Goal: Find specific page/section: Find specific page/section

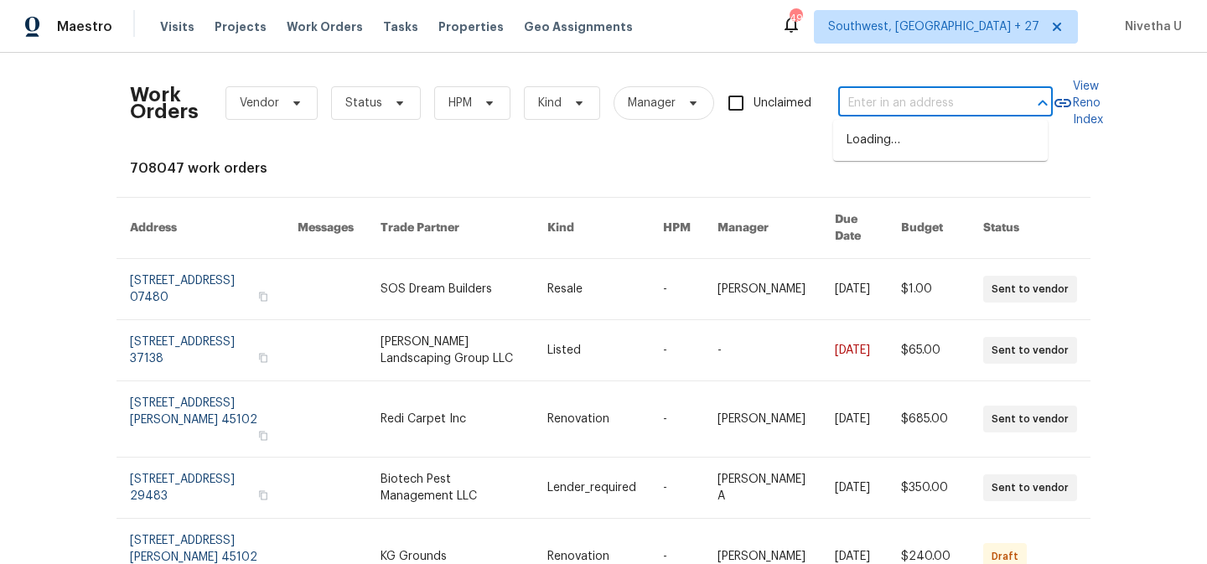
click at [909, 99] on input "text" at bounding box center [922, 103] width 168 height 26
paste input "[STREET_ADDRESS]"
type input "[STREET_ADDRESS]"
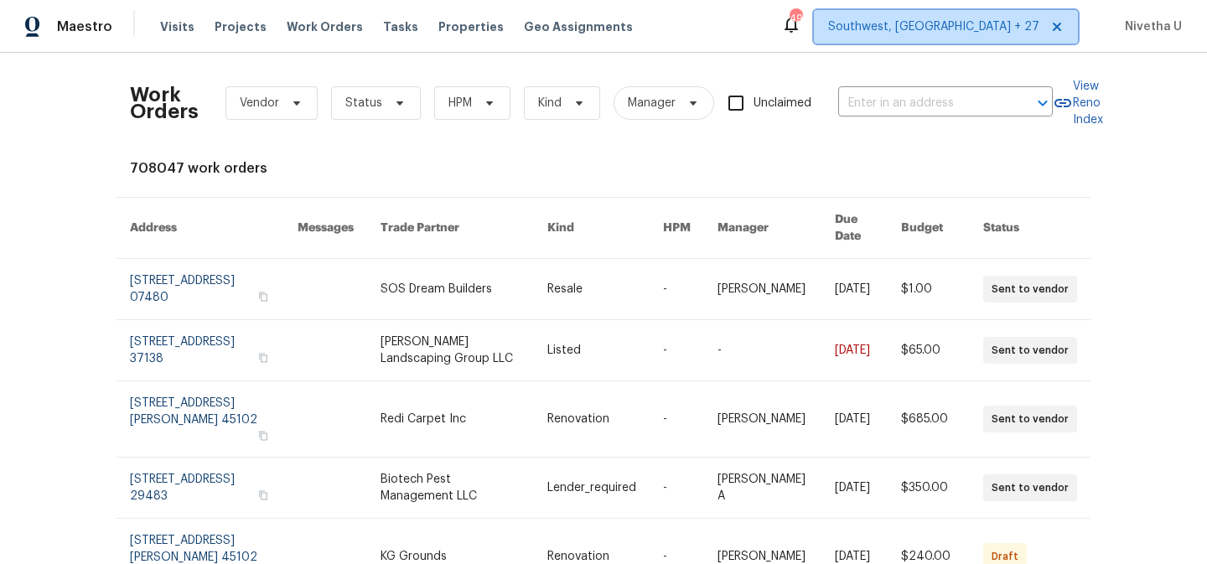
click at [1007, 10] on span "Southwest, FL + 27" at bounding box center [946, 27] width 264 height 34
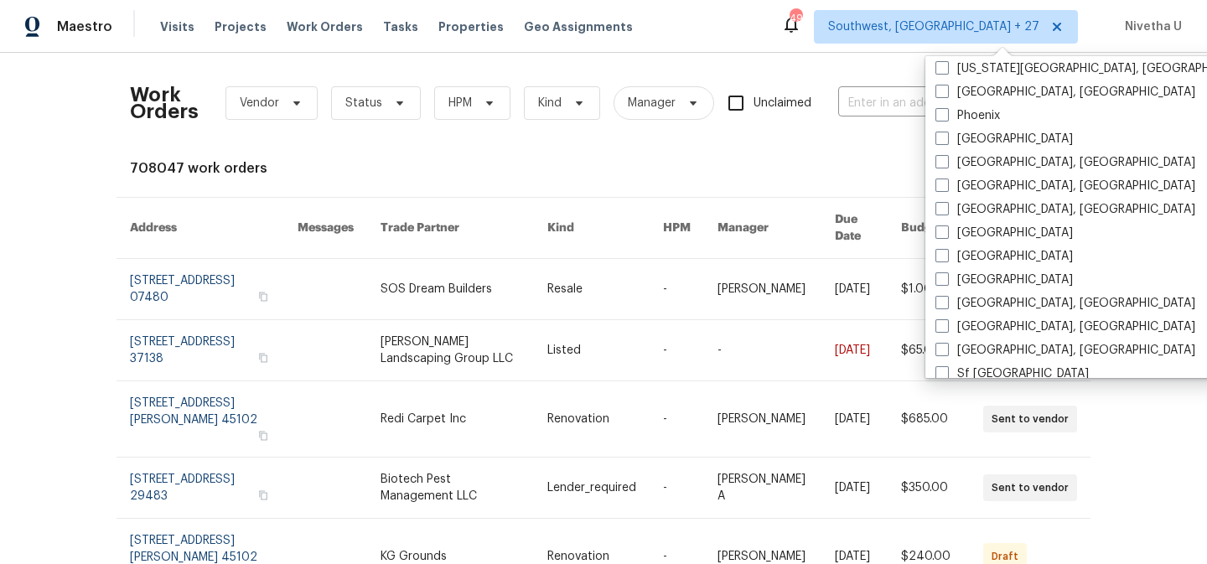
scroll to position [1123, 0]
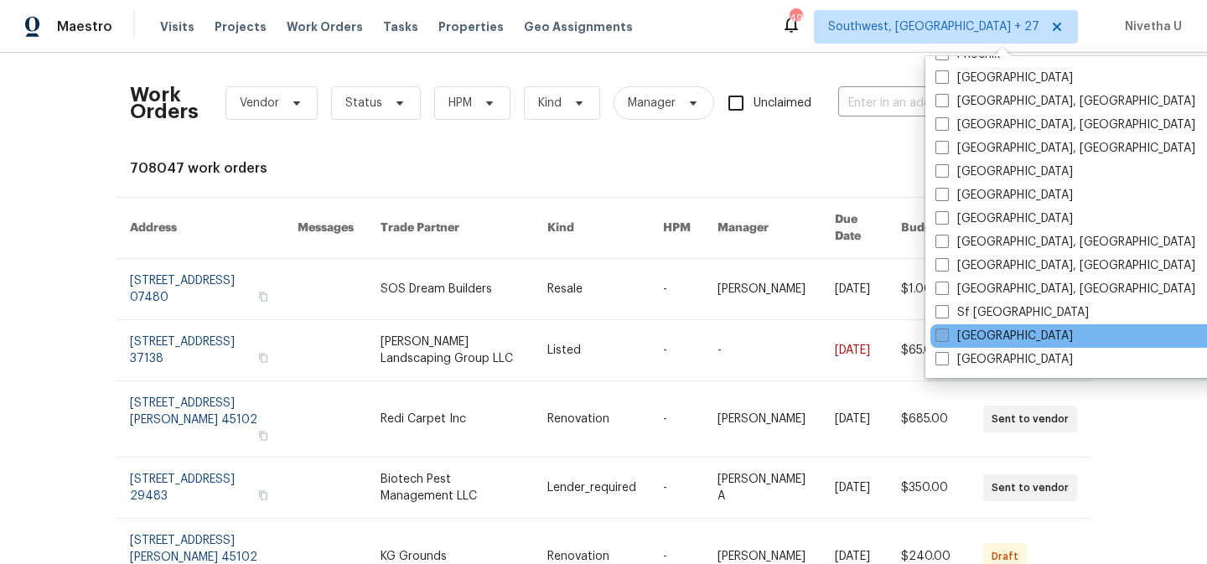
click at [995, 333] on label "[GEOGRAPHIC_DATA]" at bounding box center [1003, 336] width 137 height 17
click at [946, 333] on input "[GEOGRAPHIC_DATA]" at bounding box center [940, 333] width 11 height 11
checkbox input "true"
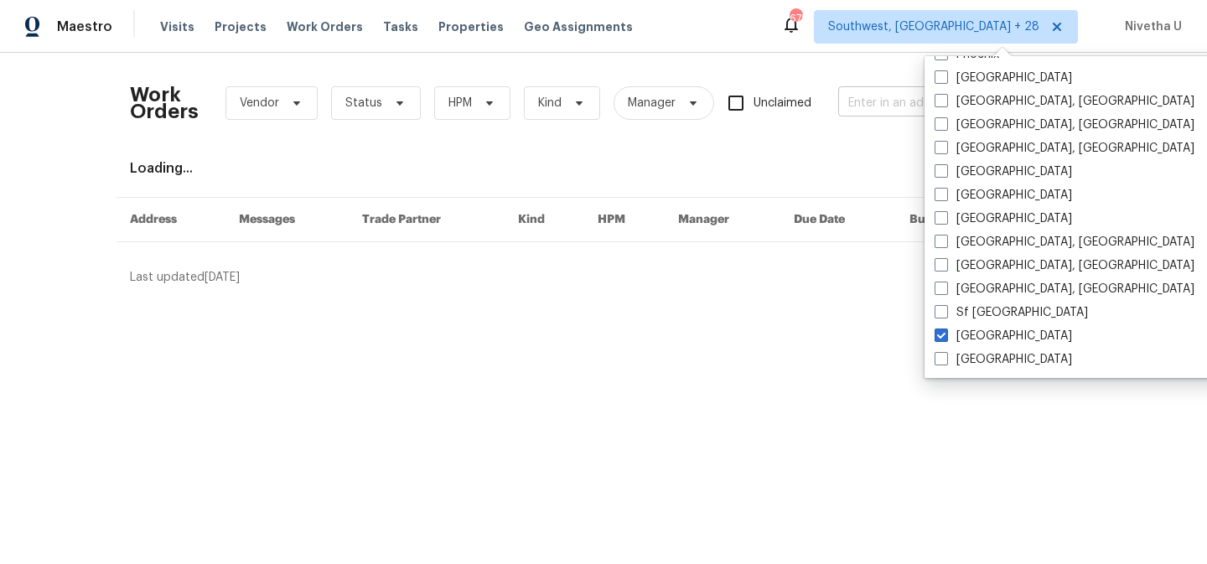
click at [866, 100] on input "text" at bounding box center [922, 103] width 168 height 26
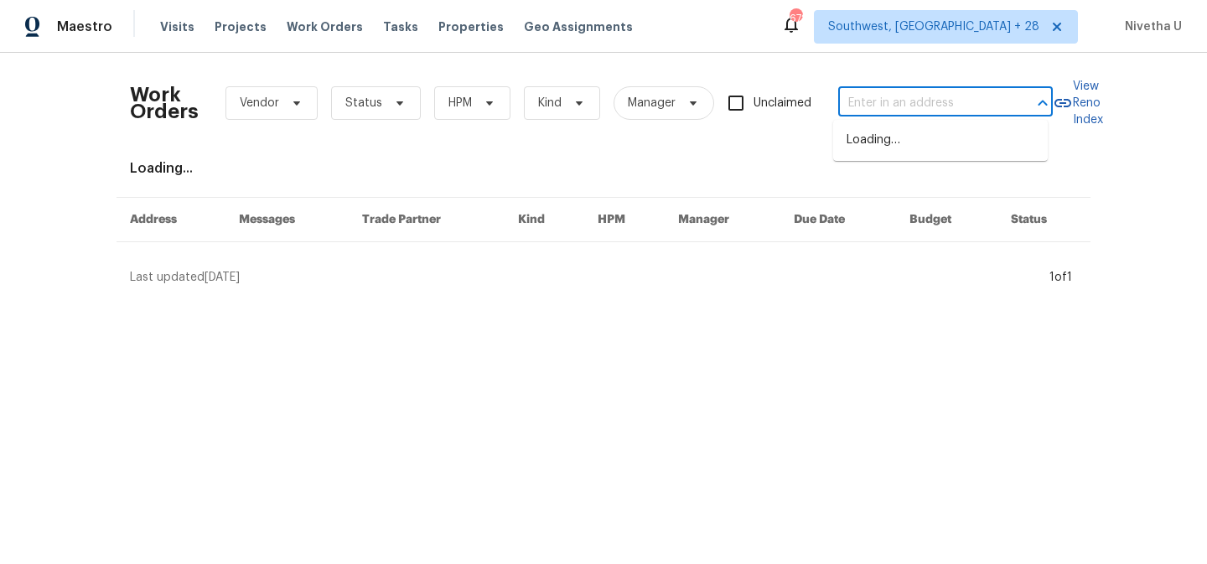
paste input "[STREET_ADDRESS]"
type input "[STREET_ADDRESS]"
click at [885, 150] on li "[STREET_ADDRESS]" at bounding box center [940, 141] width 214 height 28
type input "[STREET_ADDRESS]"
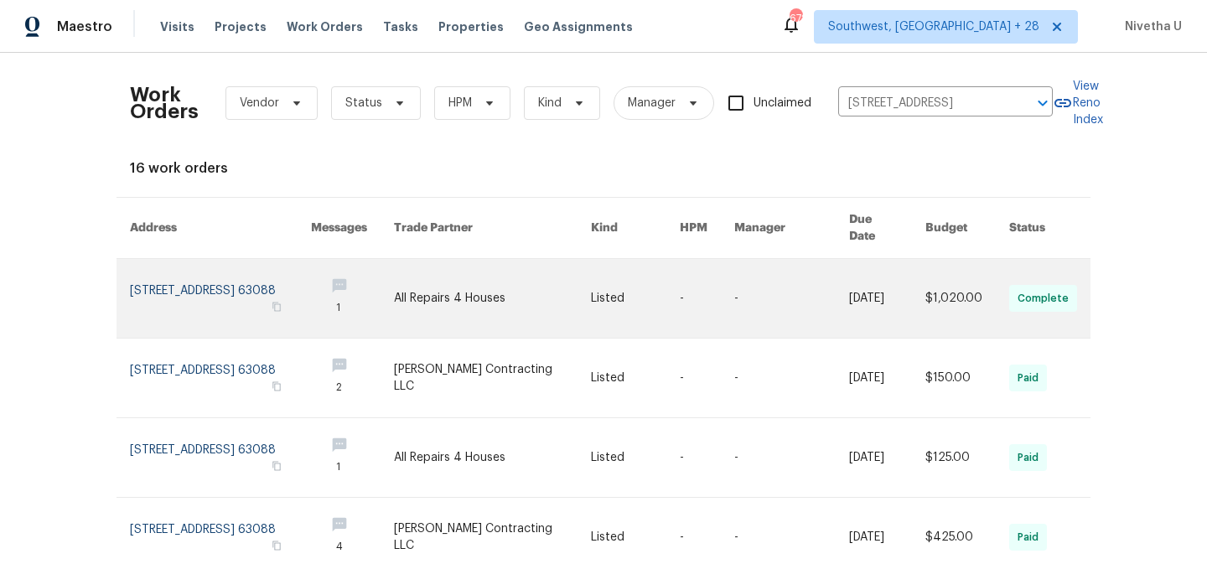
click at [208, 290] on link at bounding box center [220, 298] width 181 height 79
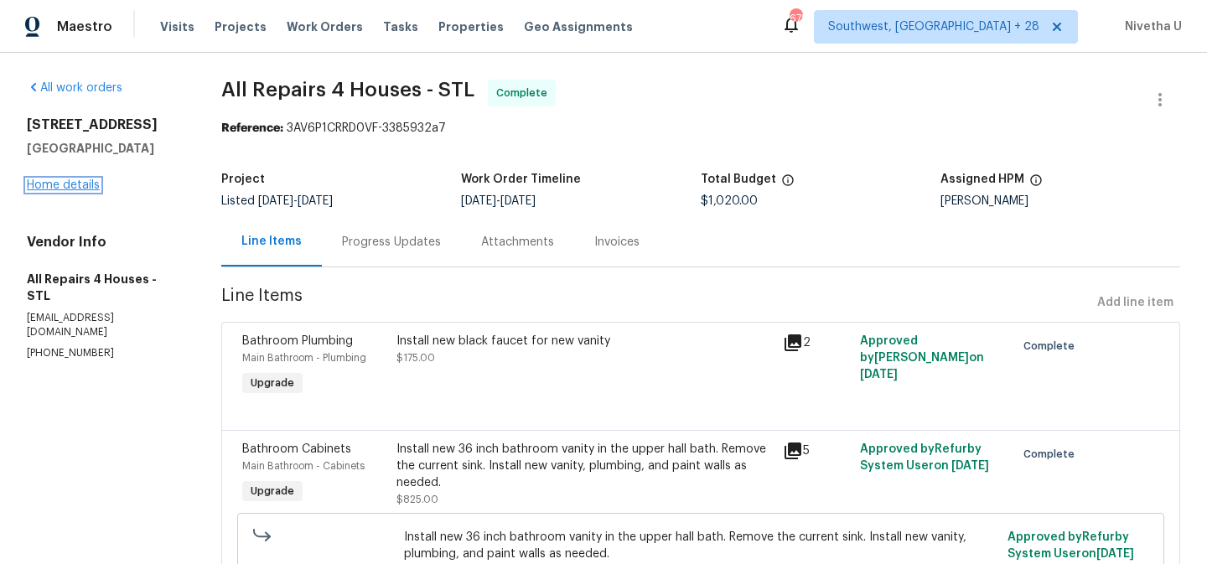
click at [68, 184] on link "Home details" at bounding box center [63, 185] width 73 height 12
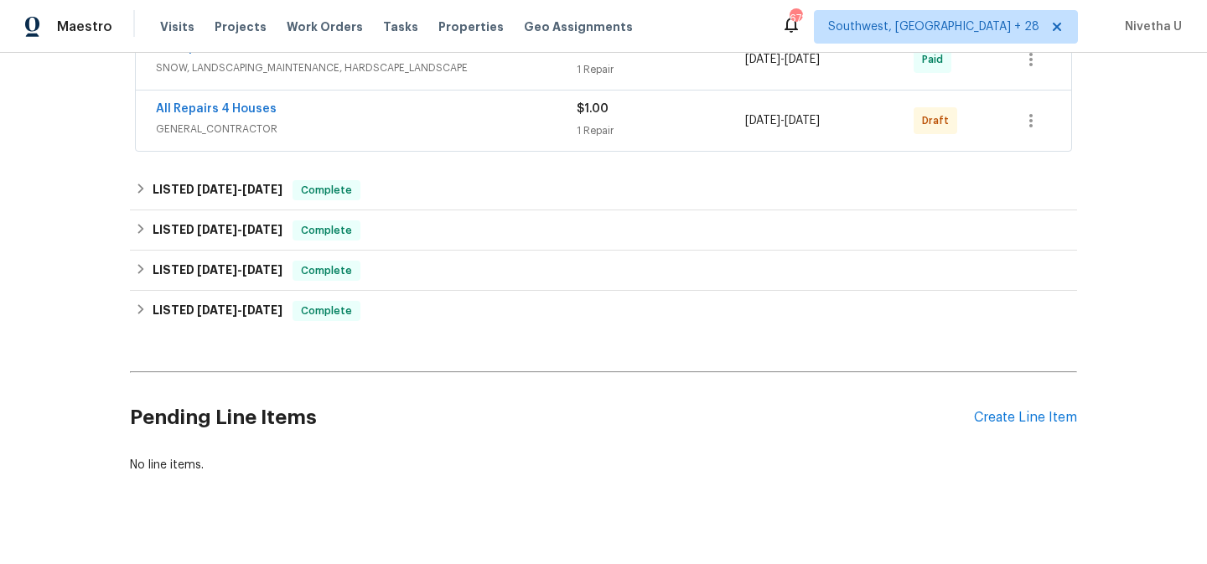
scroll to position [932, 0]
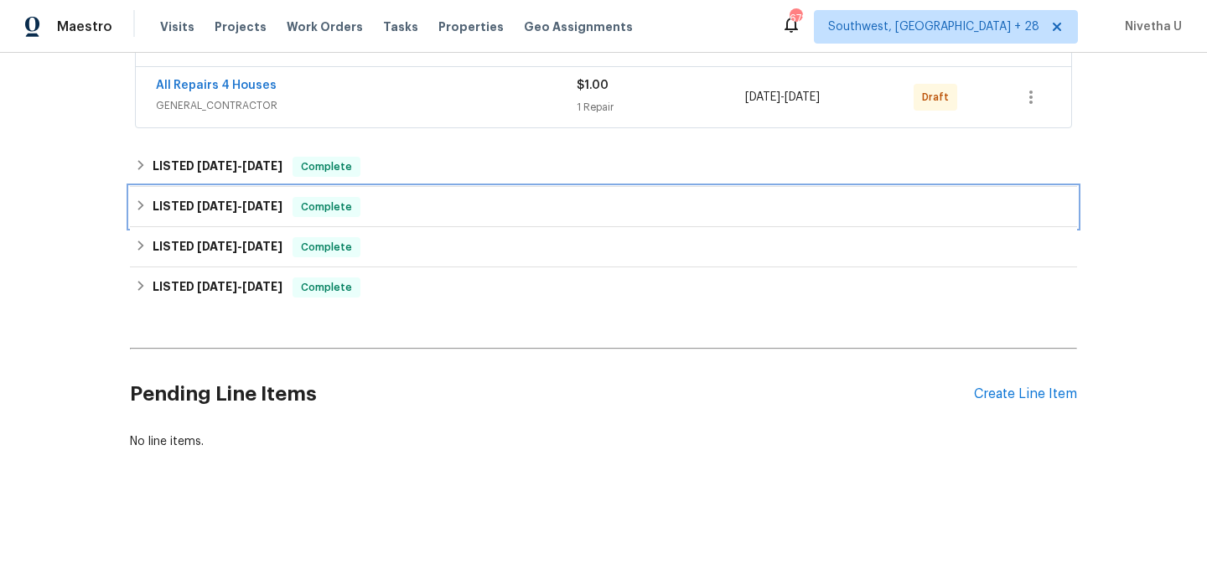
click at [359, 203] on div "LISTED [DATE] - [DATE] Complete" at bounding box center [603, 207] width 937 height 20
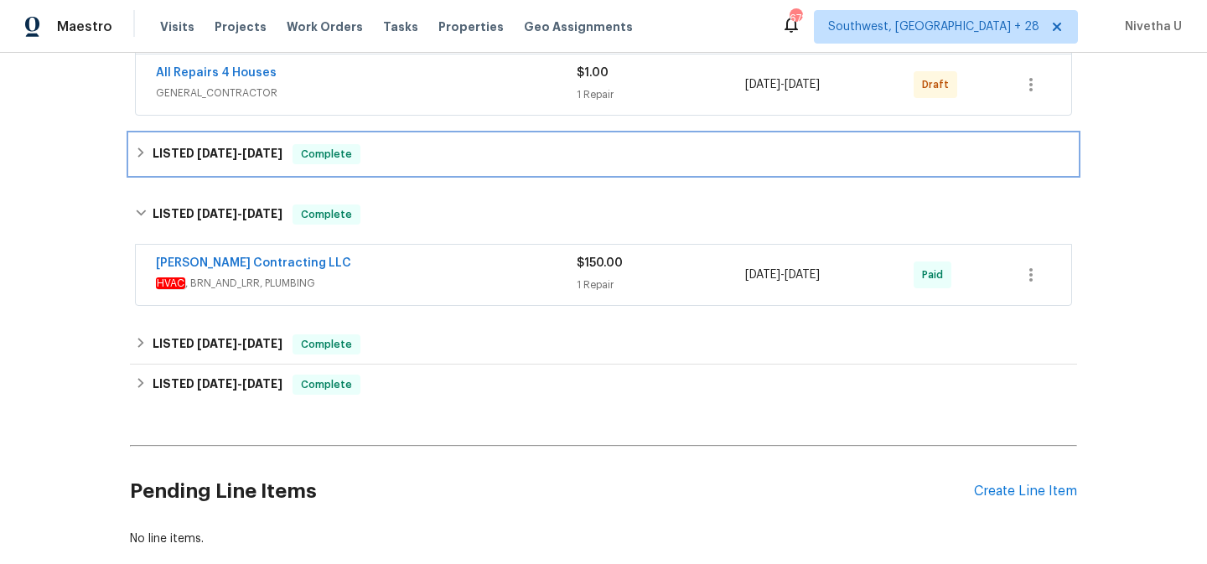
click at [385, 154] on div "LISTED [DATE] - [DATE] Complete" at bounding box center [603, 154] width 937 height 20
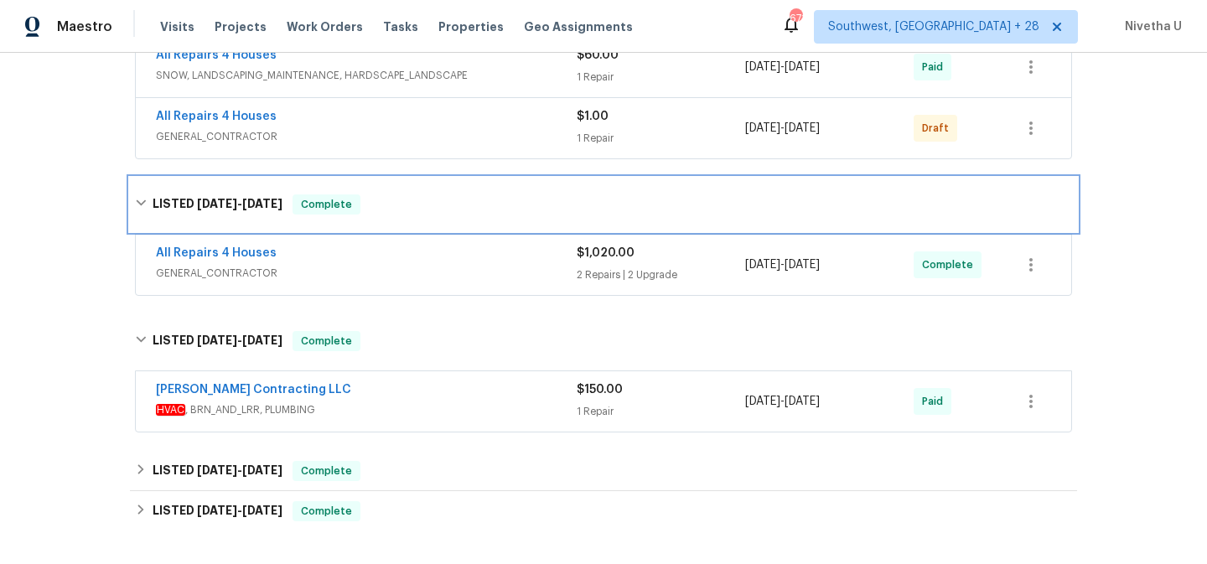
scroll to position [995, 0]
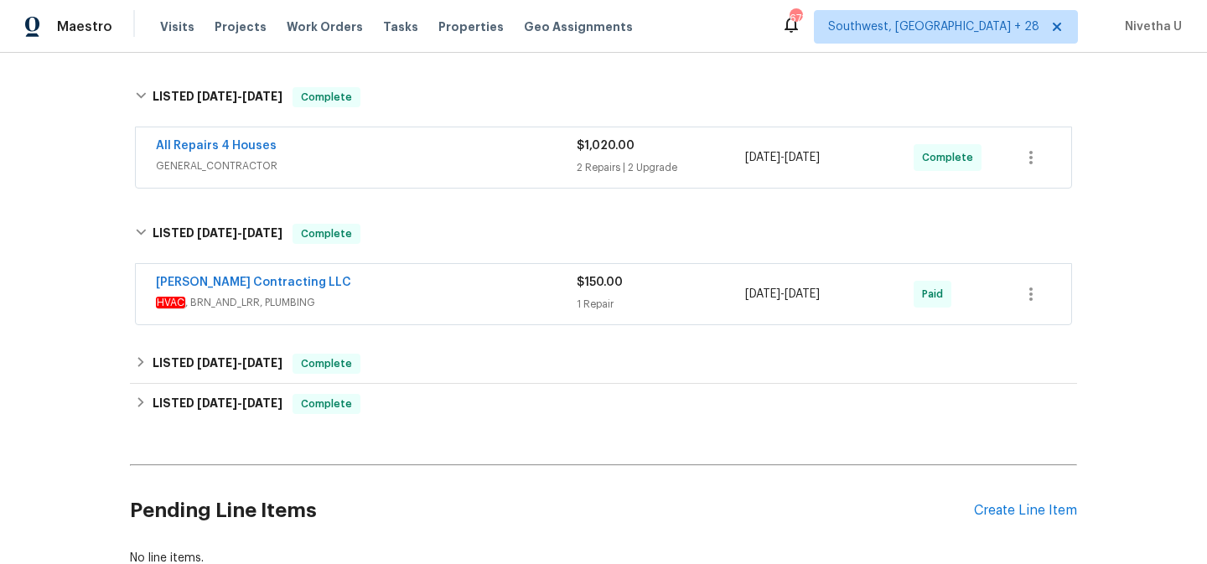
click at [397, 295] on span "HVAC , BRN_AND_LRR, PLUMBING" at bounding box center [366, 302] width 421 height 17
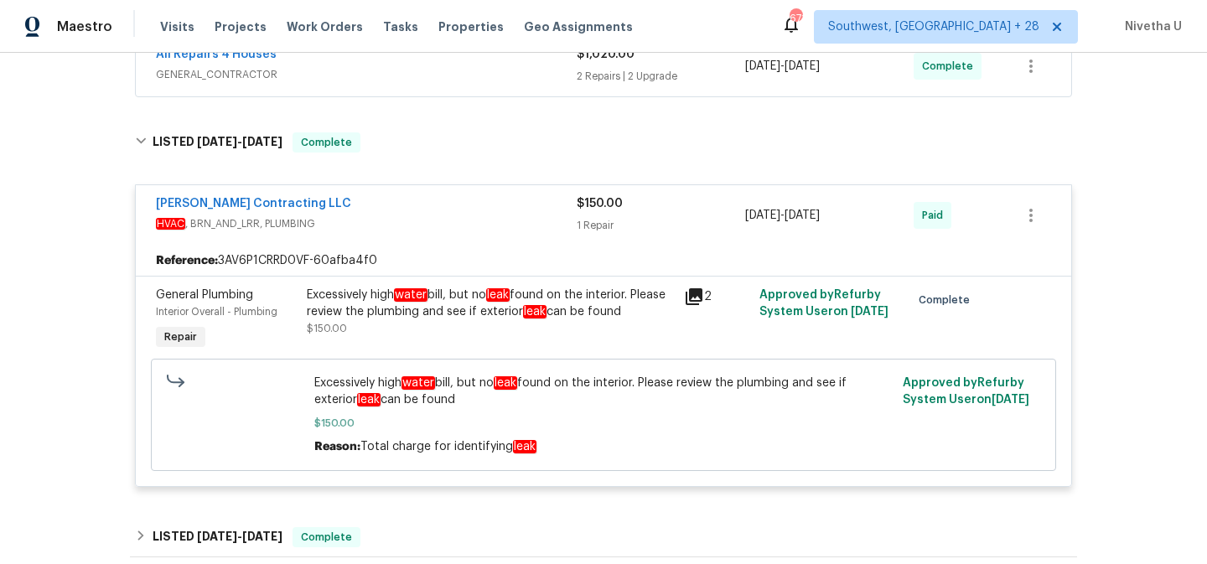
scroll to position [1086, 0]
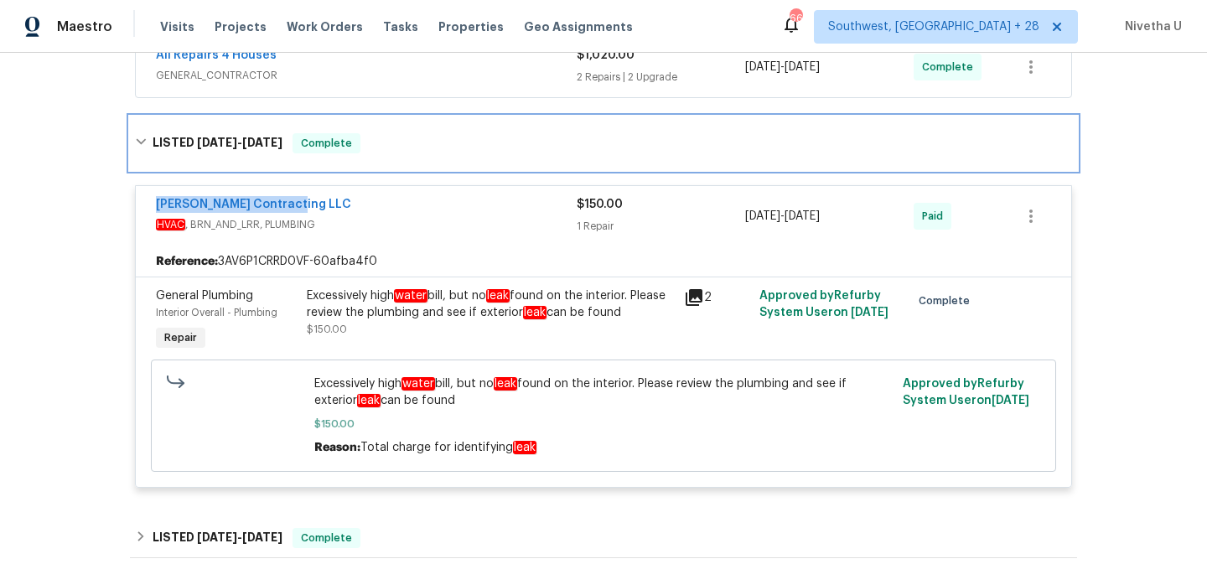
click at [426, 123] on div "LISTED [DATE] - [DATE] Complete" at bounding box center [603, 143] width 947 height 54
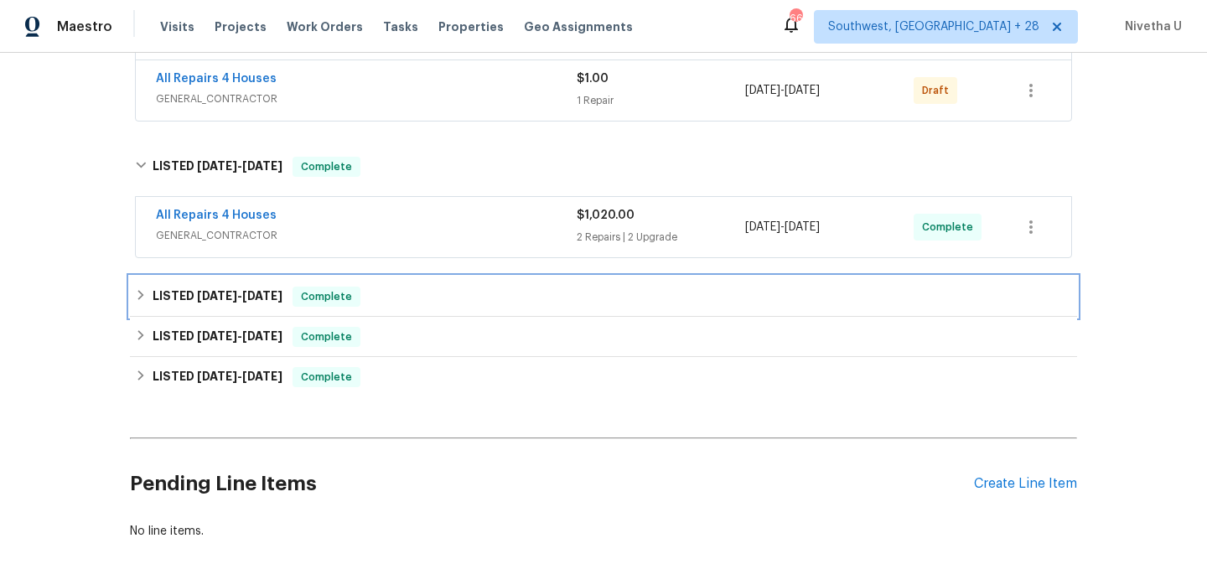
scroll to position [921, 0]
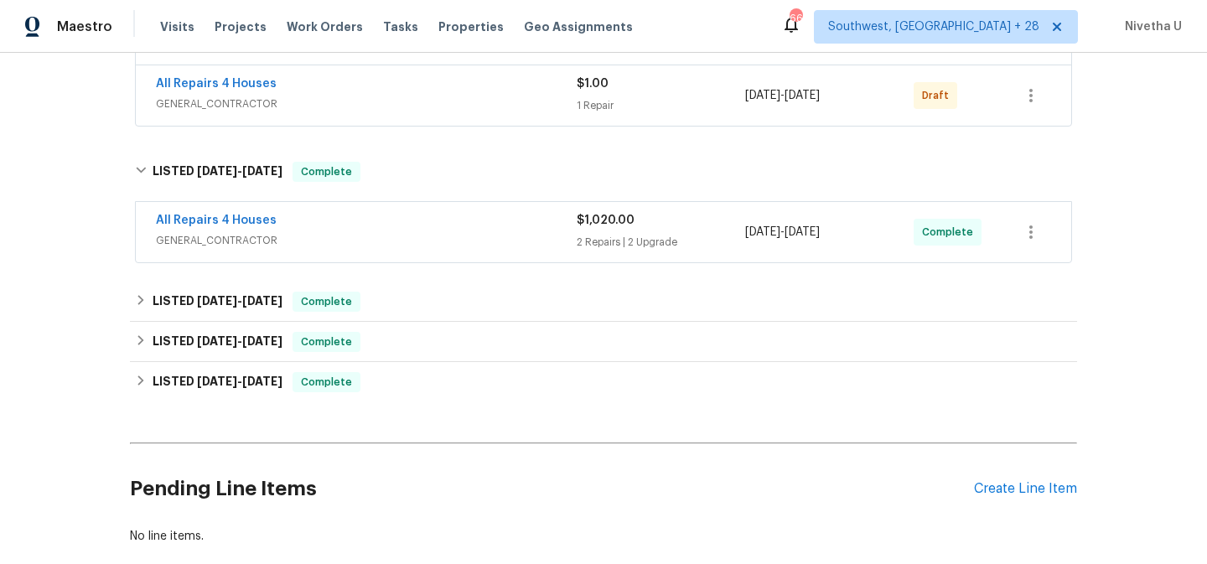
click at [374, 234] on span "GENERAL_CONTRACTOR" at bounding box center [366, 240] width 421 height 17
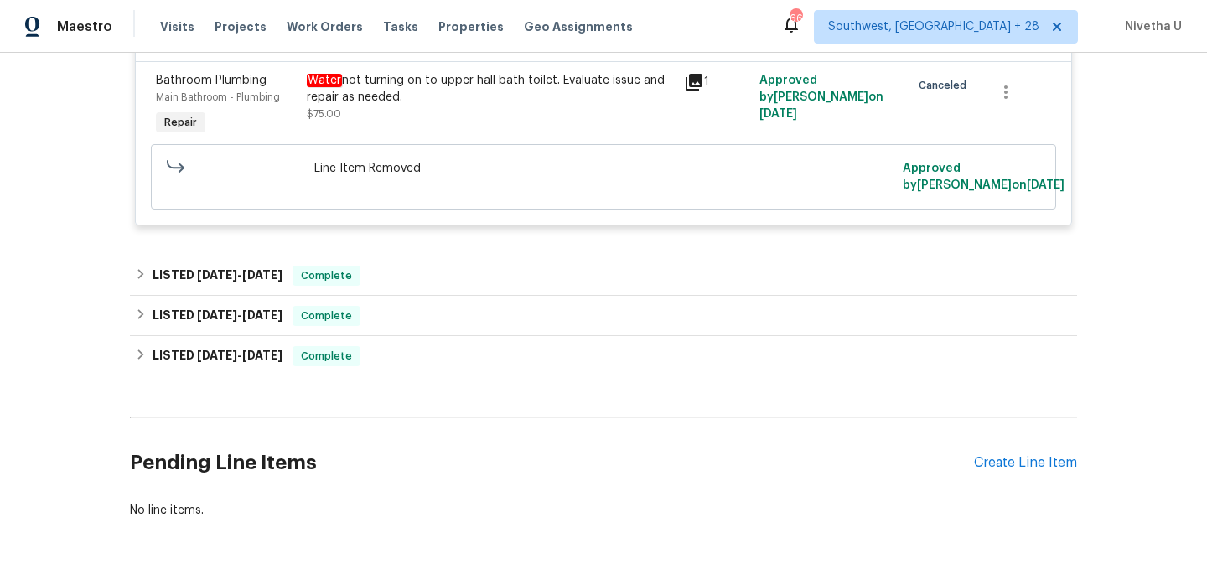
scroll to position [1708, 0]
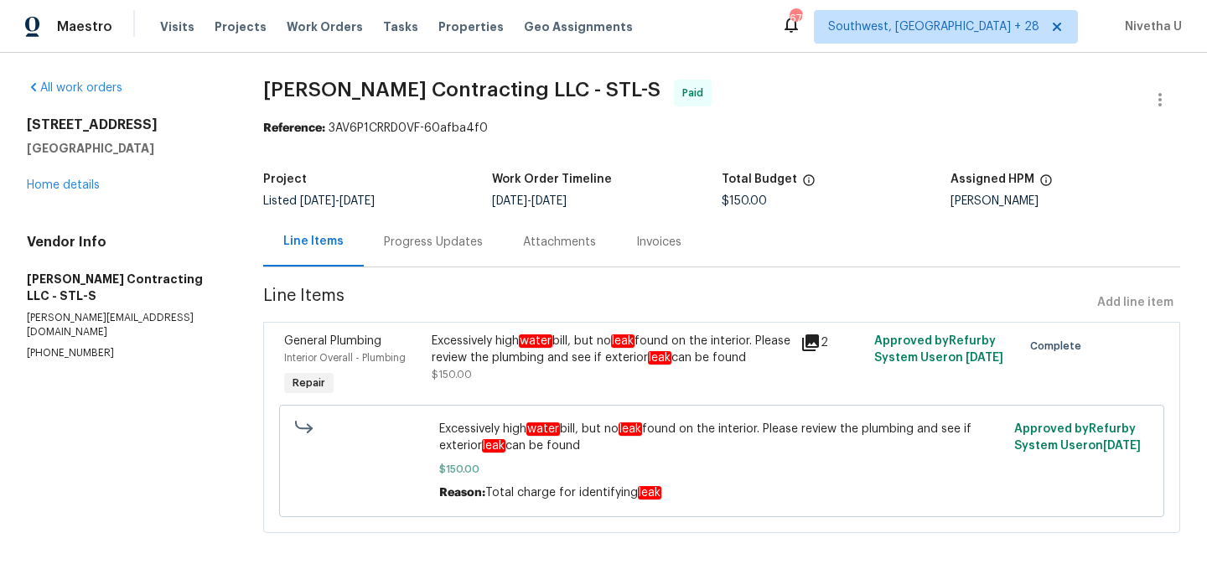
click at [446, 246] on div "Progress Updates" at bounding box center [433, 242] width 99 height 17
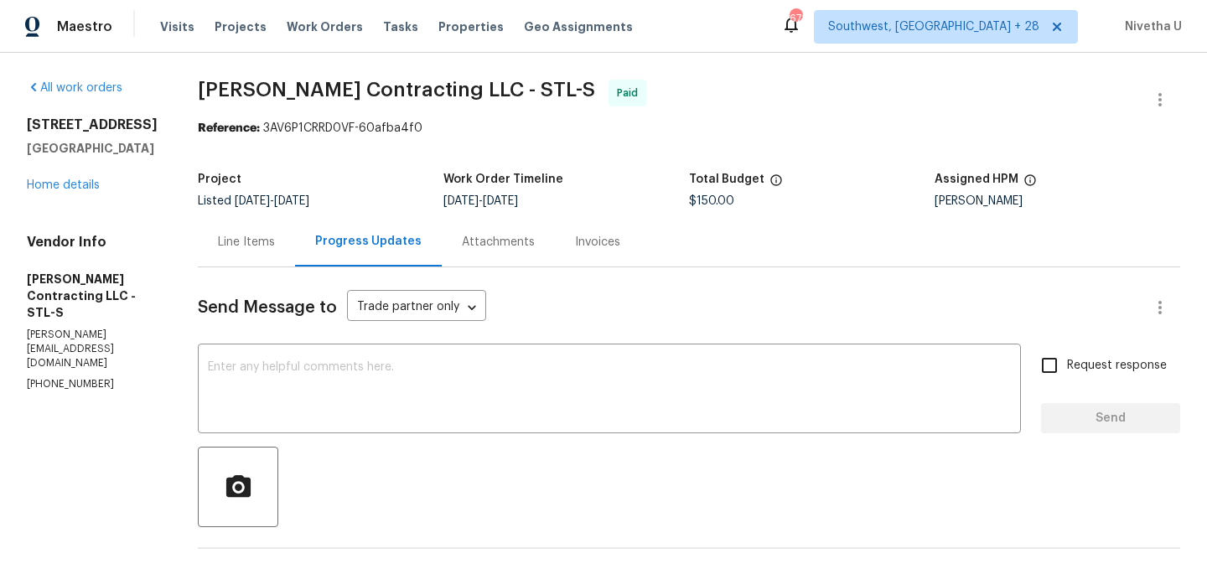
click at [589, 251] on div "Invoices" at bounding box center [597, 241] width 85 height 49
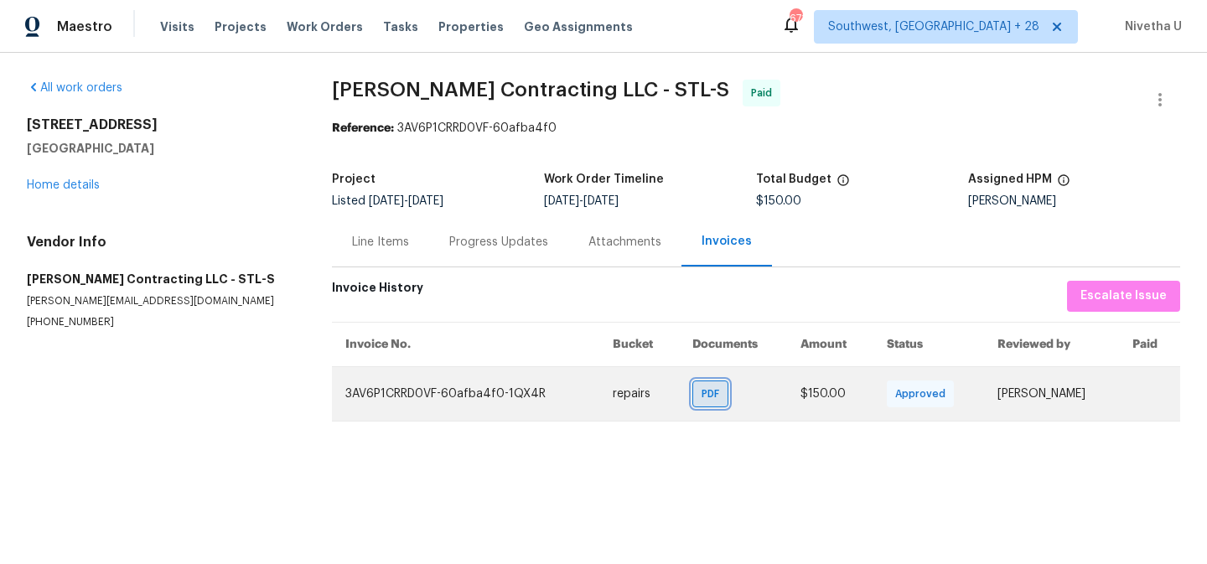
click at [692, 390] on div "PDF" at bounding box center [710, 393] width 36 height 27
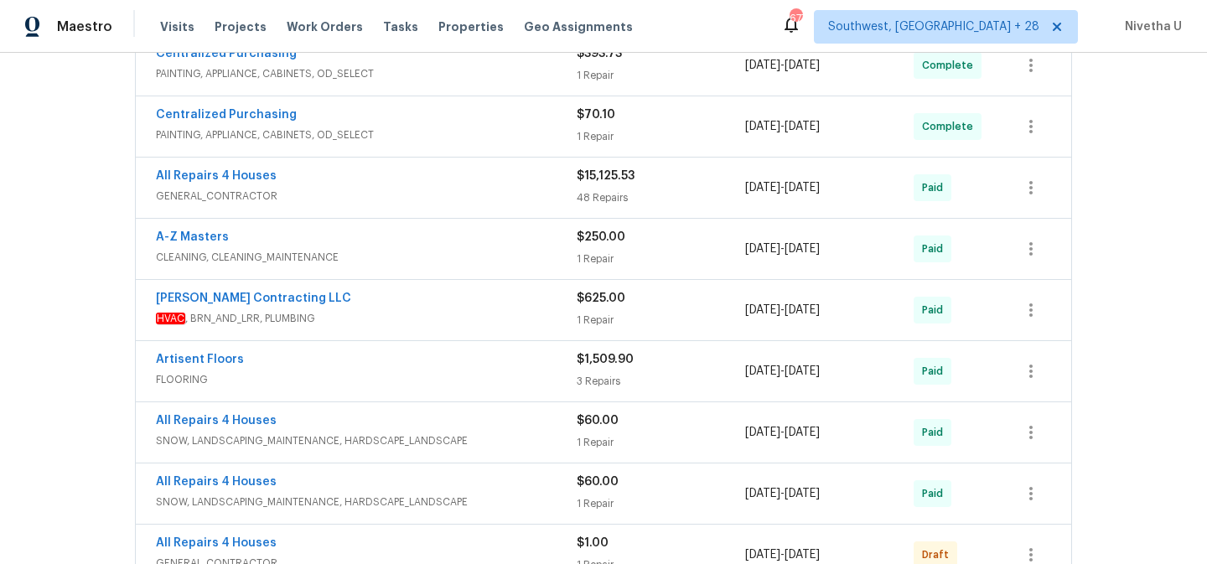
scroll to position [932, 0]
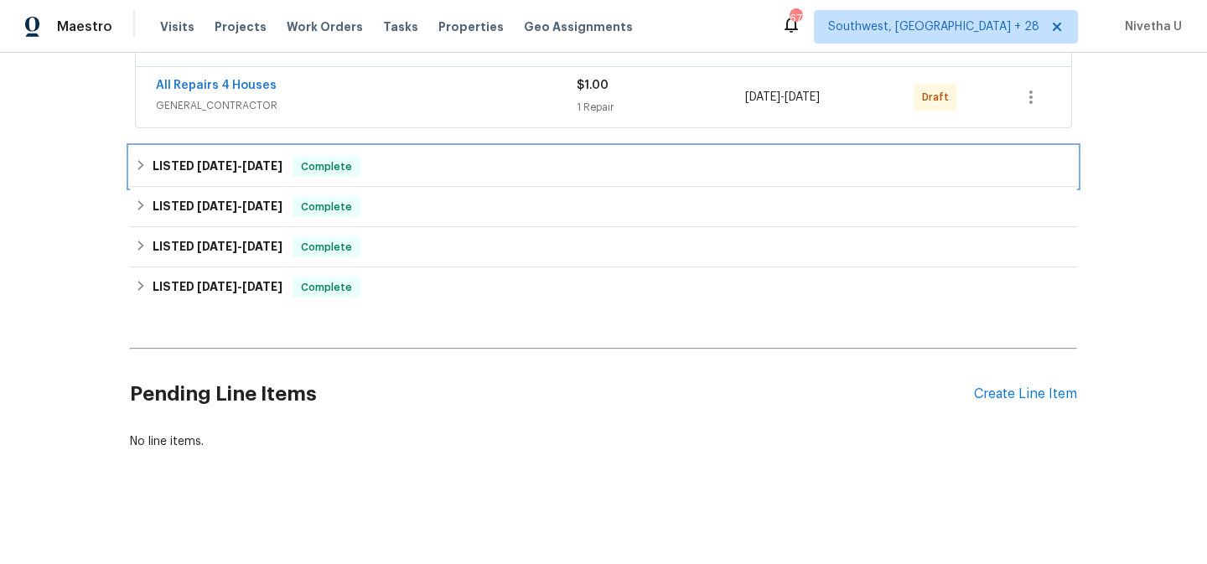
click at [396, 157] on div "LISTED [DATE] - [DATE] Complete" at bounding box center [603, 167] width 937 height 20
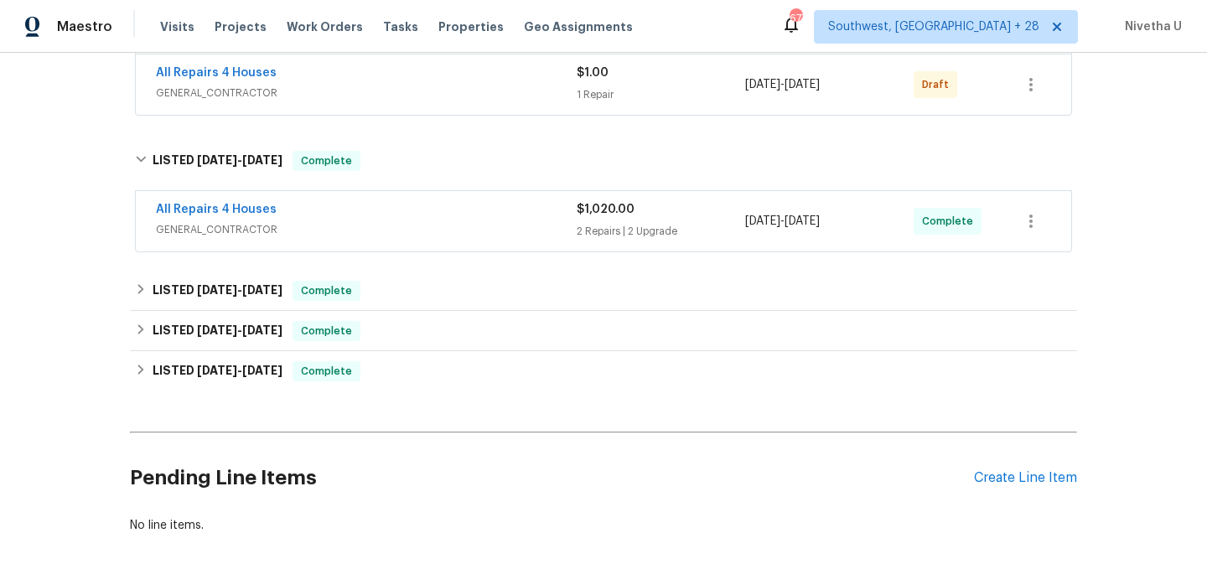
click at [401, 228] on span "GENERAL_CONTRACTOR" at bounding box center [366, 229] width 421 height 17
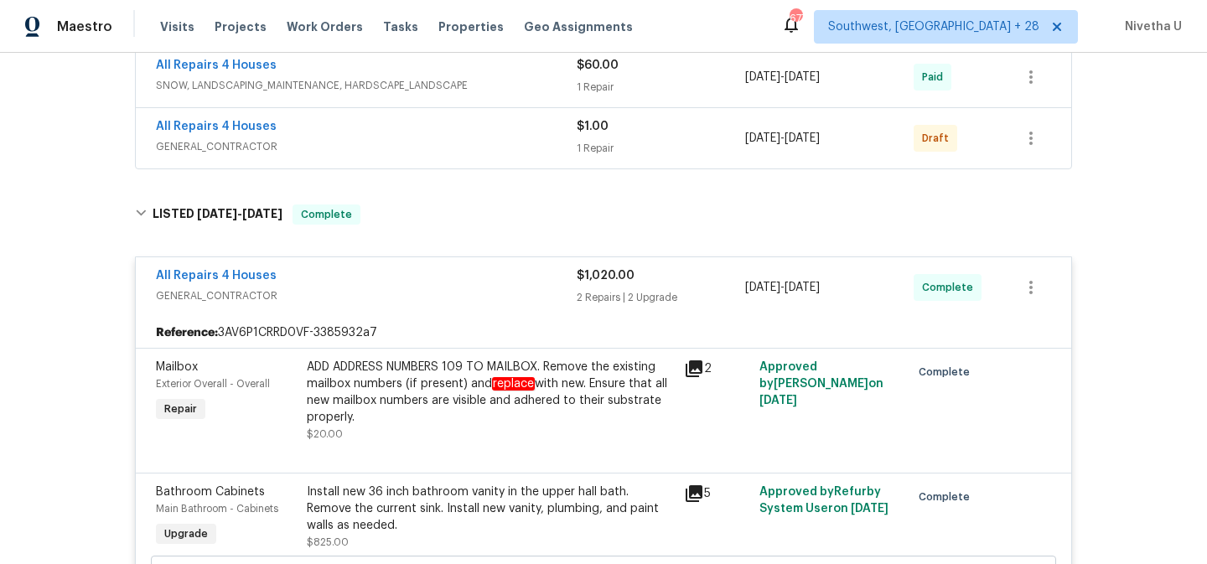
scroll to position [876, 0]
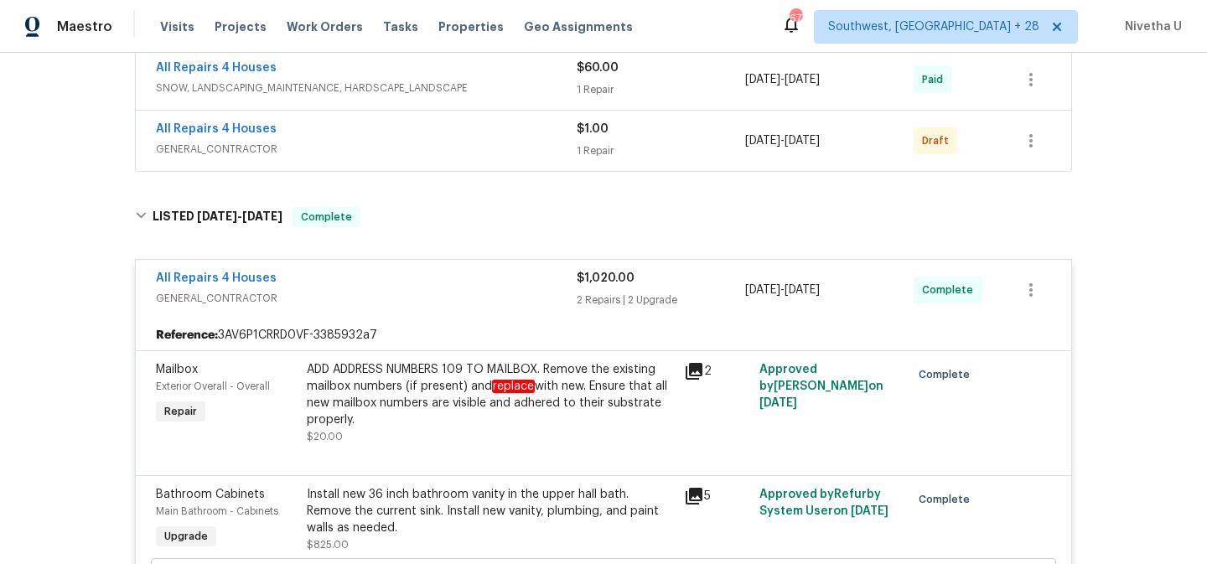
click at [438, 295] on span "GENERAL_CONTRACTOR" at bounding box center [366, 298] width 421 height 17
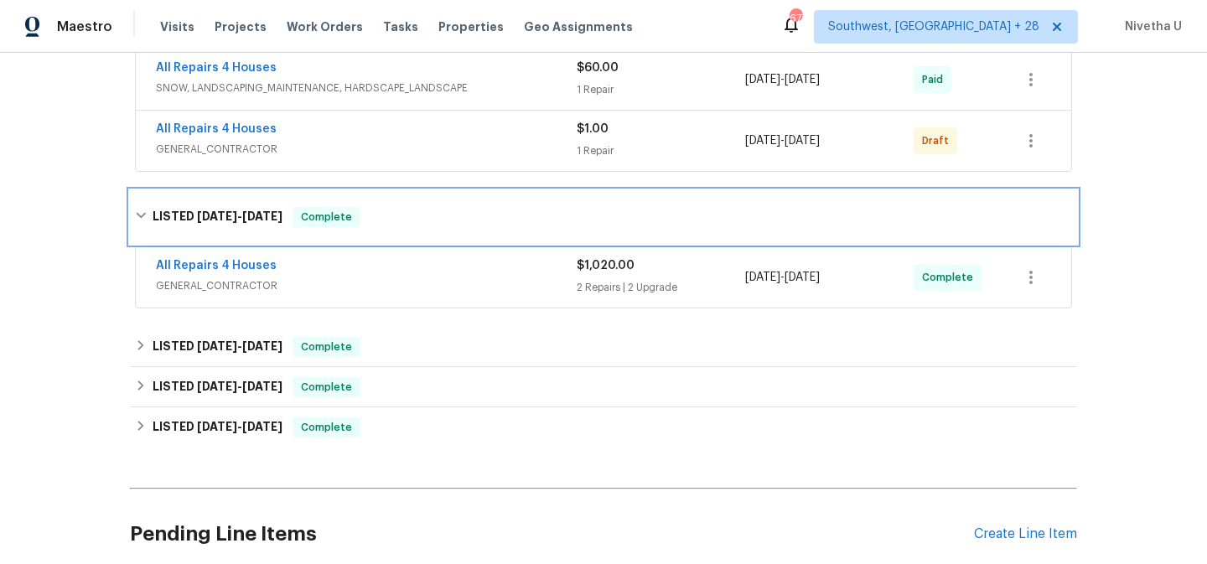
click at [412, 220] on div "LISTED [DATE] - [DATE] Complete" at bounding box center [603, 217] width 937 height 20
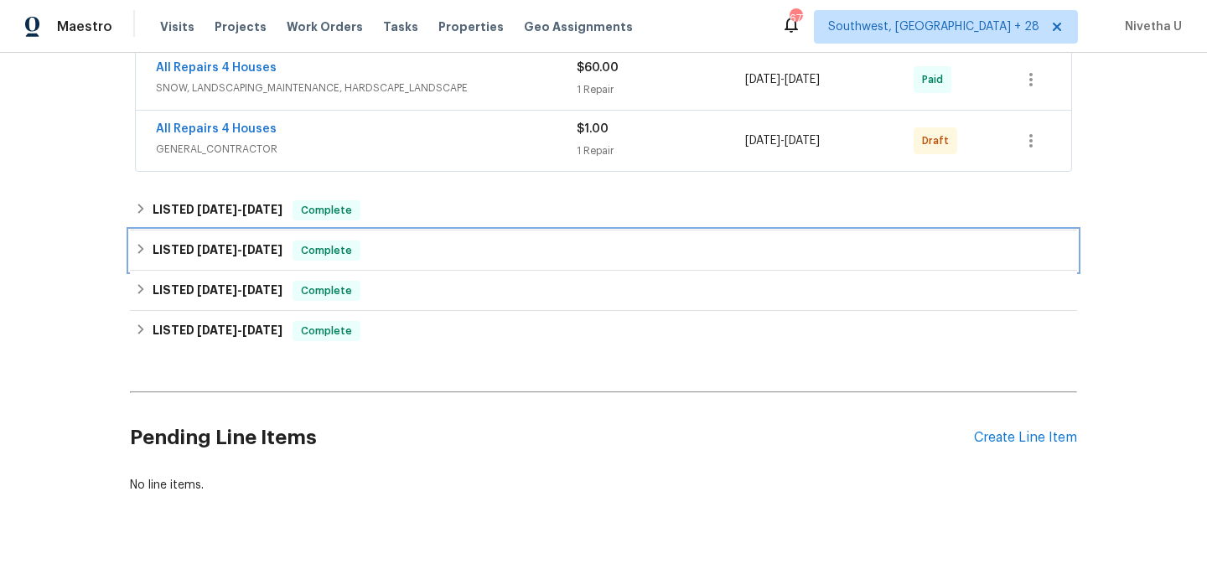
click at [406, 252] on div "LISTED [DATE] - [DATE] Complete" at bounding box center [603, 250] width 937 height 20
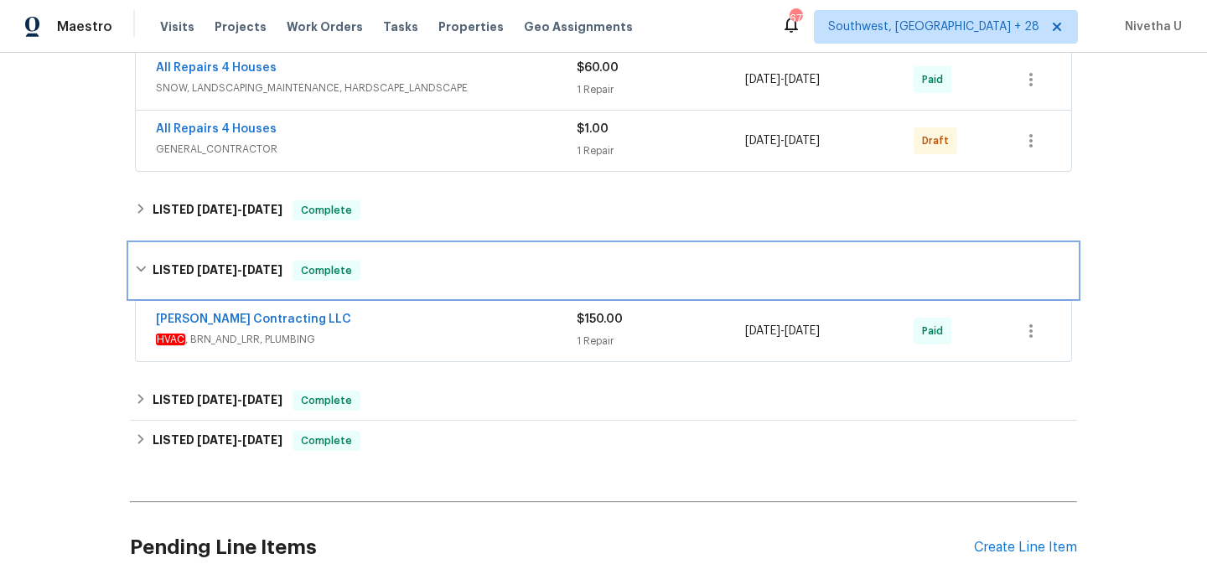
click at [387, 261] on div "LISTED [DATE] - [DATE] Complete" at bounding box center [603, 271] width 937 height 20
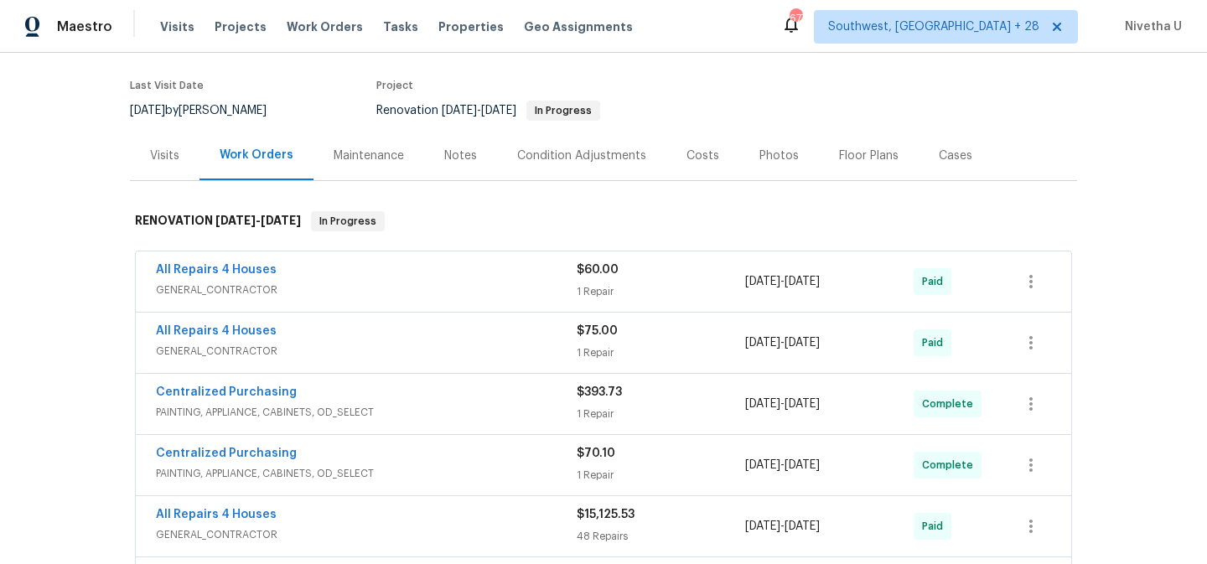
scroll to position [735, 0]
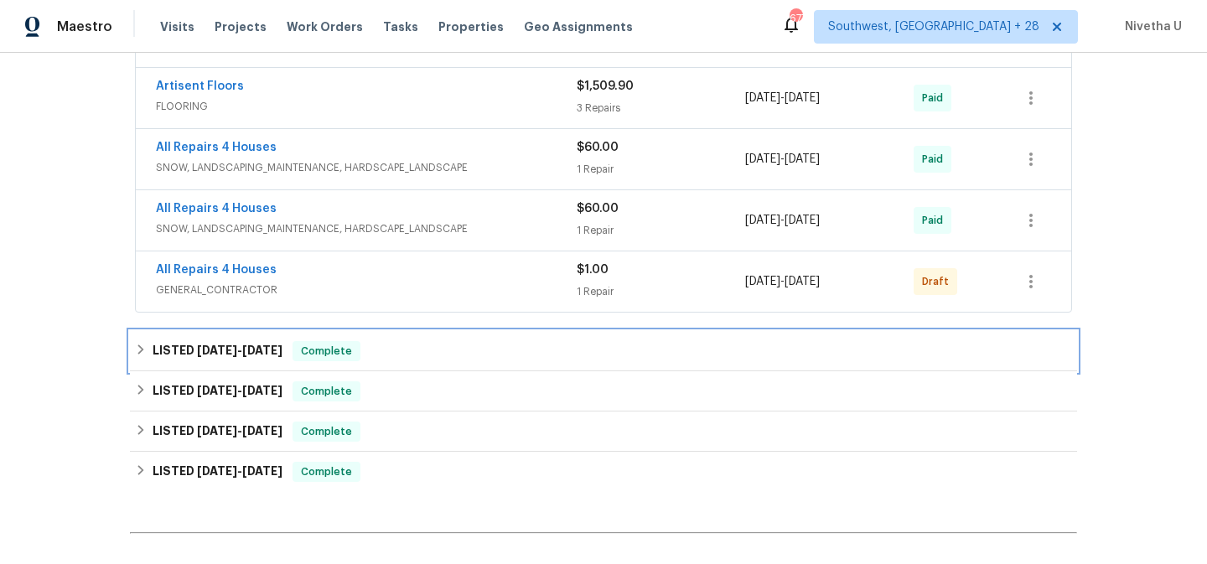
click at [366, 336] on div "LISTED [DATE] - [DATE] Complete" at bounding box center [603, 351] width 947 height 40
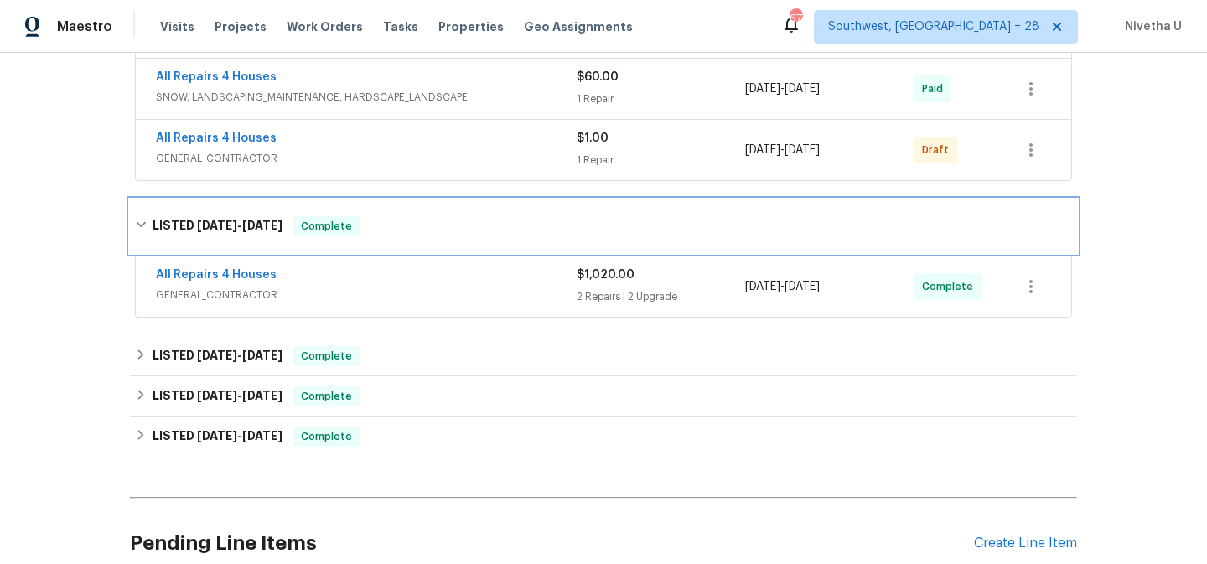
scroll to position [892, 0]
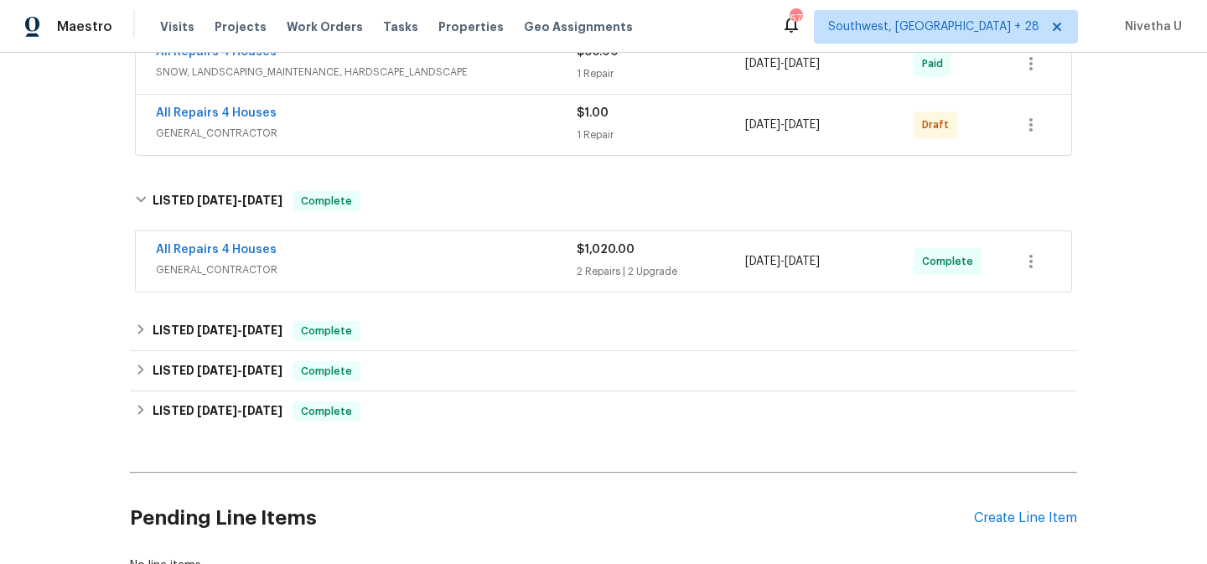
click at [359, 266] on span "GENERAL_CONTRACTOR" at bounding box center [366, 269] width 421 height 17
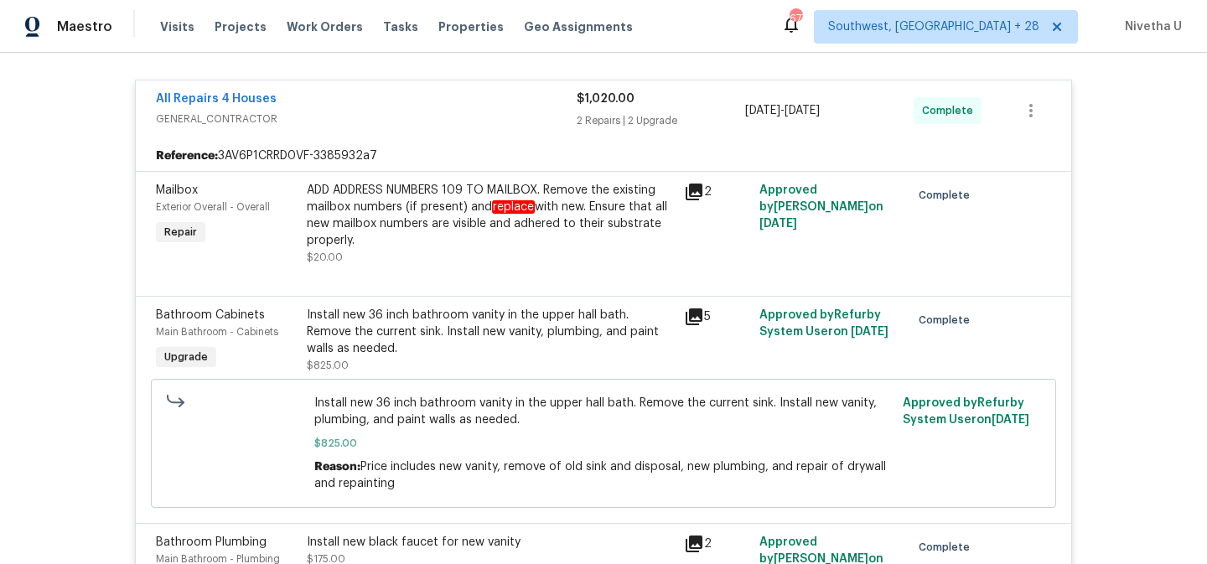
scroll to position [1024, 0]
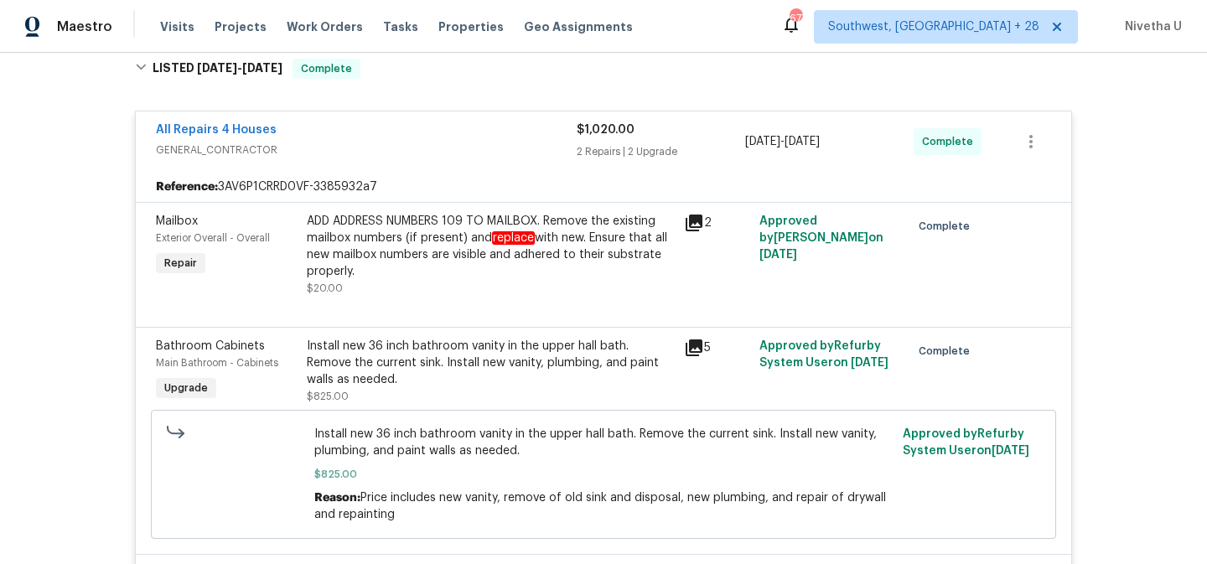
click at [401, 140] on div "All Repairs 4 Houses" at bounding box center [366, 131] width 421 height 20
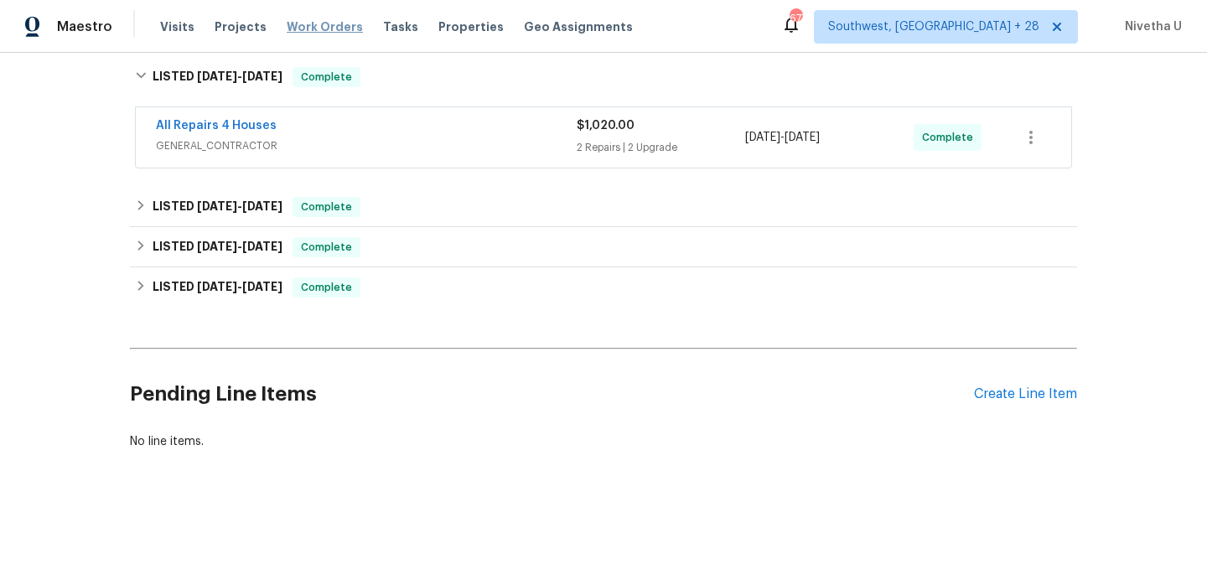
click at [308, 23] on span "Work Orders" at bounding box center [325, 26] width 76 height 17
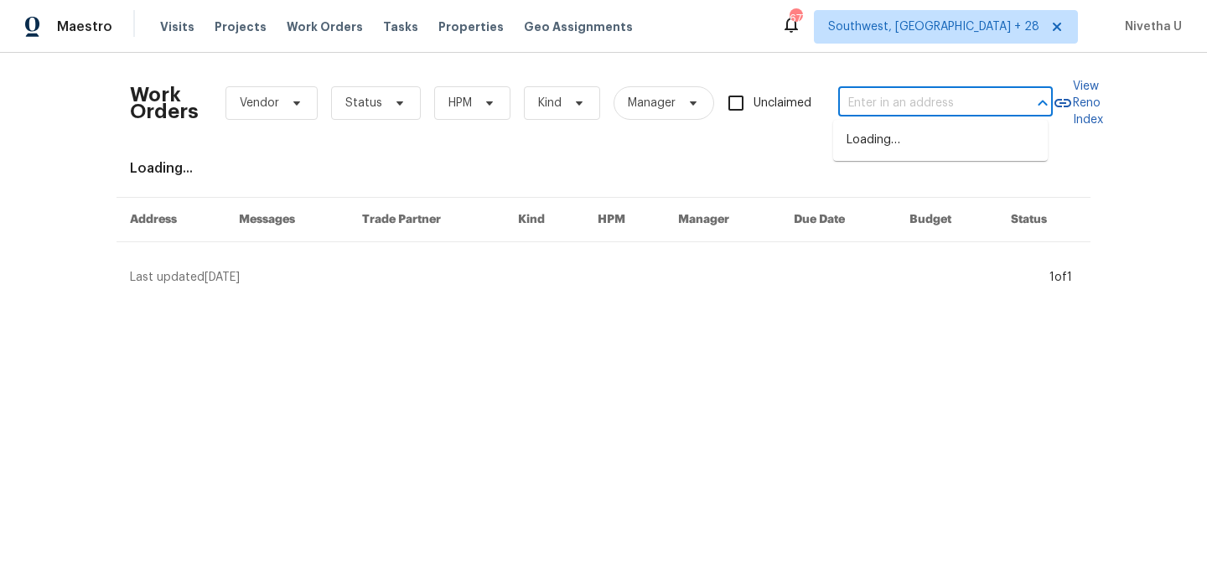
click at [916, 99] on input "text" at bounding box center [922, 103] width 168 height 26
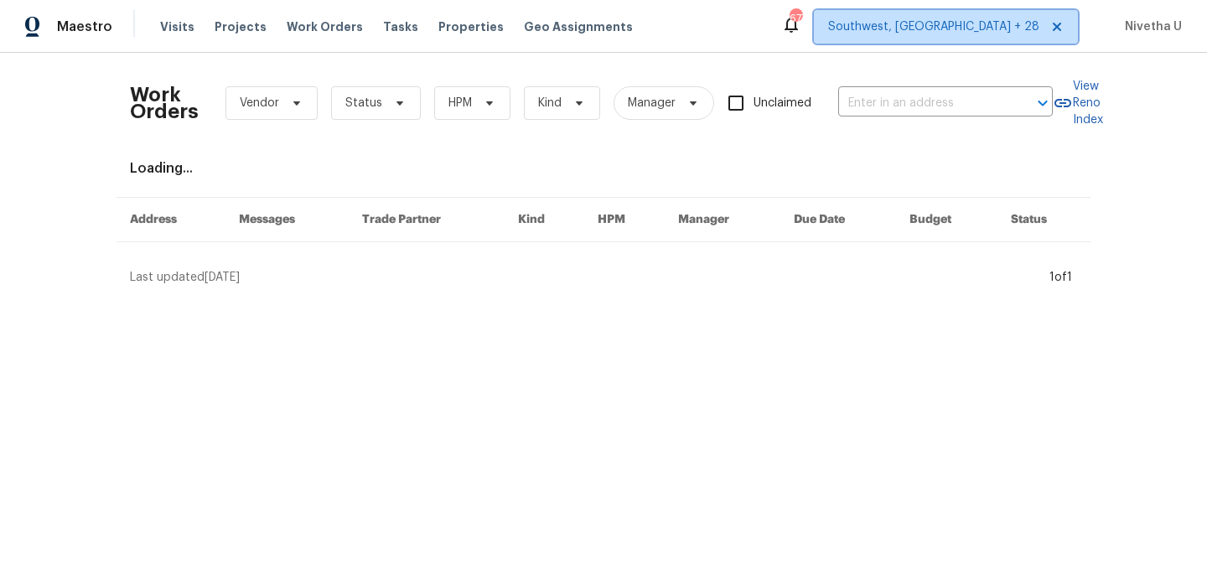
click at [960, 27] on span "Southwest, [GEOGRAPHIC_DATA] + 28" at bounding box center [933, 26] width 211 height 17
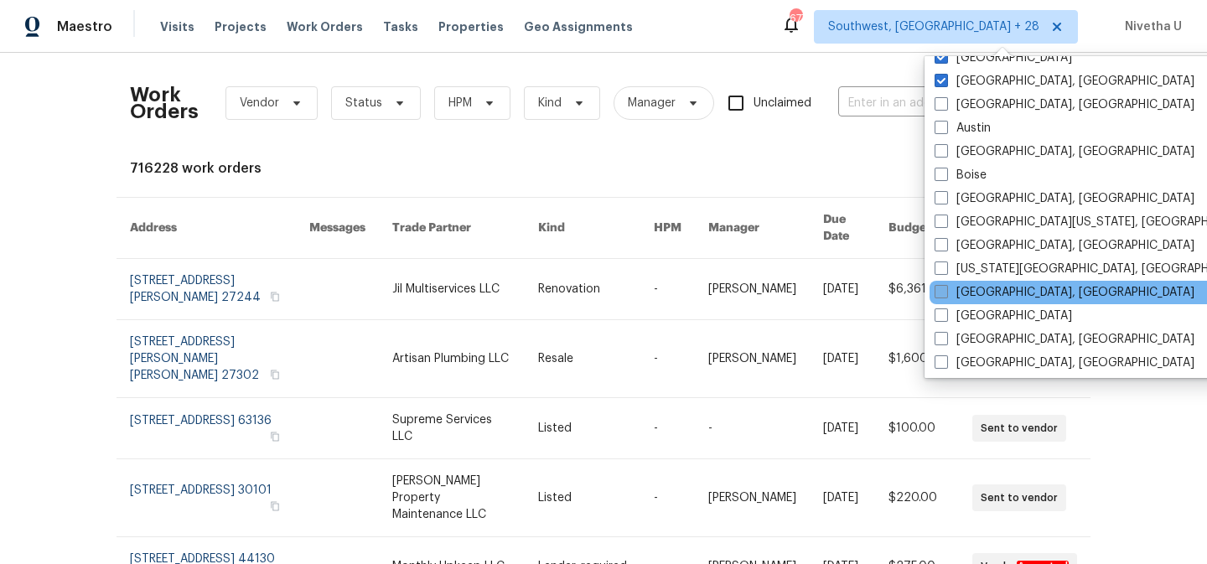
scroll to position [654, 0]
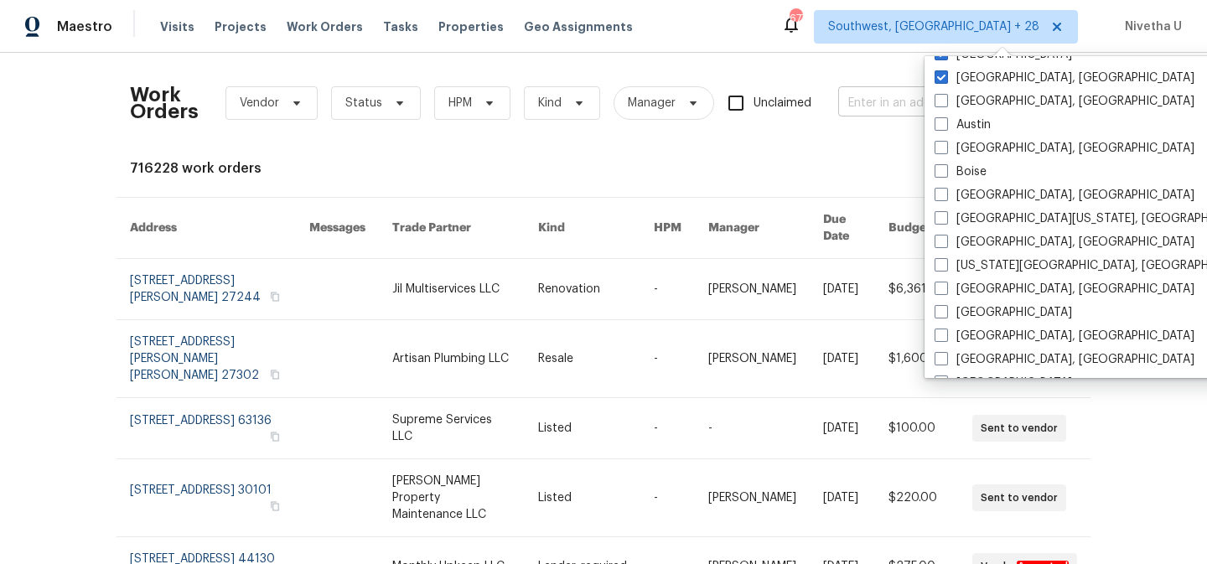
click at [860, 111] on input "text" at bounding box center [922, 103] width 168 height 26
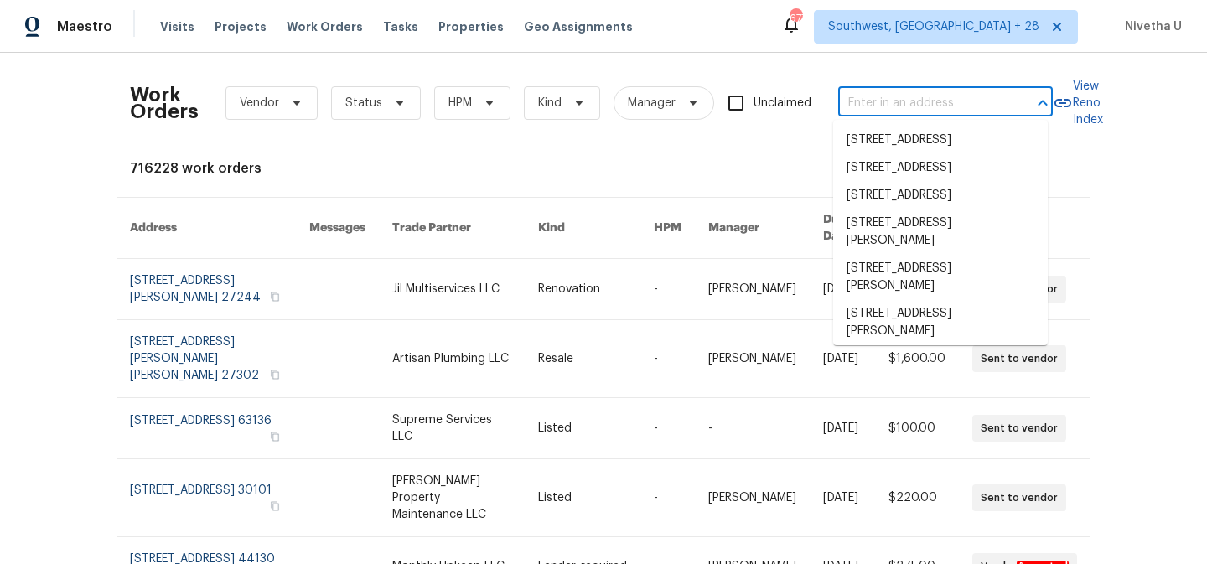
paste input "[STREET_ADDRESS][PERSON_NAME]"
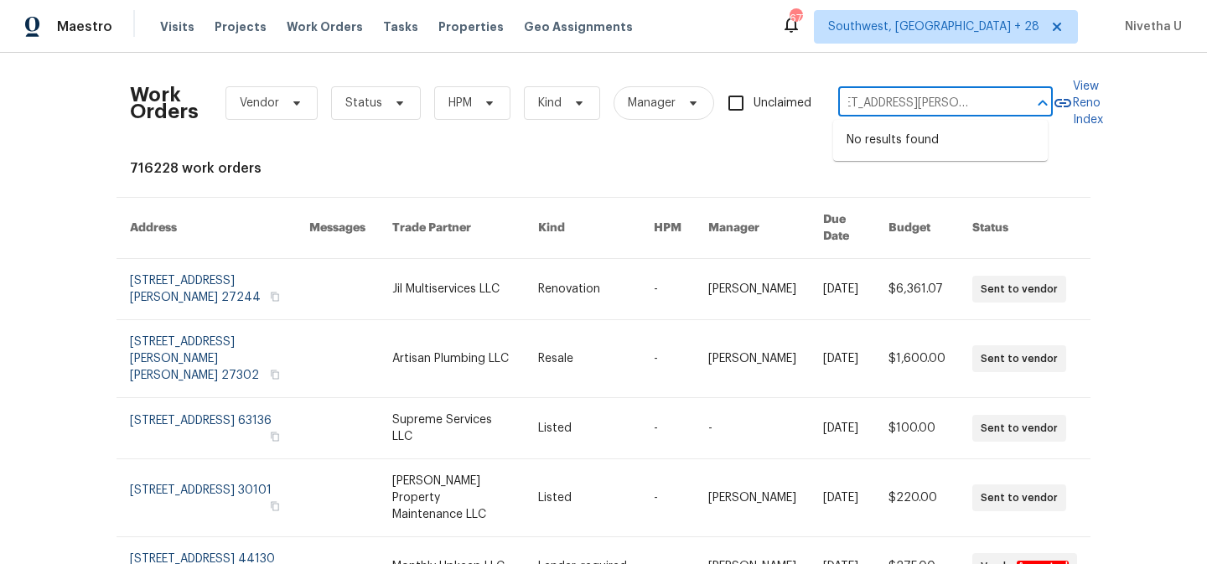
type input "[STREET_ADDRESS][PERSON_NAME]"
click at [977, 33] on span "Southwest, [GEOGRAPHIC_DATA] + 28" at bounding box center [933, 26] width 211 height 17
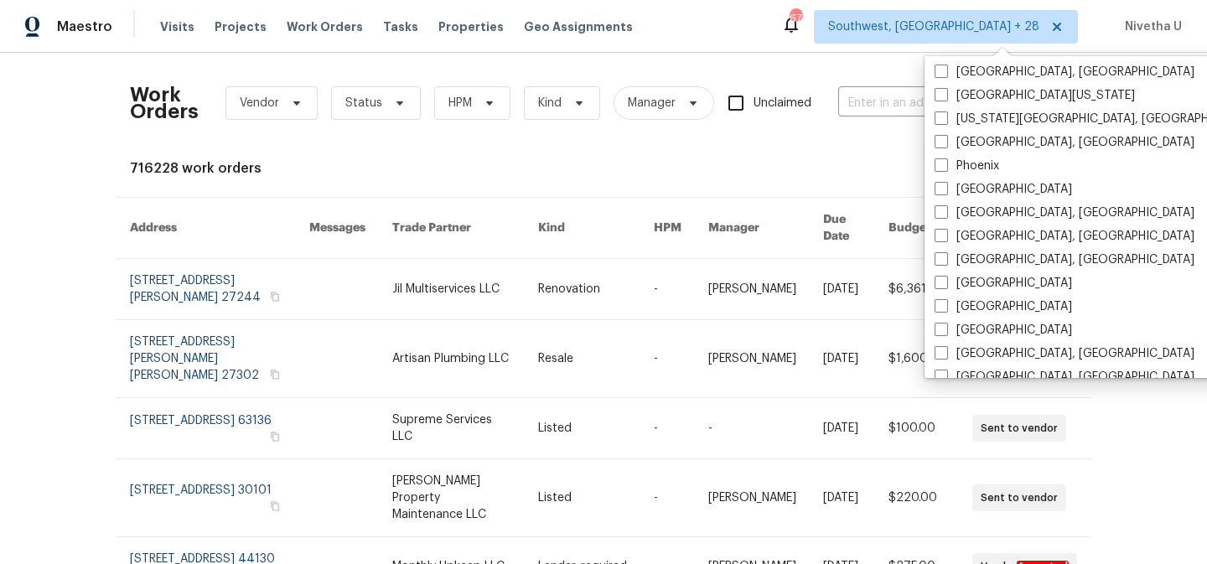
scroll to position [1123, 0]
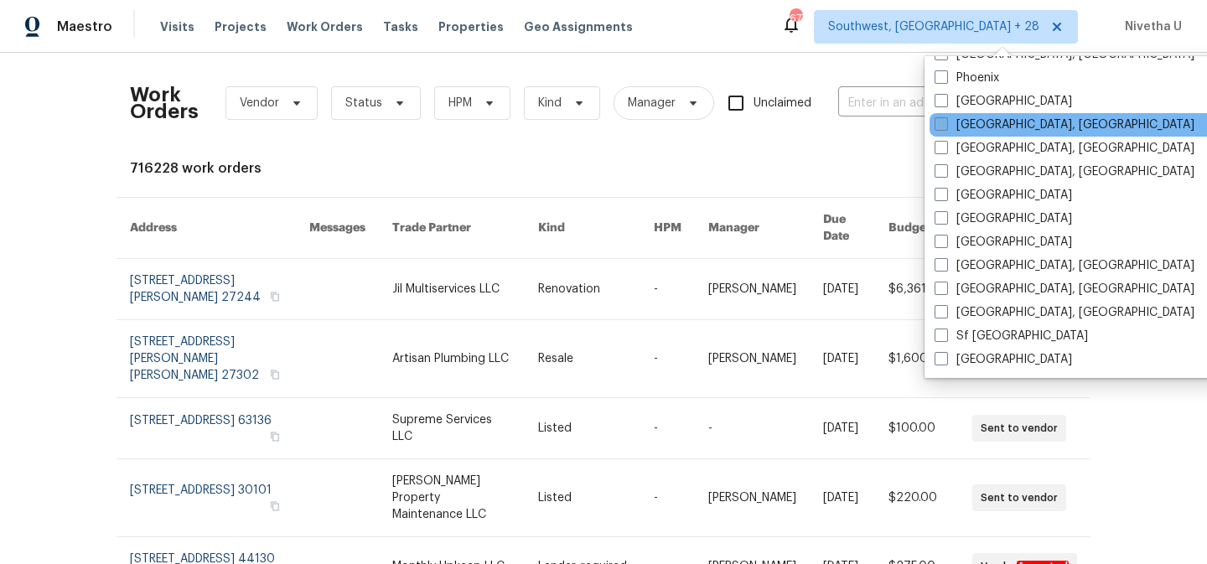
click at [997, 121] on label "[GEOGRAPHIC_DATA], [GEOGRAPHIC_DATA]" at bounding box center [1064, 124] width 260 height 17
click at [945, 121] on input "[GEOGRAPHIC_DATA], [GEOGRAPHIC_DATA]" at bounding box center [939, 121] width 11 height 11
checkbox input "true"
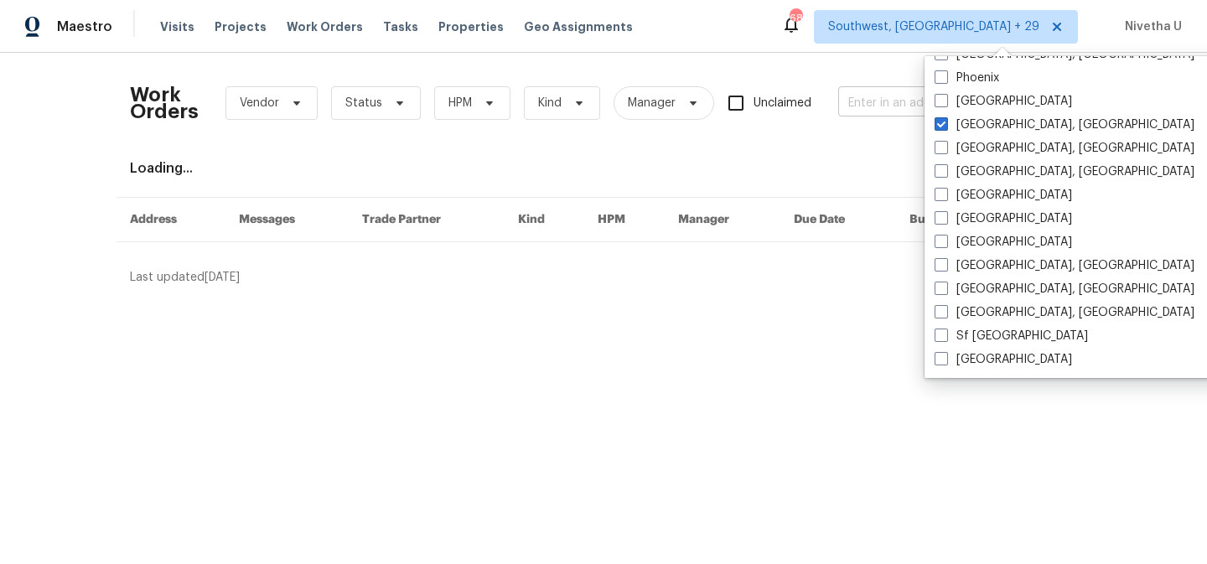
click at [874, 103] on input "text" at bounding box center [922, 103] width 168 height 26
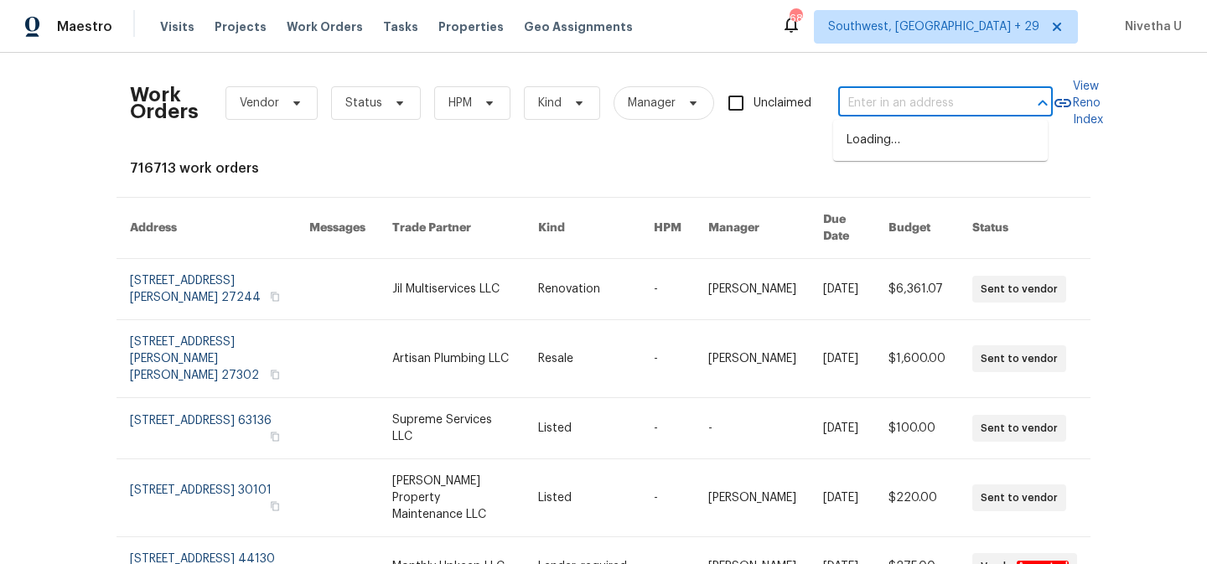
paste input "[STREET_ADDRESS][PERSON_NAME]"
type input "[STREET_ADDRESS][PERSON_NAME]"
click at [890, 138] on li "[STREET_ADDRESS]" at bounding box center [940, 141] width 214 height 28
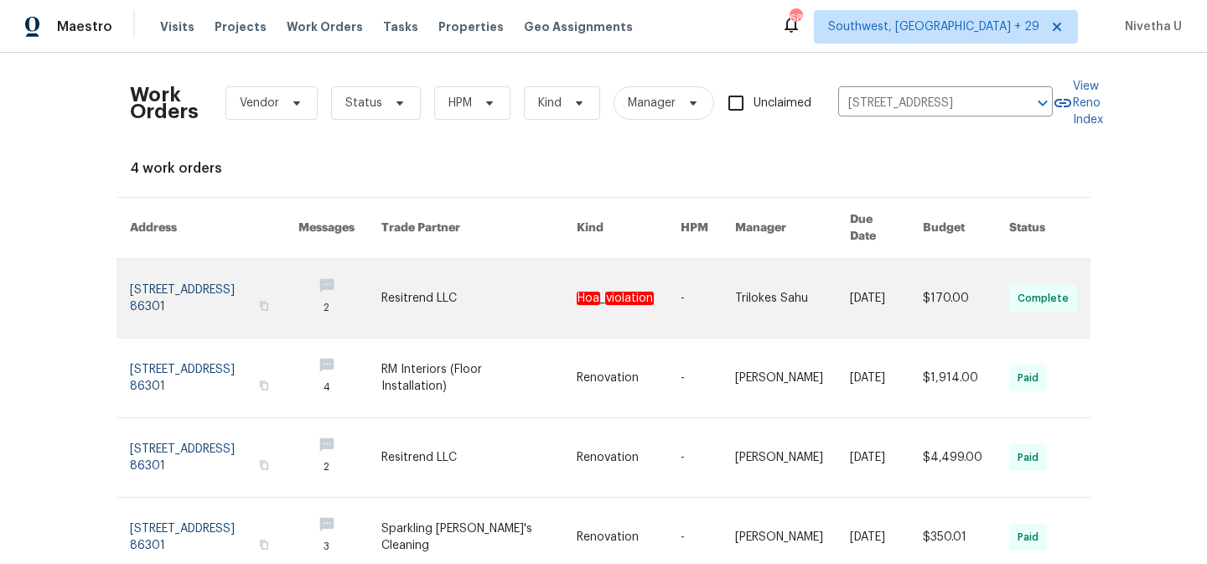
click at [152, 269] on link at bounding box center [214, 298] width 168 height 79
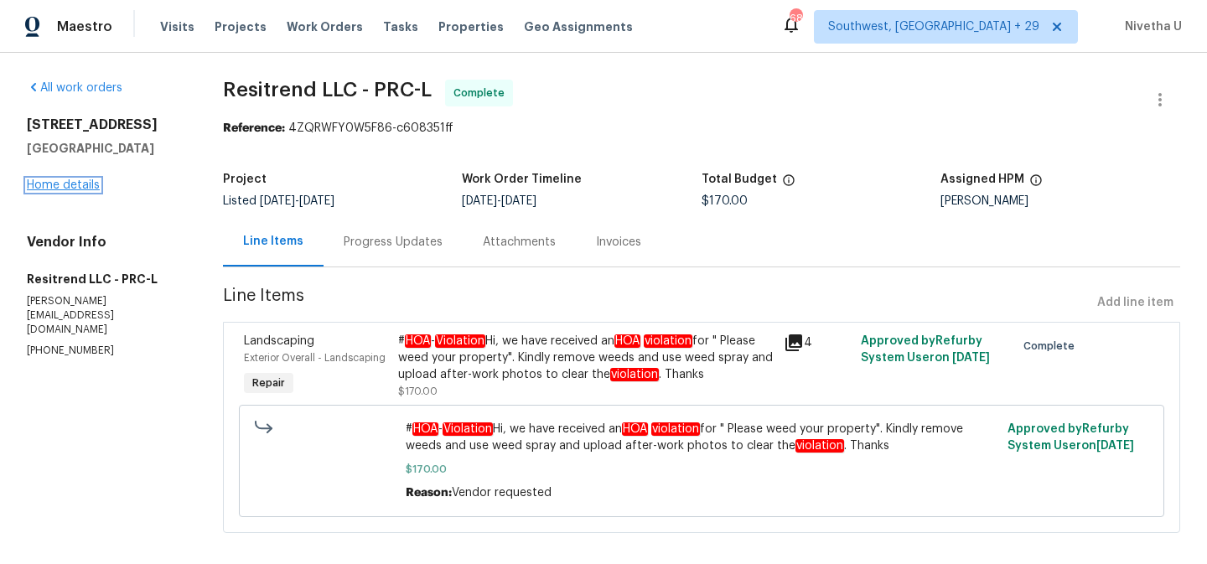
click at [59, 189] on link "Home details" at bounding box center [63, 185] width 73 height 12
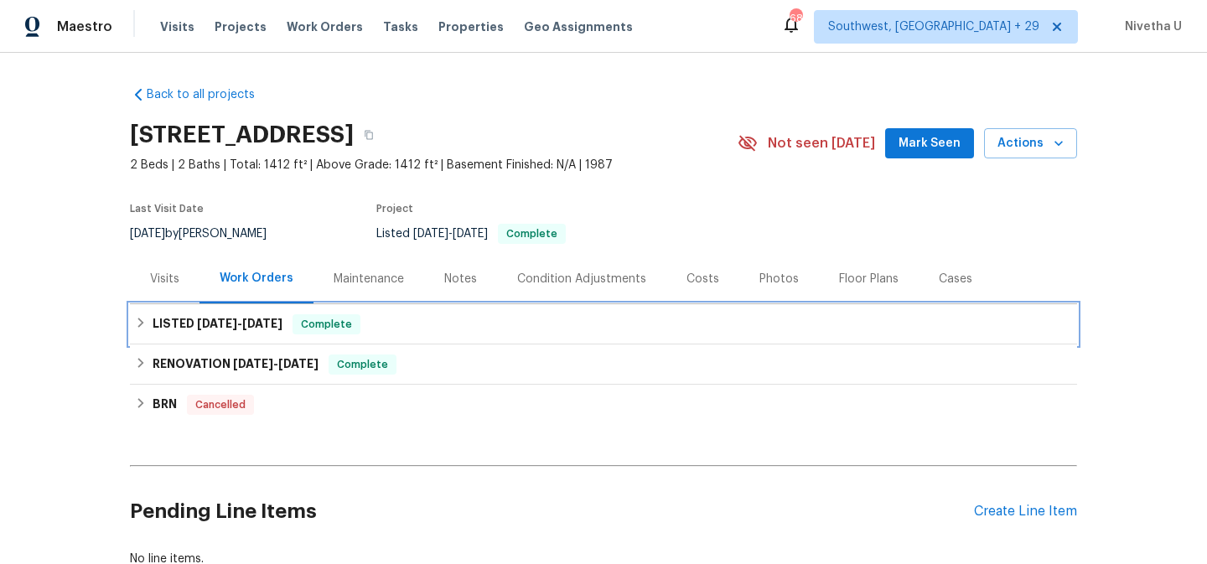
click at [387, 331] on div "LISTED [DATE] - [DATE] Complete" at bounding box center [603, 324] width 937 height 20
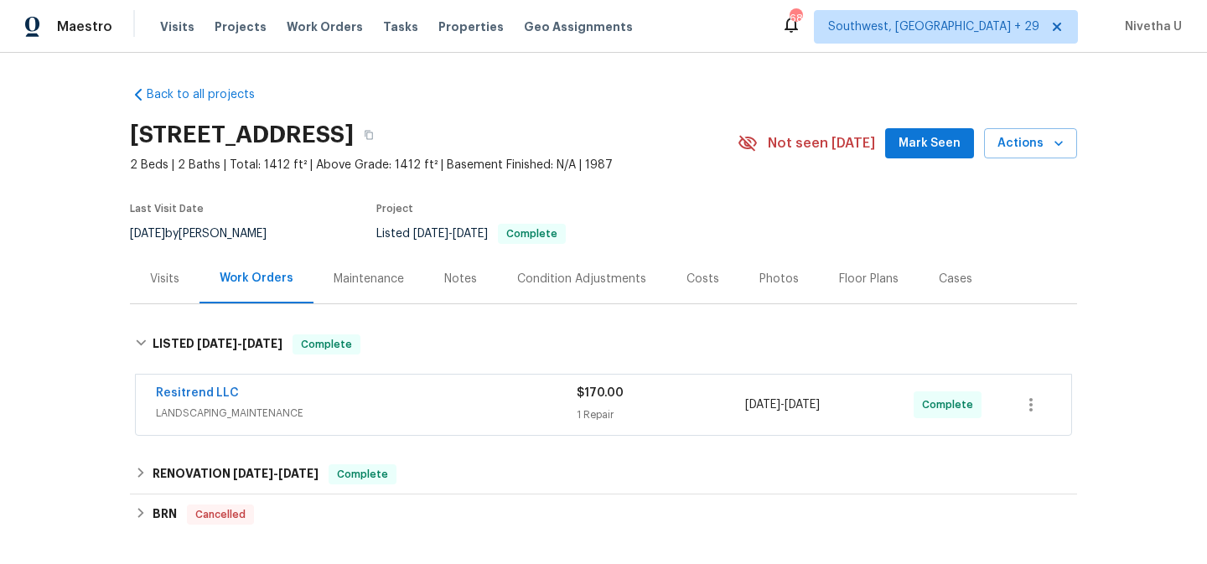
click at [436, 421] on span "LANDSCAPING_MAINTENANCE" at bounding box center [366, 413] width 421 height 17
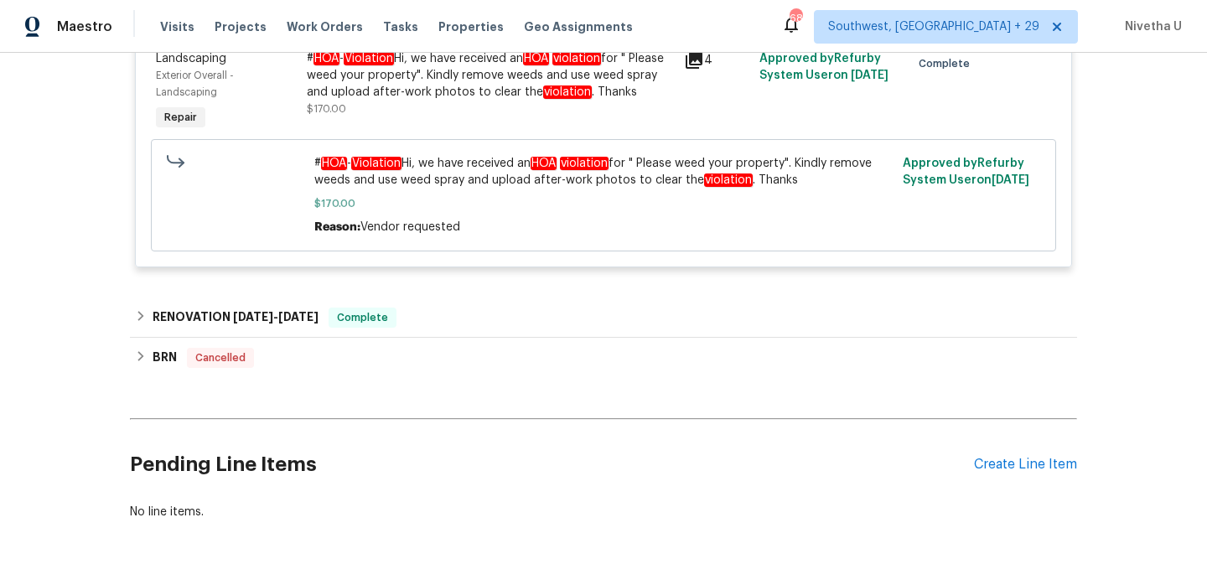
scroll to position [447, 0]
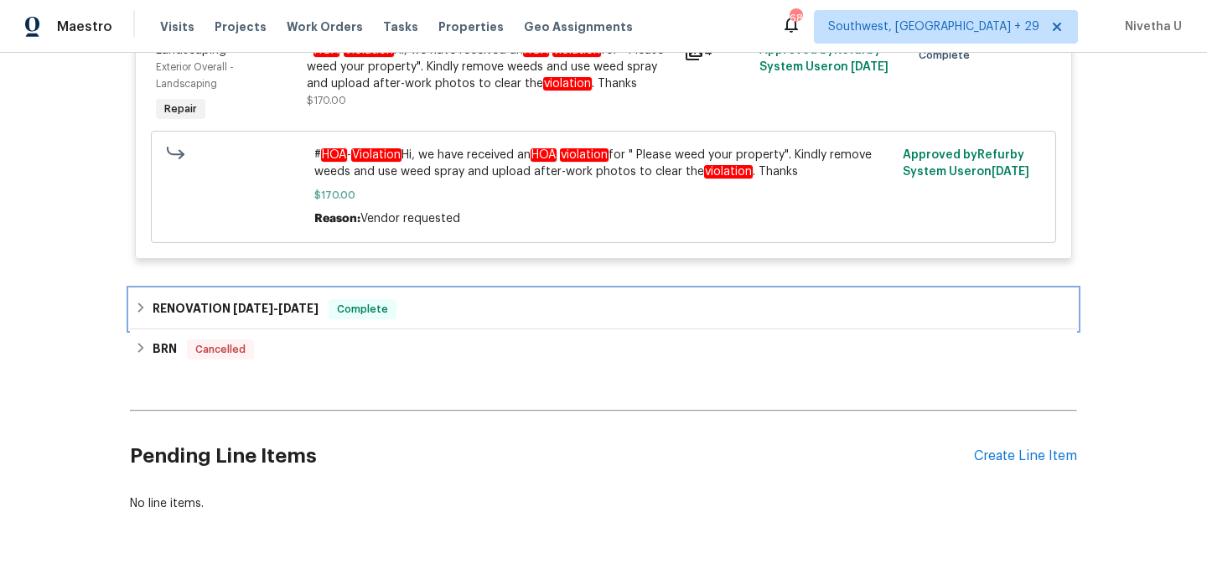
click at [344, 307] on span "Complete" at bounding box center [362, 309] width 65 height 17
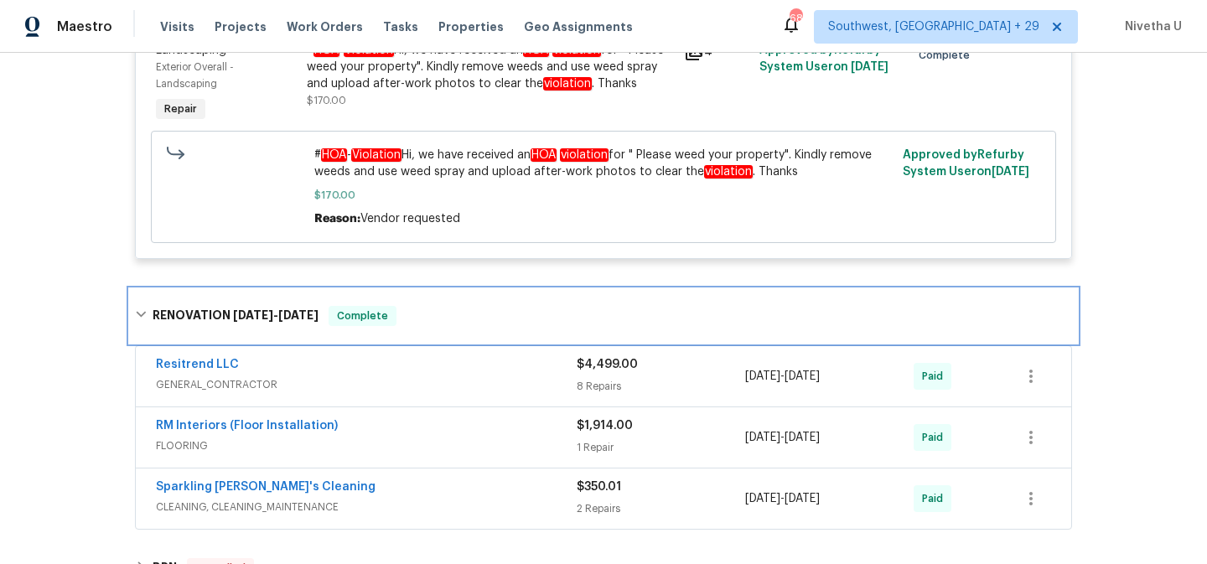
click at [344, 307] on div "Complete" at bounding box center [362, 316] width 68 height 20
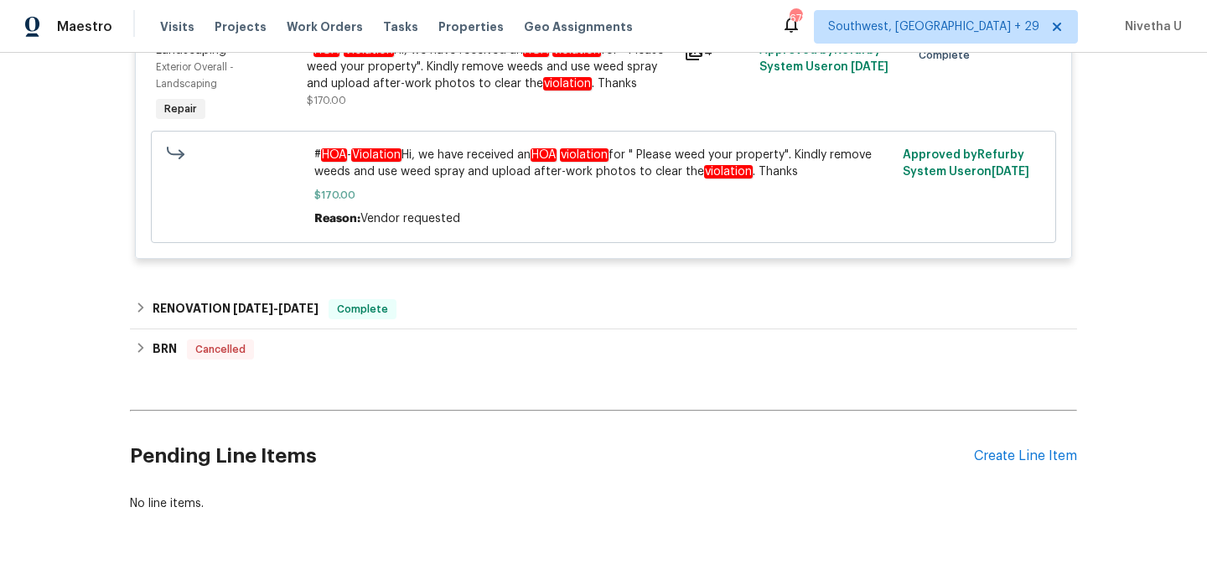
click at [328, 16] on div "Visits Projects Work Orders Tasks Properties Geo Assignments" at bounding box center [406, 27] width 493 height 34
click at [328, 24] on span "Work Orders" at bounding box center [325, 26] width 76 height 17
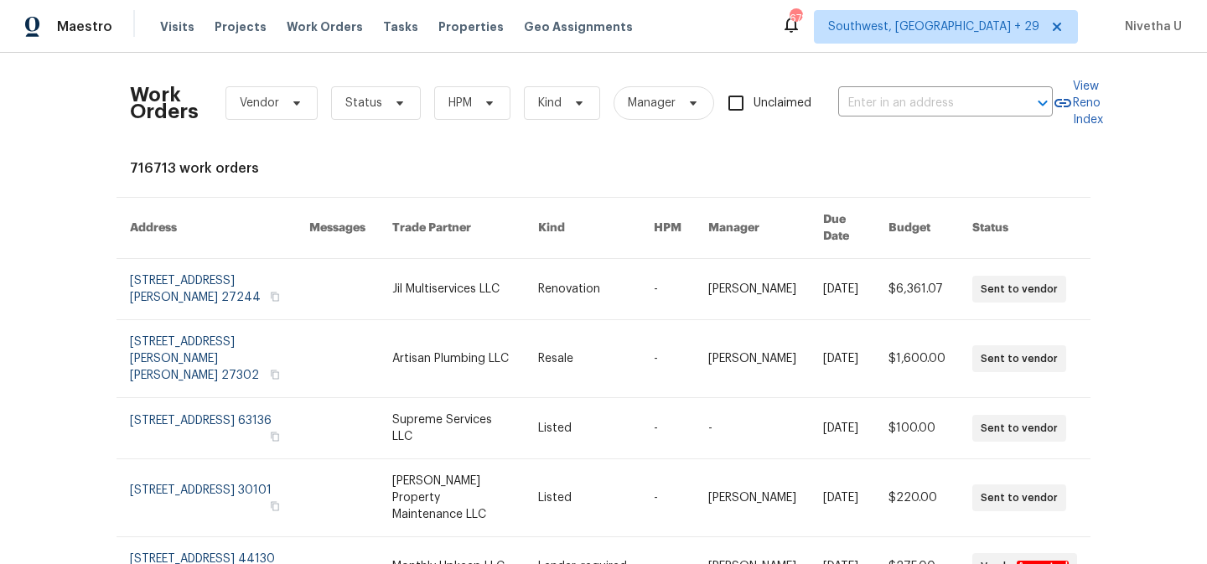
click at [906, 116] on div "Work Orders Vendor Status HPM Kind Manager Unclaimed ​" at bounding box center [591, 103] width 923 height 74
click at [903, 108] on input "text" at bounding box center [922, 103] width 168 height 26
paste input "[STREET_ADDRESS]"
type input "[STREET_ADDRESS]"
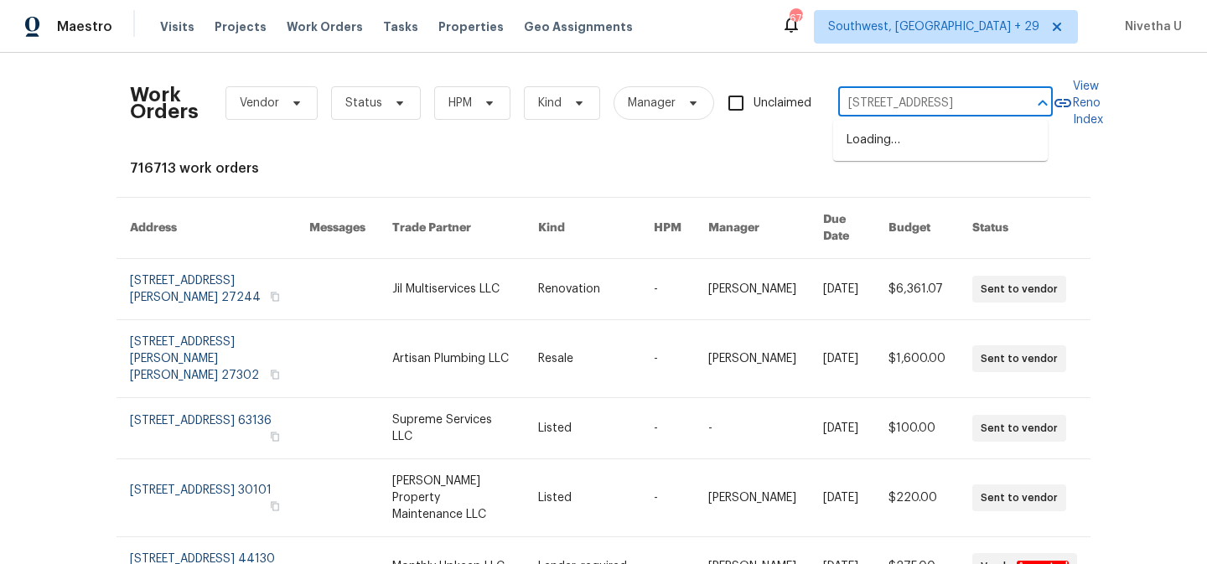
scroll to position [0, 54]
click at [892, 154] on li "[STREET_ADDRESS]" at bounding box center [940, 141] width 214 height 28
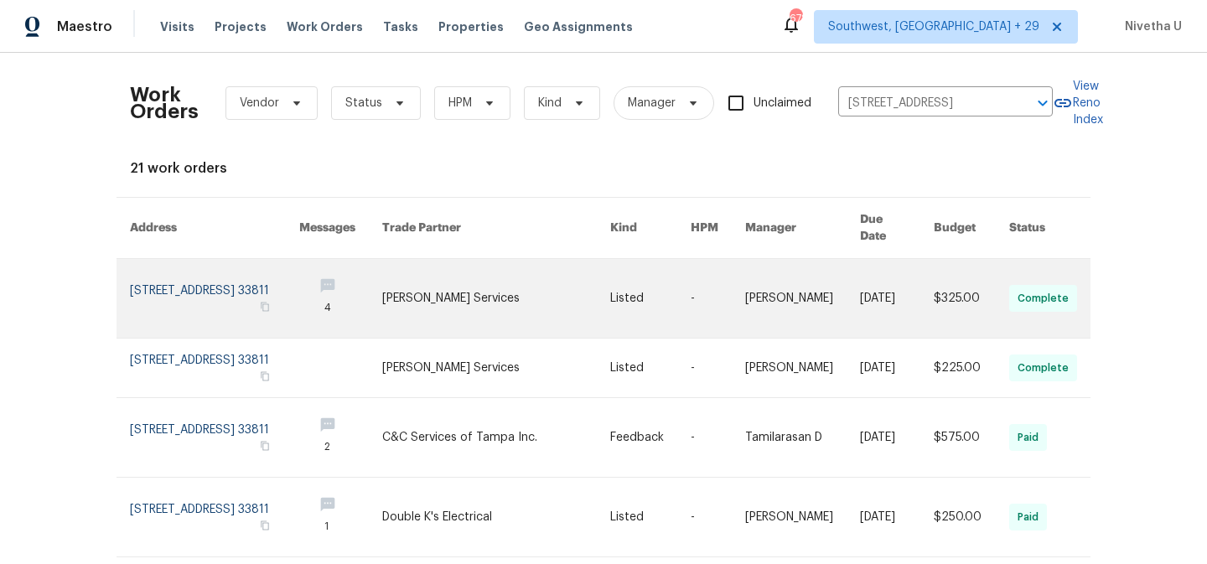
click at [130, 281] on link at bounding box center [214, 298] width 169 height 79
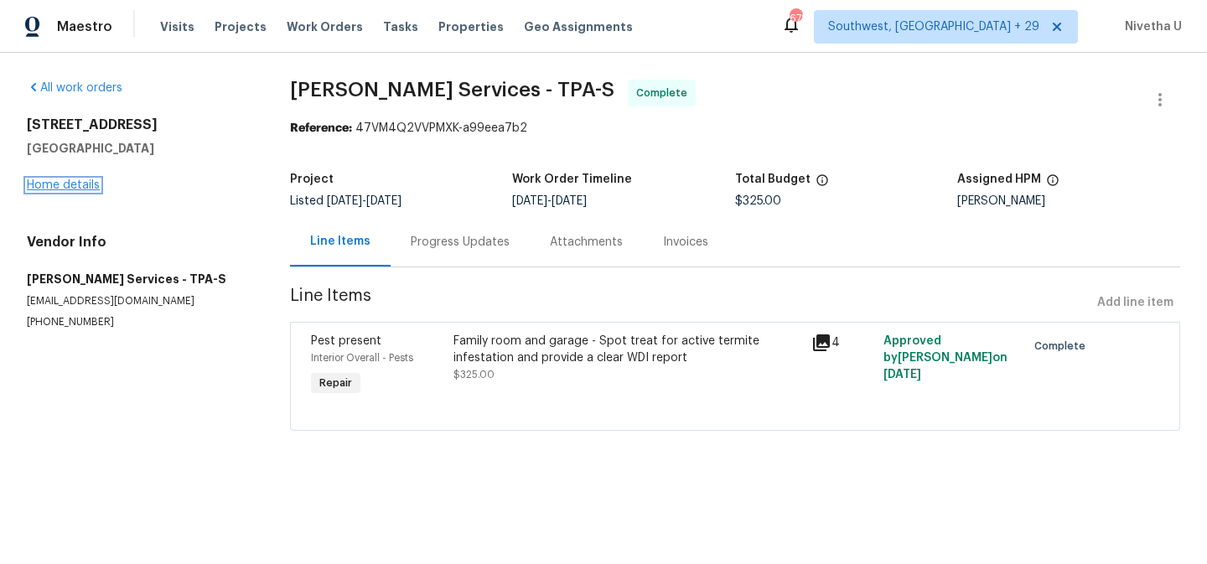
click at [45, 187] on link "Home details" at bounding box center [63, 185] width 73 height 12
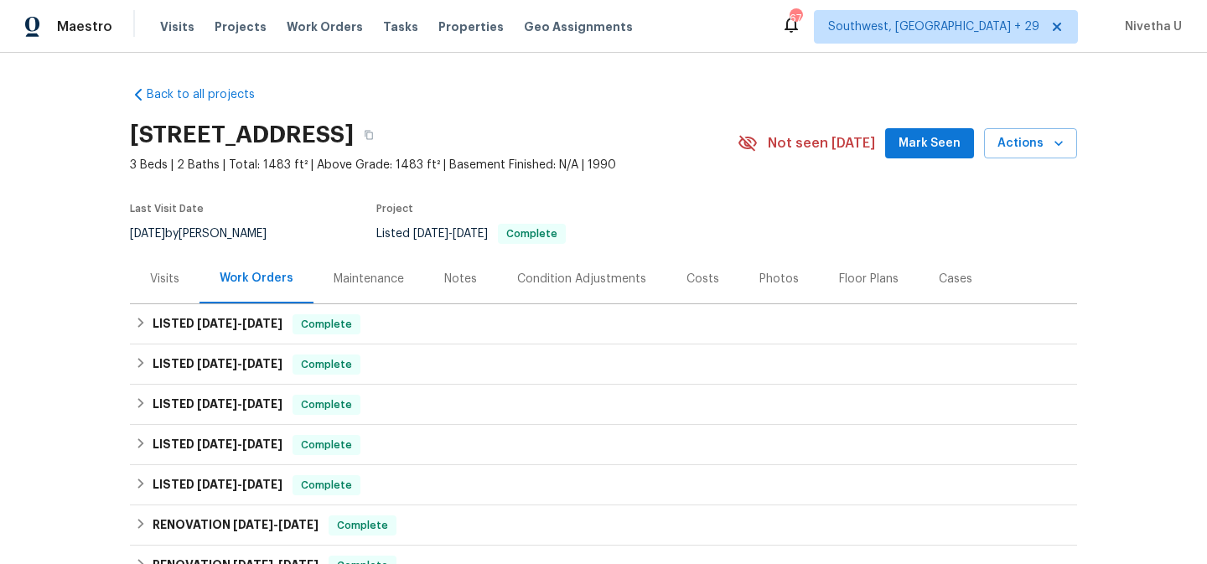
scroll to position [12, 0]
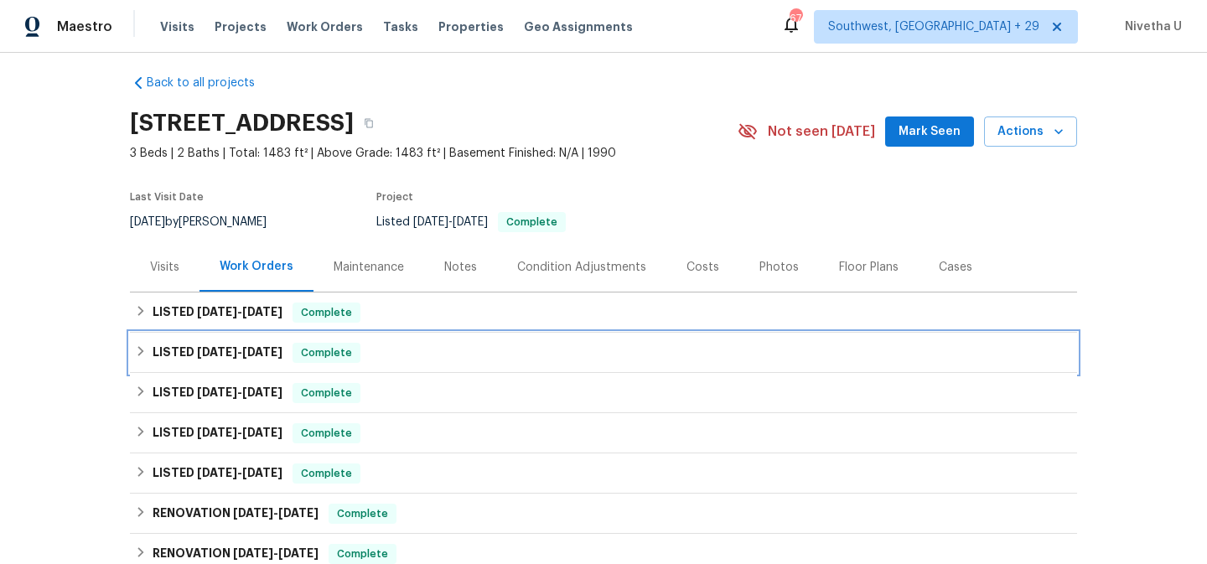
click at [385, 349] on div "LISTED [DATE] - [DATE] Complete" at bounding box center [603, 353] width 937 height 20
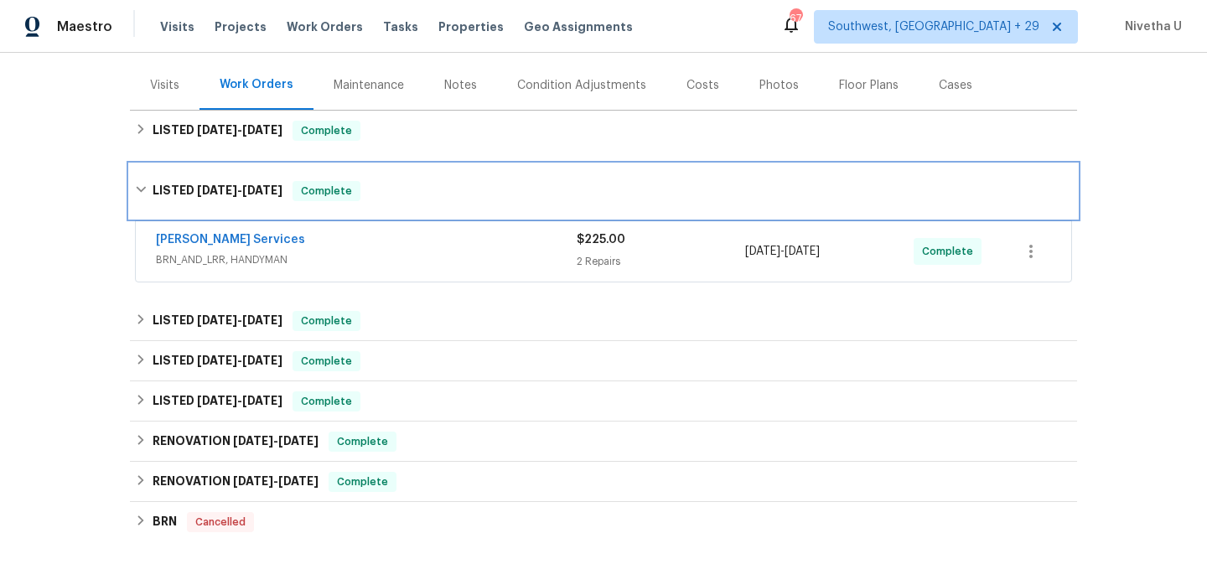
scroll to position [193, 0]
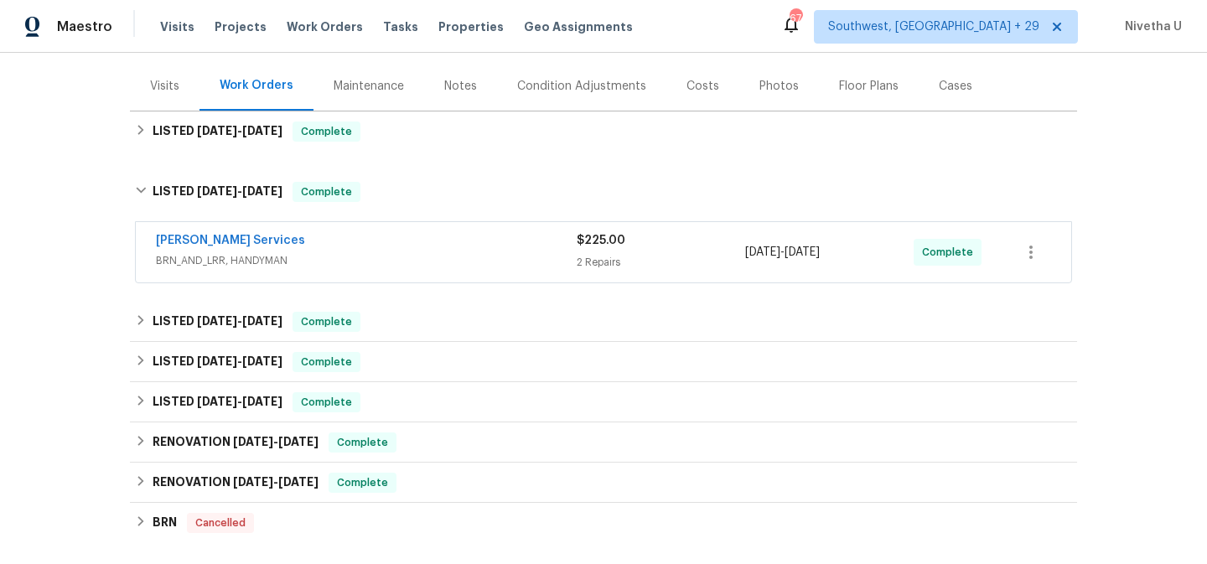
click at [375, 240] on div "[PERSON_NAME] Services" at bounding box center [366, 242] width 421 height 20
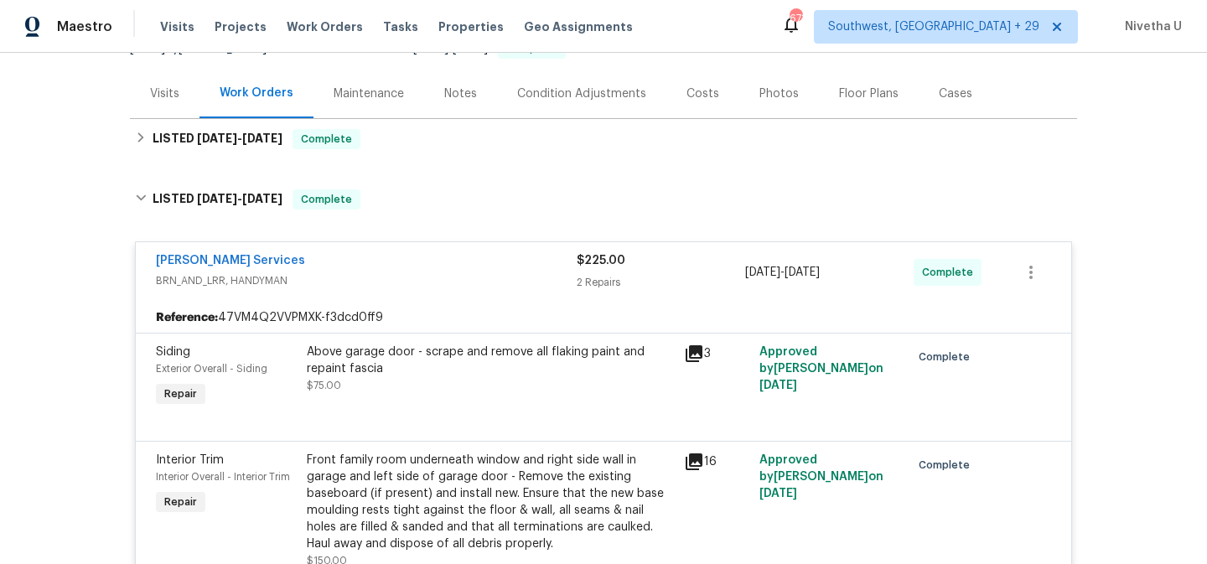
scroll to position [171, 0]
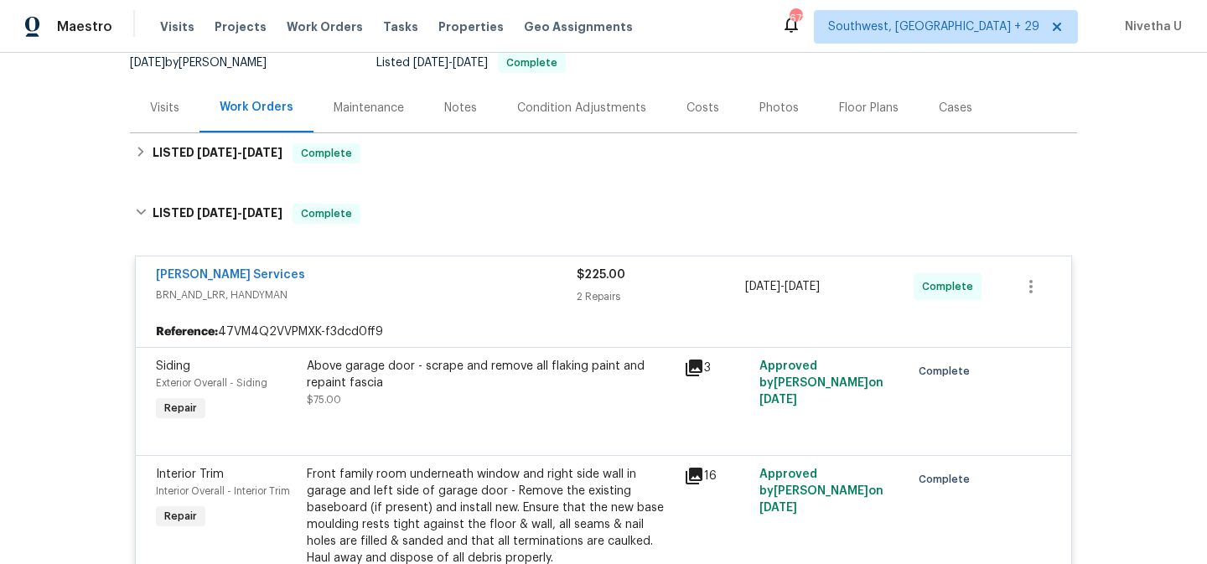
click at [413, 279] on div "[PERSON_NAME] Services" at bounding box center [366, 276] width 421 height 20
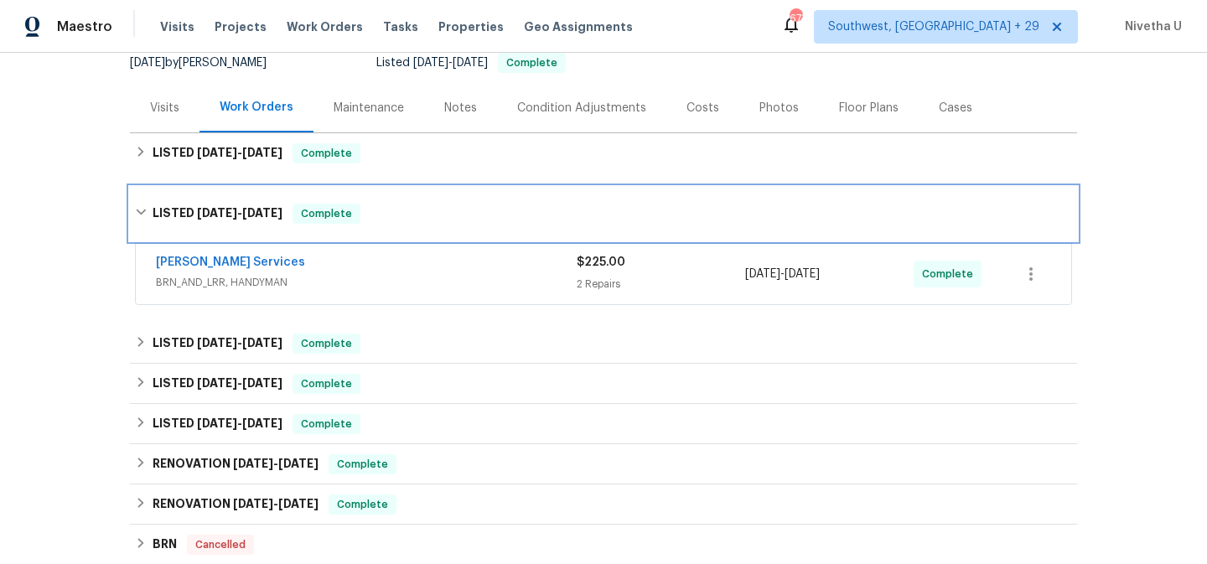
click at [400, 224] on div "LISTED [DATE] - [DATE] Complete" at bounding box center [603, 214] width 947 height 54
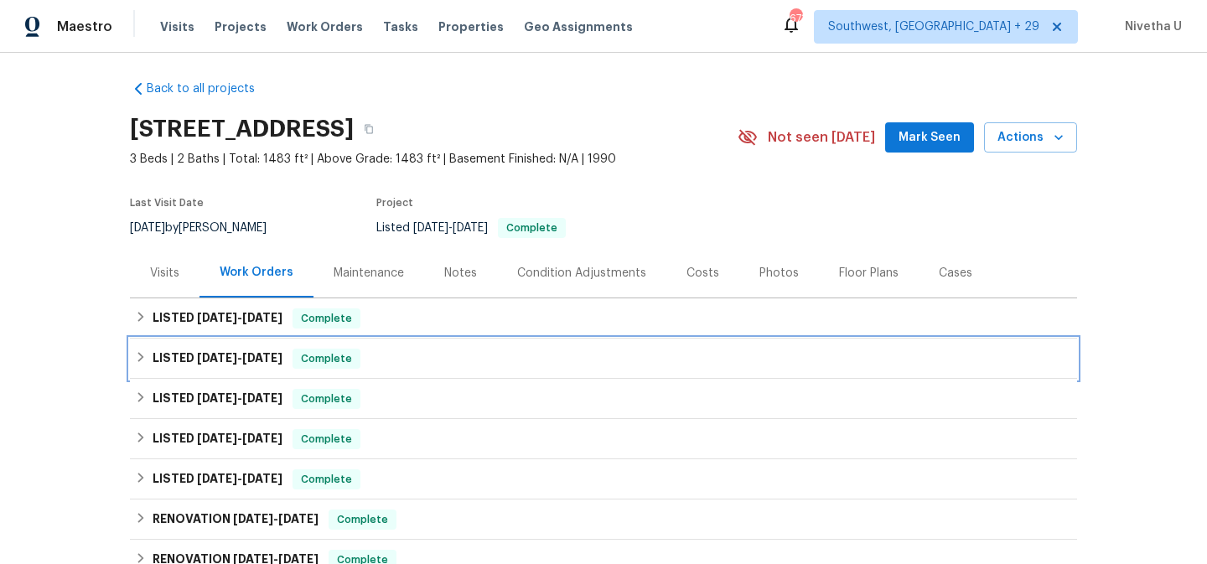
scroll to position [0, 0]
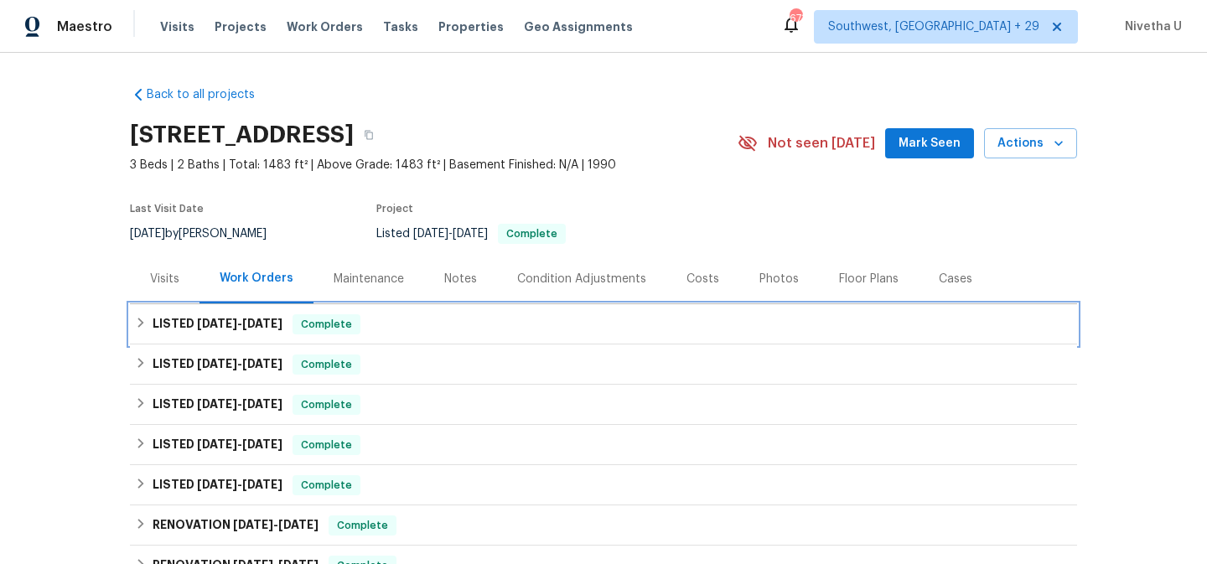
click at [403, 333] on div "LISTED [DATE] - [DATE] Complete" at bounding box center [603, 324] width 937 height 20
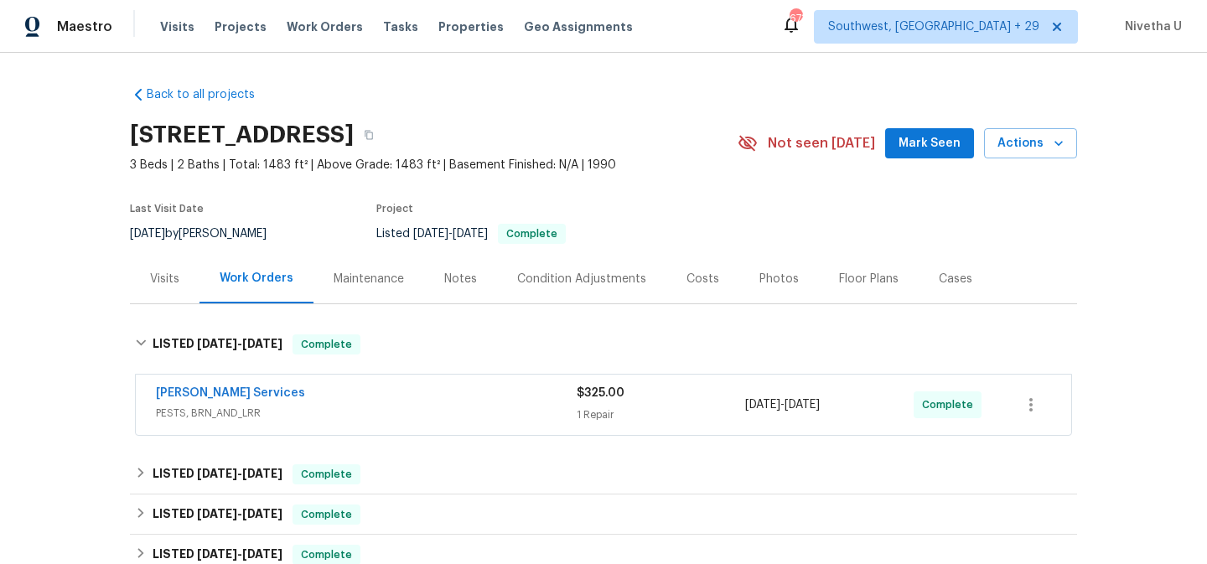
click at [415, 411] on span "PESTS, BRN_AND_LRR" at bounding box center [366, 413] width 421 height 17
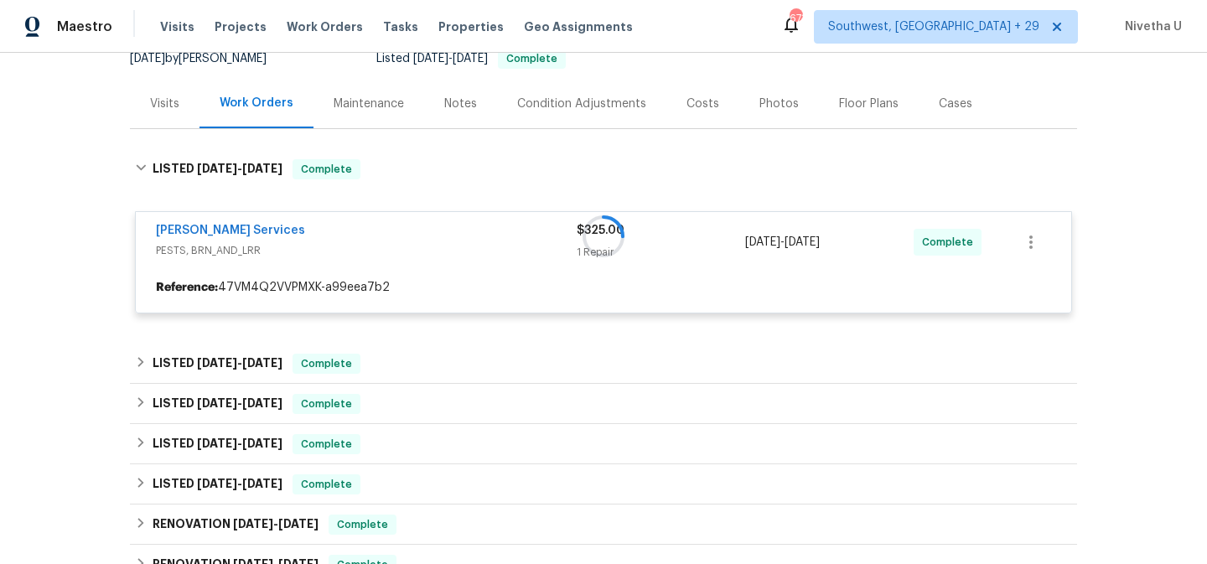
scroll to position [174, 0]
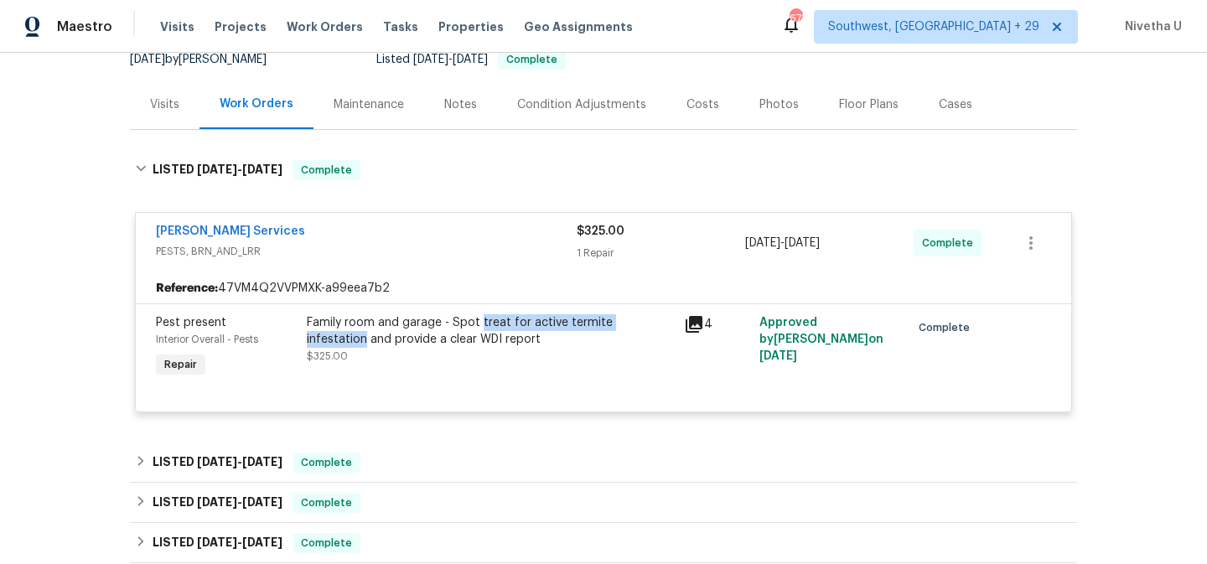
drag, startPoint x: 473, startPoint y: 328, endPoint x: 657, endPoint y: 324, distance: 184.4
click at [657, 324] on div "Family room and garage - Spot treat for active termite infestation and provide …" at bounding box center [490, 331] width 367 height 34
copy div "treat for active termite infestation"
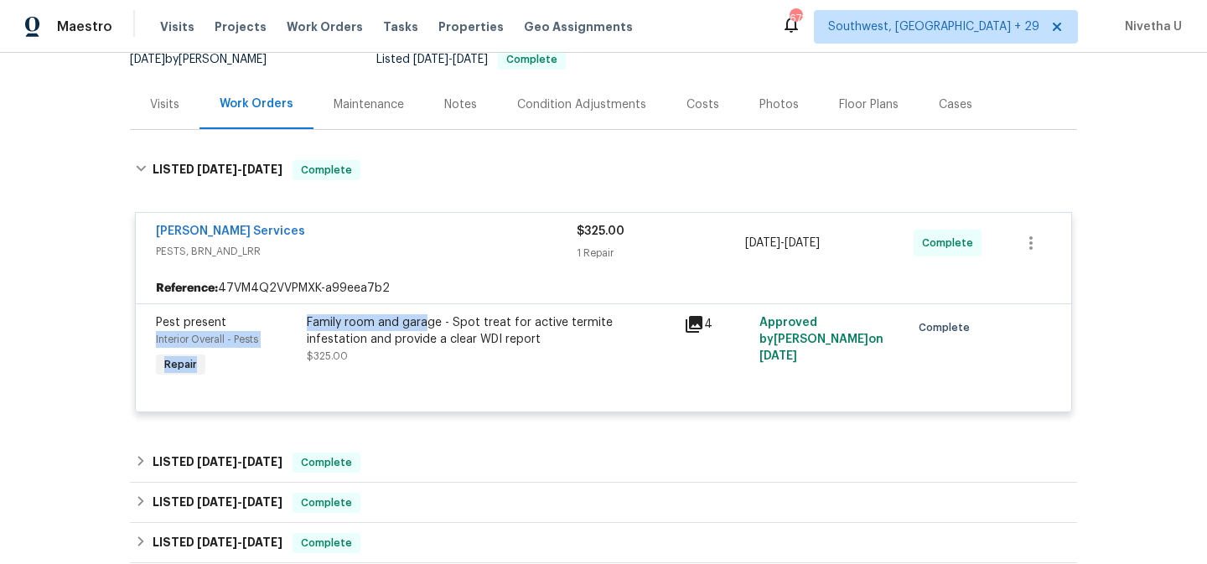
drag, startPoint x: 292, startPoint y: 323, endPoint x: 422, endPoint y: 323, distance: 129.9
click at [422, 323] on div "Pest present Interior Overall - Pests Repair Family room and garage - Spot trea…" at bounding box center [603, 347] width 905 height 77
click at [56, 311] on div "Back to all projects [STREET_ADDRESS] 3 Beds | 2 Baths | Total: 1483 ft² | Abov…" at bounding box center [603, 308] width 1207 height 511
drag, startPoint x: 297, startPoint y: 318, endPoint x: 434, endPoint y: 319, distance: 136.6
click at [434, 319] on div "Family room and garage - Spot treat for active termite infestation and provide …" at bounding box center [490, 347] width 377 height 77
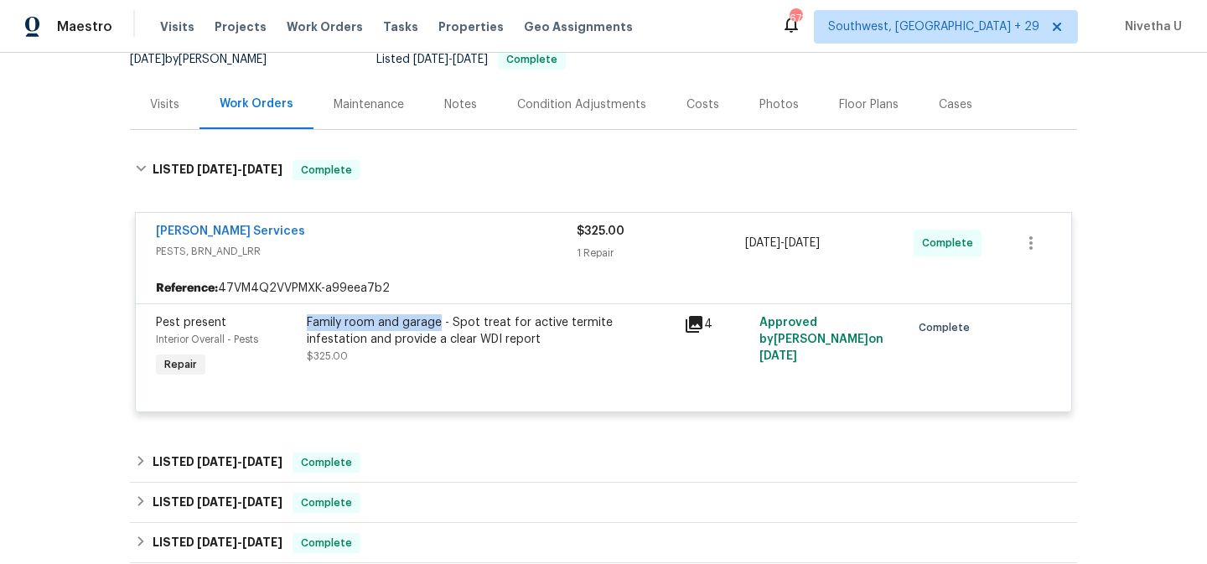
copy div "Family room and garage"
drag, startPoint x: 301, startPoint y: 231, endPoint x: 115, endPoint y: 231, distance: 186.0
click at [115, 231] on div "Back to all projects [STREET_ADDRESS] 3 Beds | 2 Baths | Total: 1483 ft² | Abov…" at bounding box center [603, 308] width 1207 height 511
copy link "[PERSON_NAME] Services"
click at [297, 34] on span "Work Orders" at bounding box center [325, 26] width 76 height 17
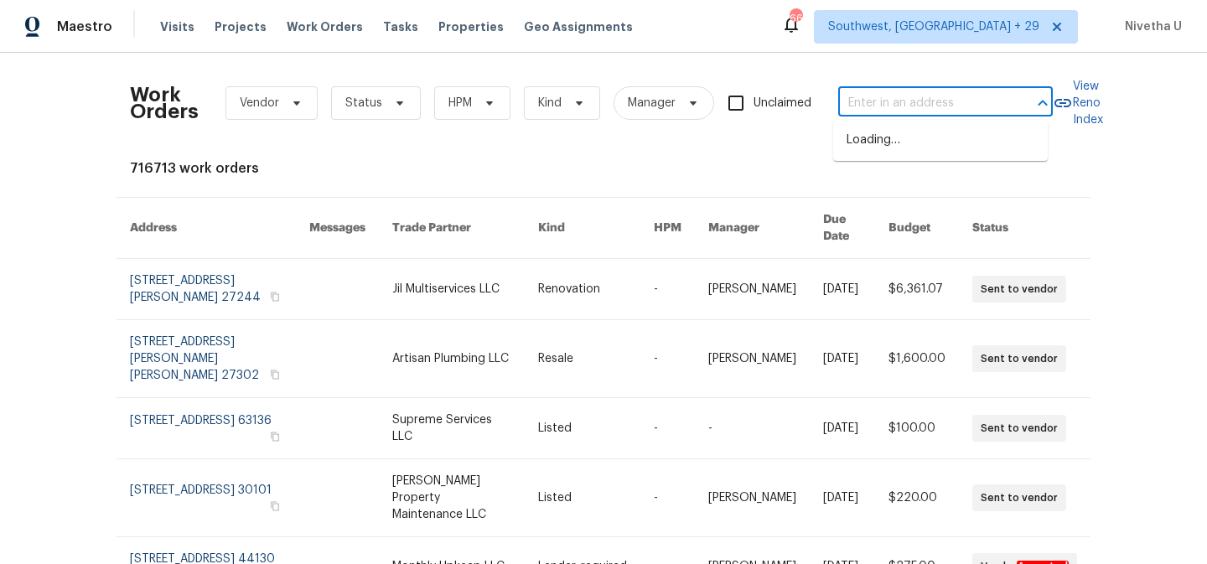
click at [935, 101] on input "text" at bounding box center [922, 103] width 168 height 26
paste input "[STREET_ADDRESS][US_STATE]"
type input "[STREET_ADDRESS][US_STATE]"
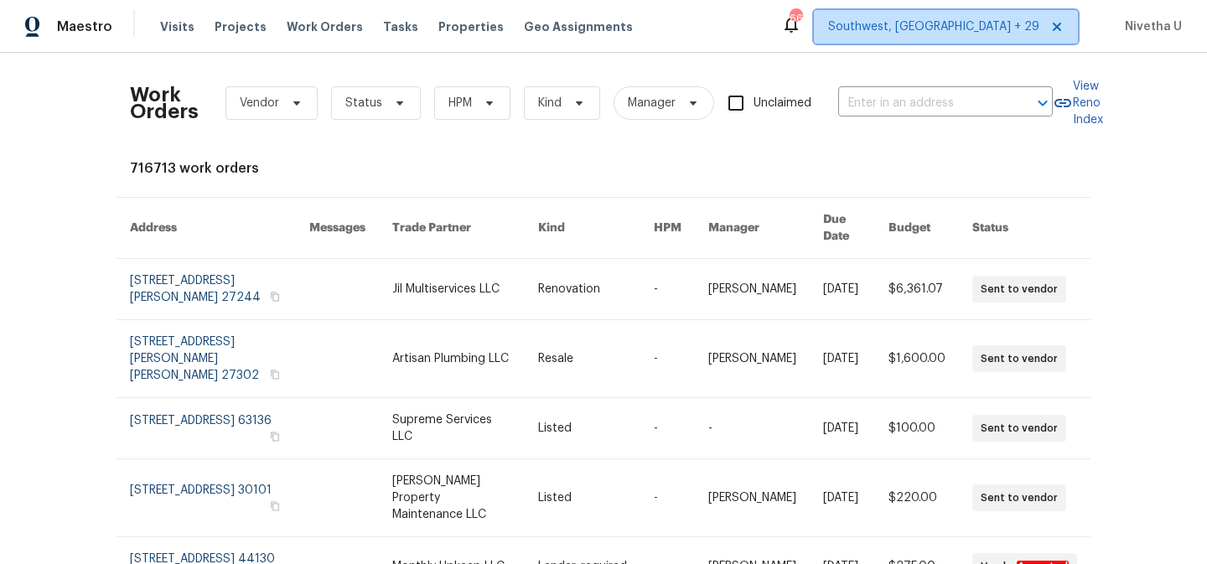
click at [968, 34] on span "Southwest, [GEOGRAPHIC_DATA] + 29" at bounding box center [933, 26] width 211 height 17
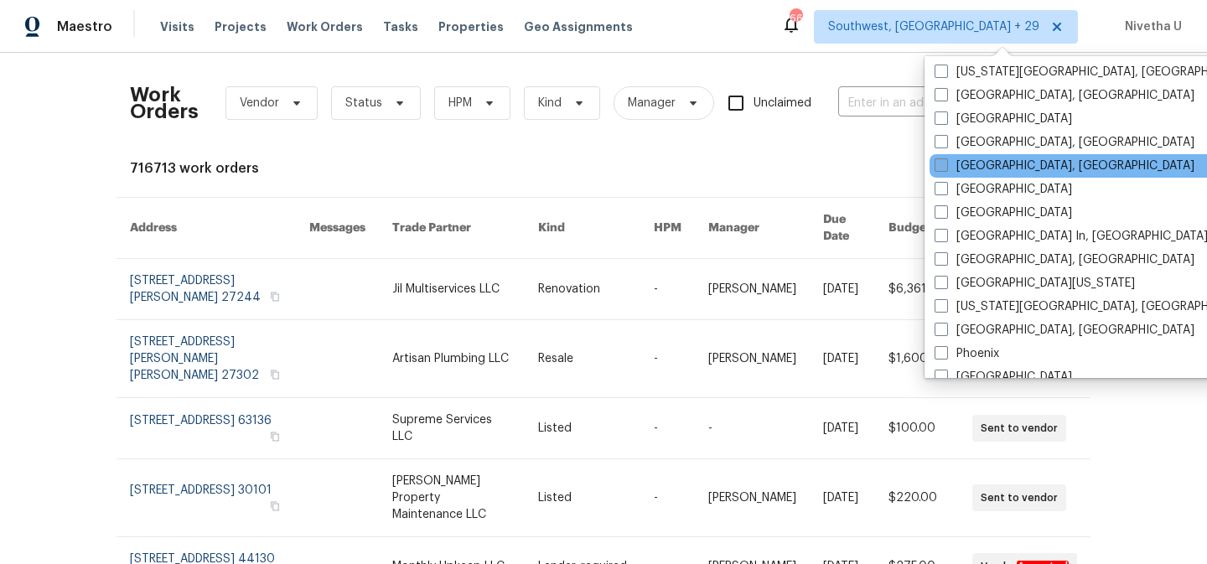
scroll to position [866, 0]
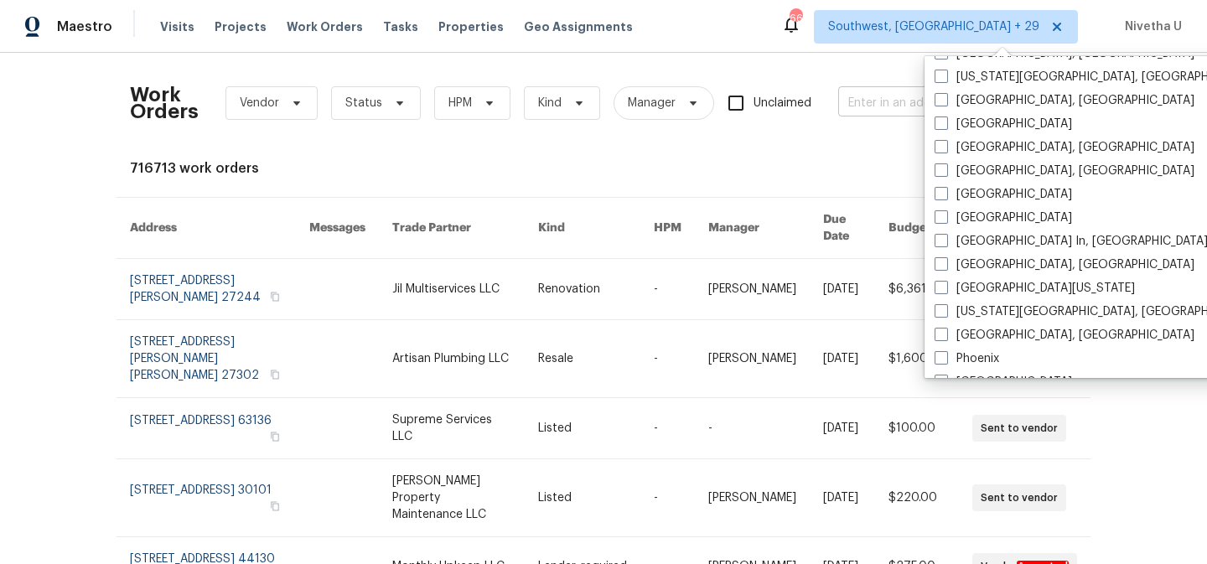
click at [843, 99] on input "text" at bounding box center [922, 103] width 168 height 26
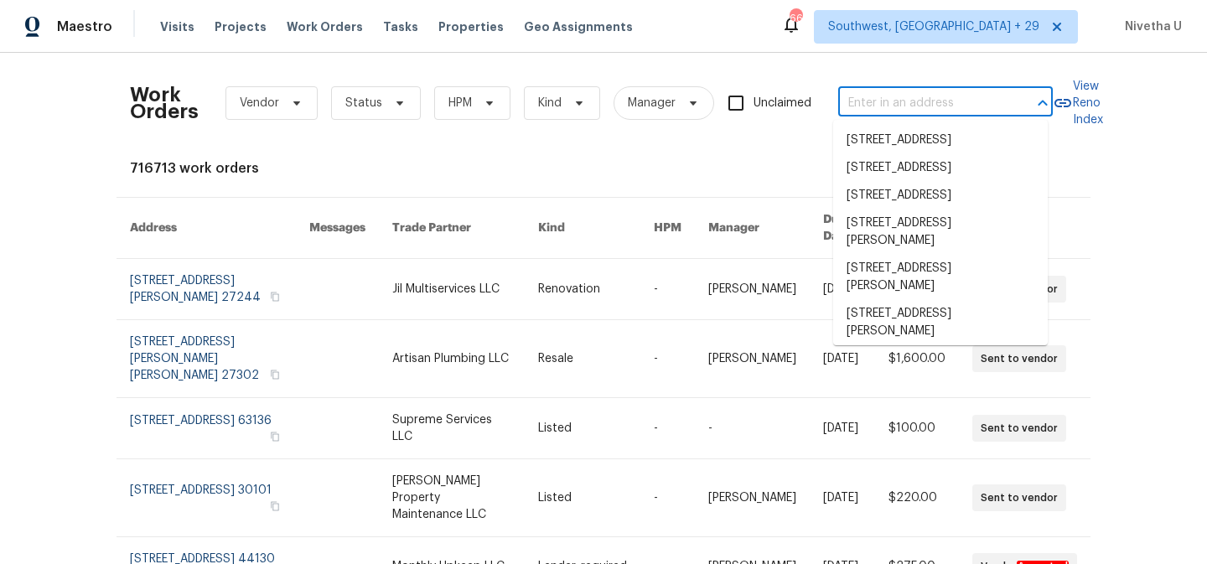
paste input "[STREET_ADDRESS][US_STATE]"
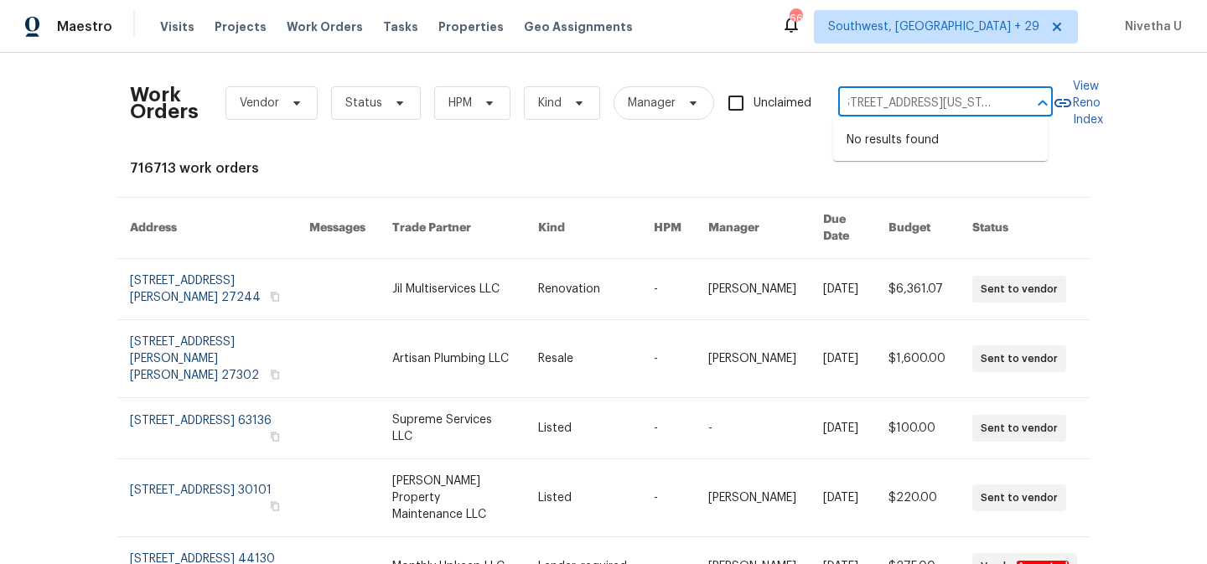
scroll to position [0, 113]
drag, startPoint x: 880, startPoint y: 105, endPoint x: 1032, endPoint y: 106, distance: 152.5
click at [1032, 106] on div "[STREET_ADDRESS][US_STATE] ​" at bounding box center [945, 103] width 214 height 26
type input "[STREET_ADDRESS][US_STATE]"
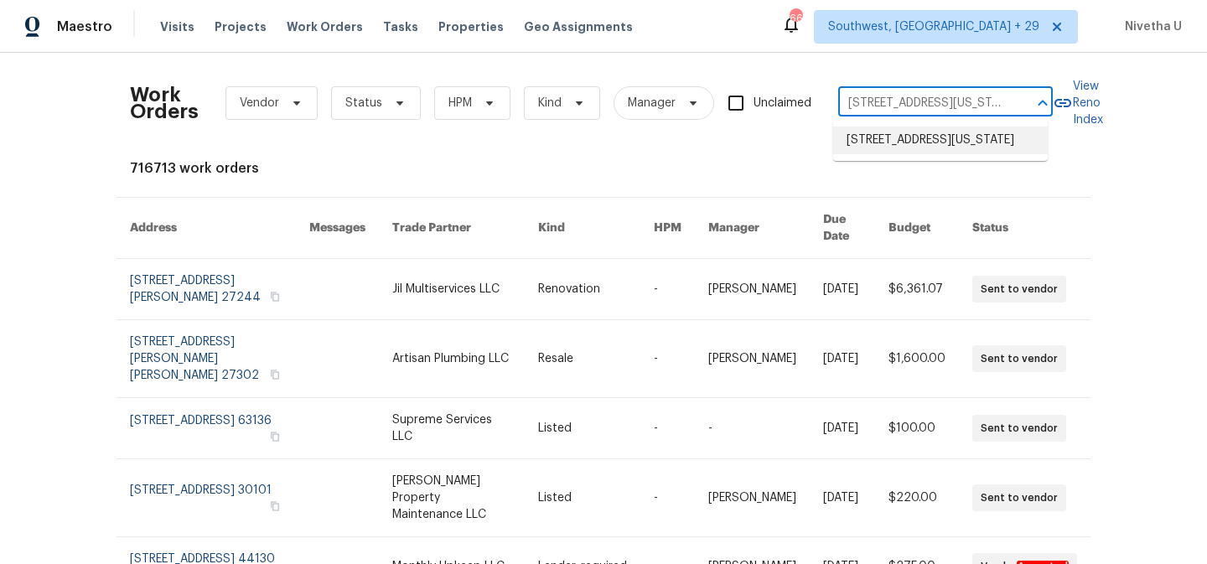
click at [882, 154] on li "[STREET_ADDRESS][US_STATE]" at bounding box center [940, 141] width 214 height 28
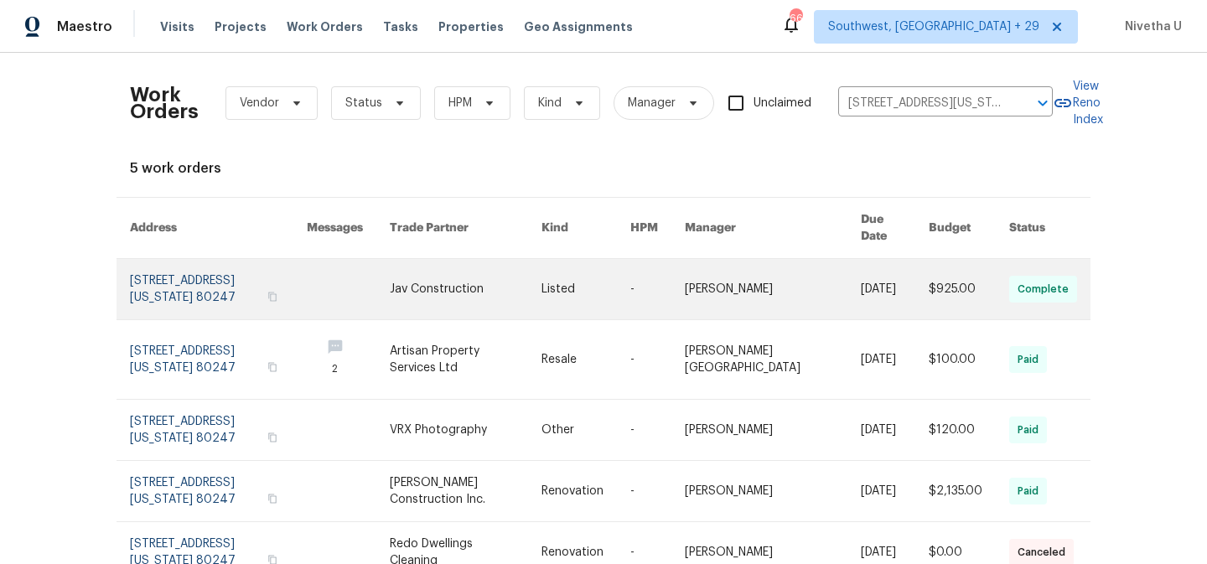
click at [152, 271] on link at bounding box center [218, 289] width 177 height 60
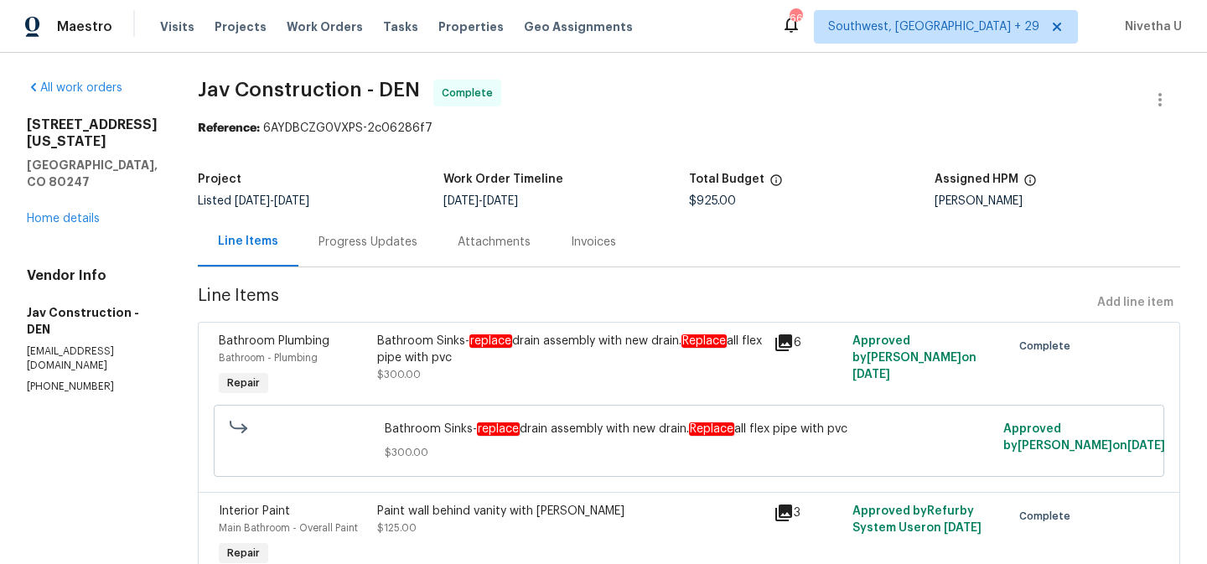
click at [62, 210] on div "[STREET_ADDRESS][US_STATE] Home details" at bounding box center [92, 171] width 131 height 111
click at [62, 216] on link "Home details" at bounding box center [63, 219] width 73 height 12
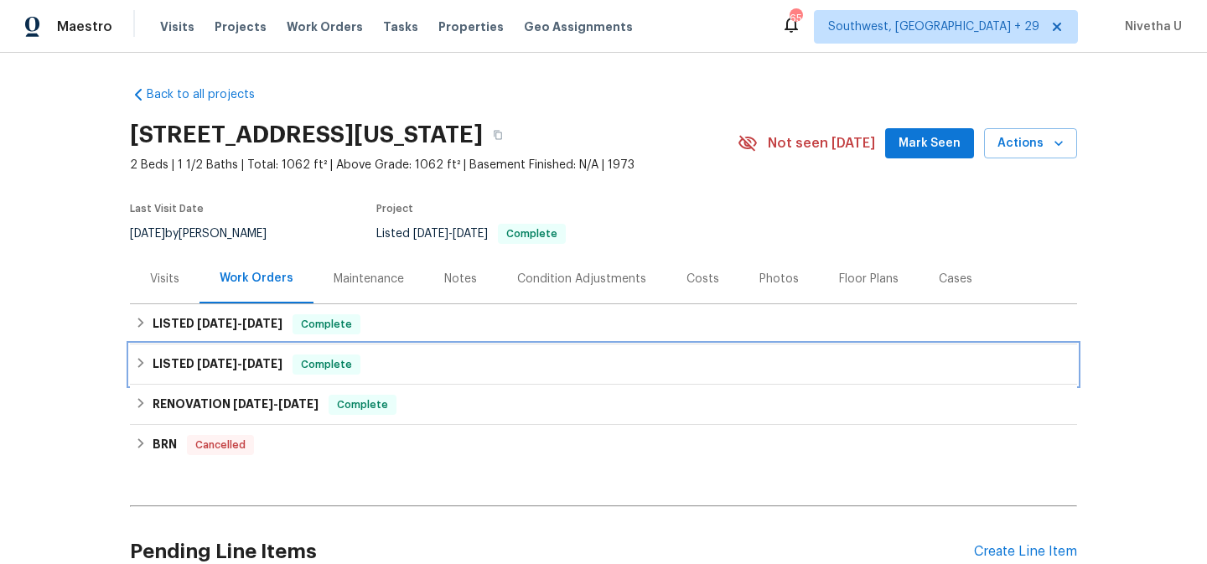
click at [371, 378] on div "LISTED [DATE] - [DATE] Complete" at bounding box center [603, 364] width 947 height 40
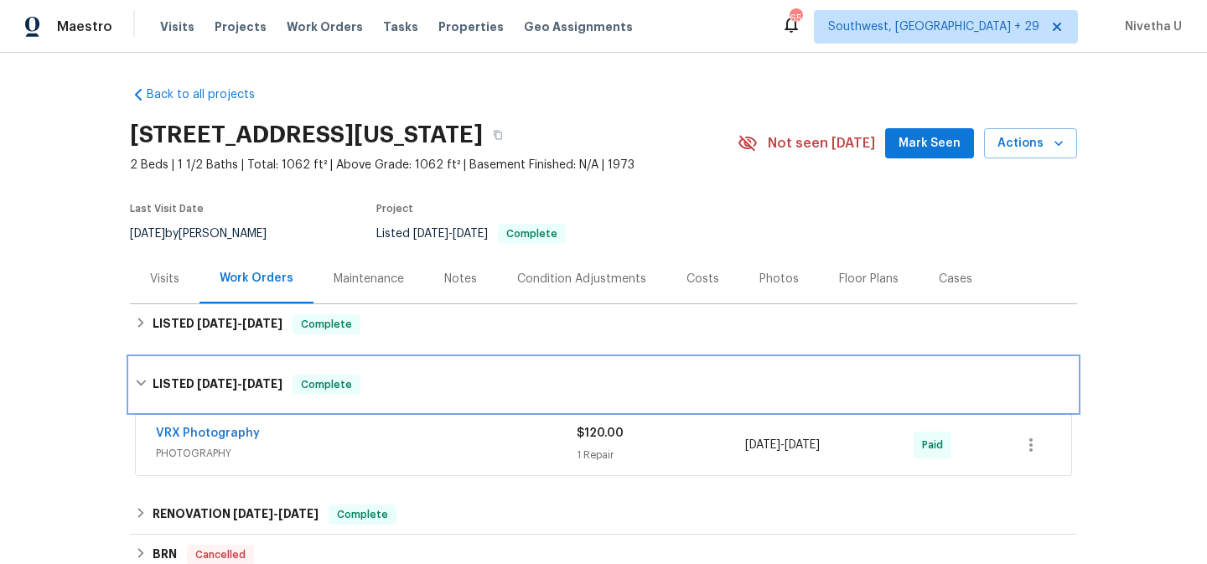
click at [371, 378] on div "LISTED [DATE] - [DATE] Complete" at bounding box center [603, 385] width 937 height 20
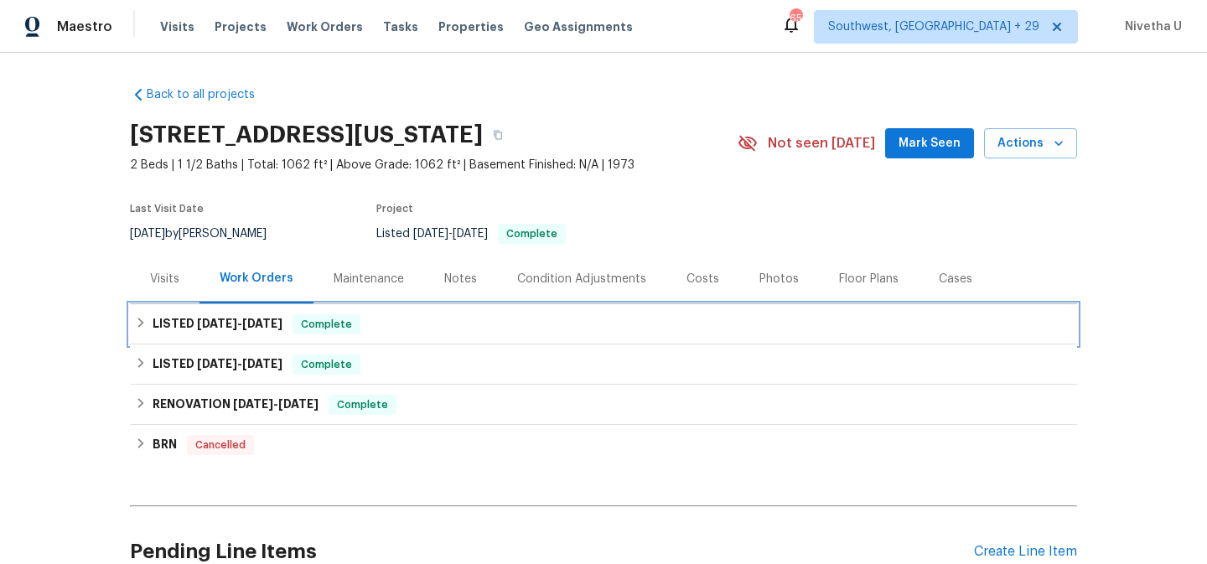
click at [363, 318] on div "LISTED [DATE] - [DATE] Complete" at bounding box center [603, 324] width 937 height 20
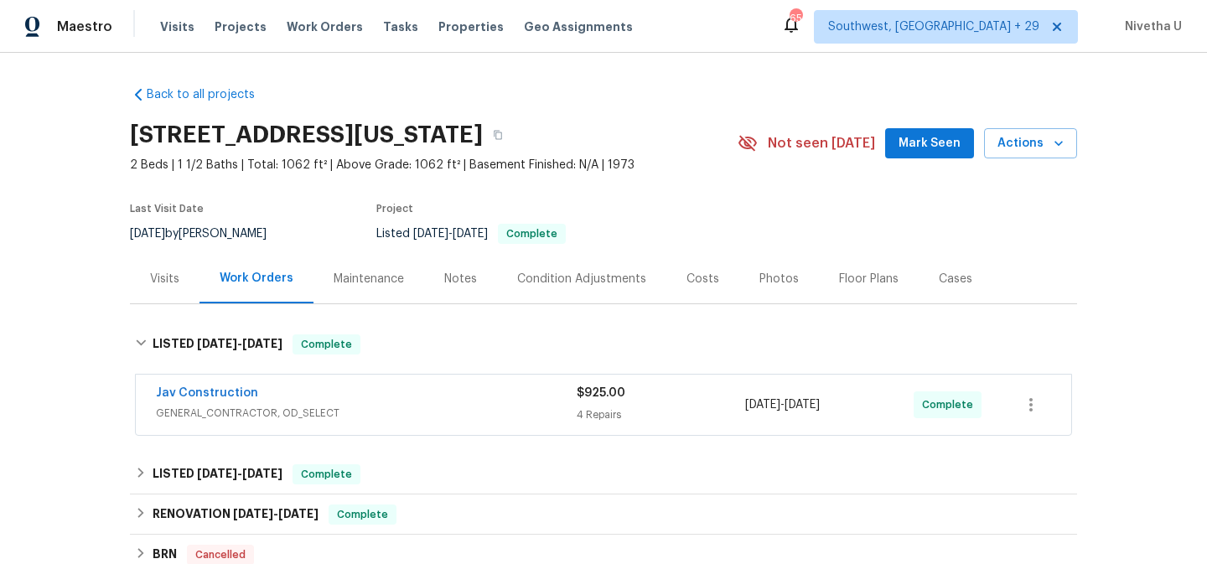
click at [415, 416] on span "GENERAL_CONTRACTOR, OD_SELECT" at bounding box center [366, 413] width 421 height 17
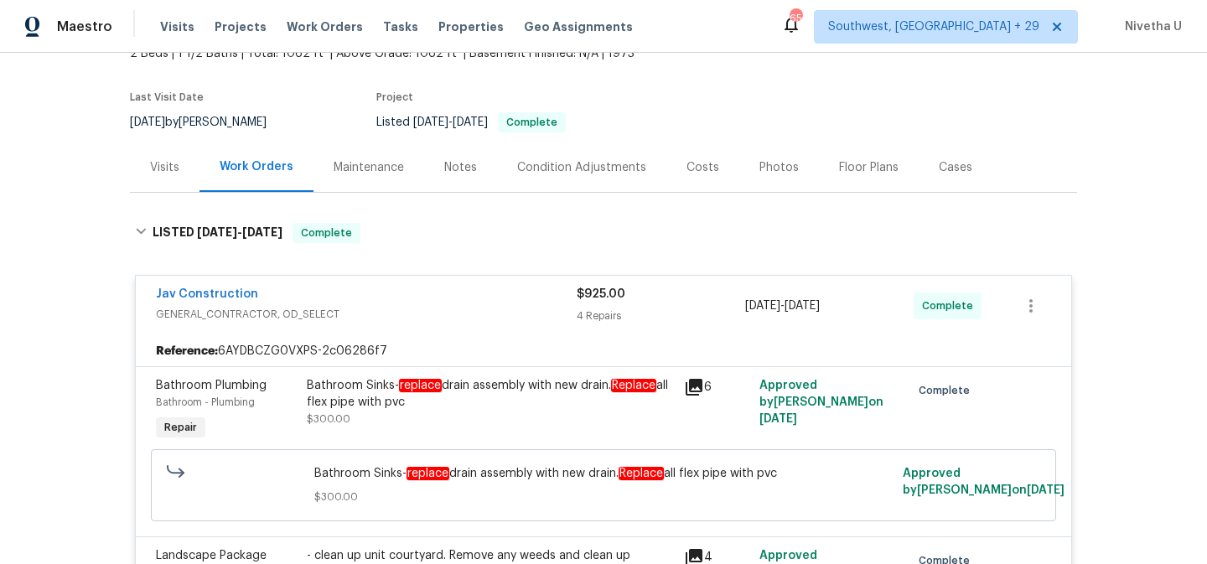
scroll to position [110, 0]
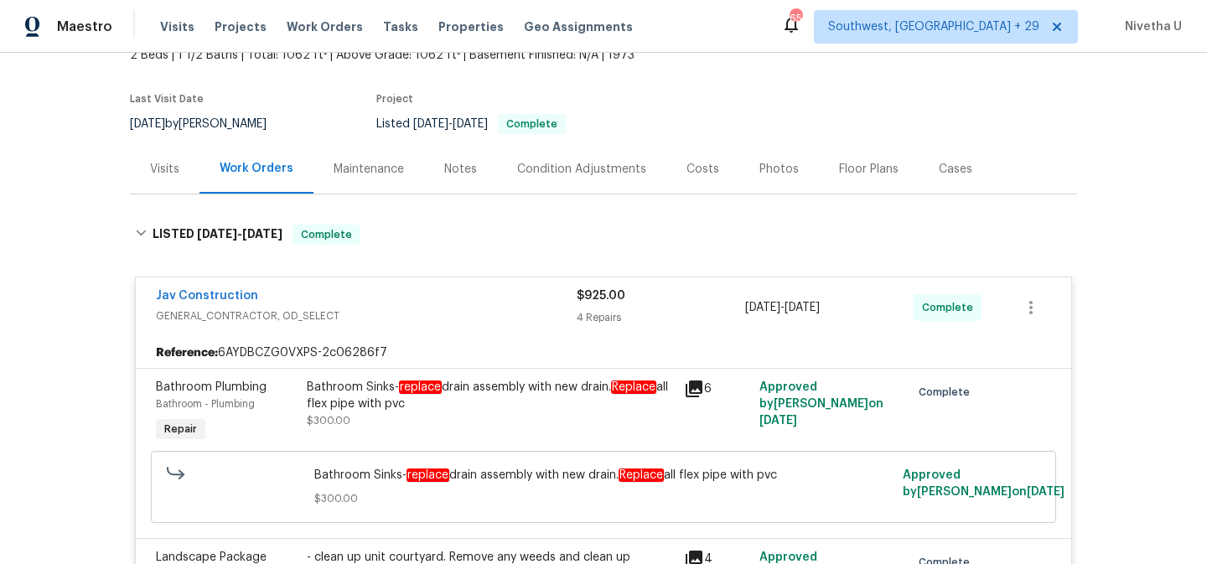
click at [421, 311] on span "GENERAL_CONTRACTOR, OD_SELECT" at bounding box center [366, 316] width 421 height 17
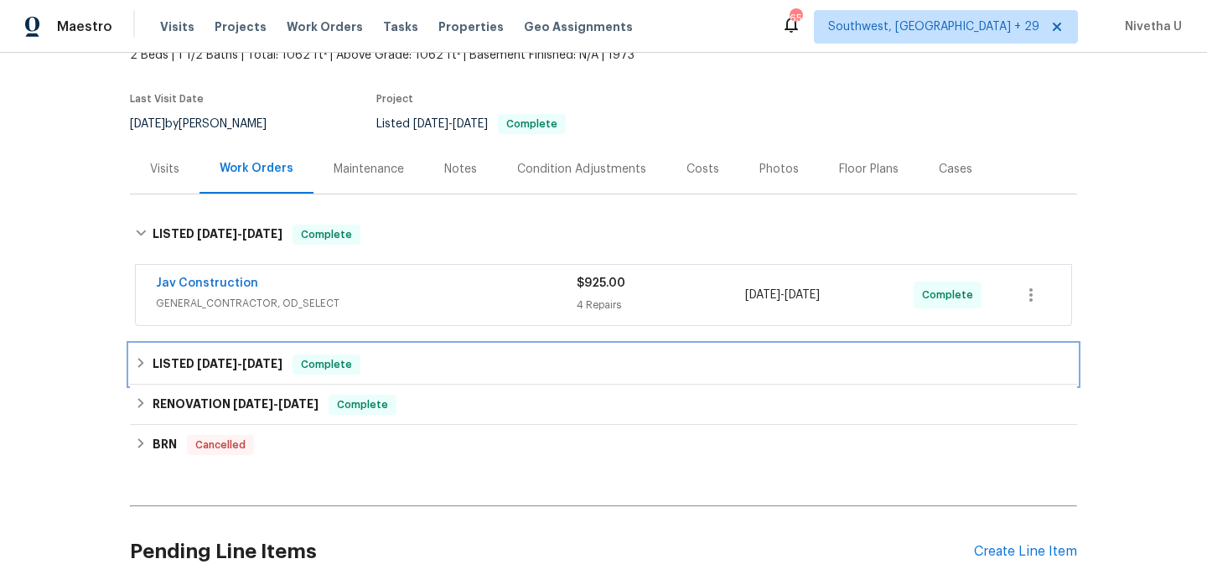
click at [396, 368] on div "LISTED [DATE] - [DATE] Complete" at bounding box center [603, 364] width 937 height 20
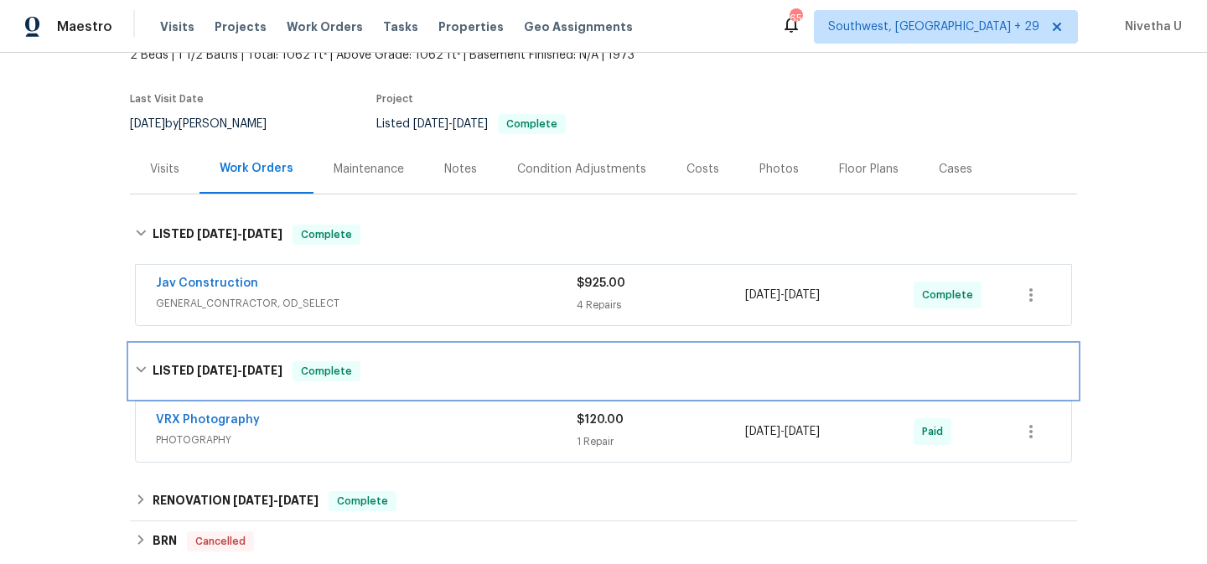
click at [396, 368] on div "LISTED [DATE] - [DATE] Complete" at bounding box center [603, 371] width 937 height 20
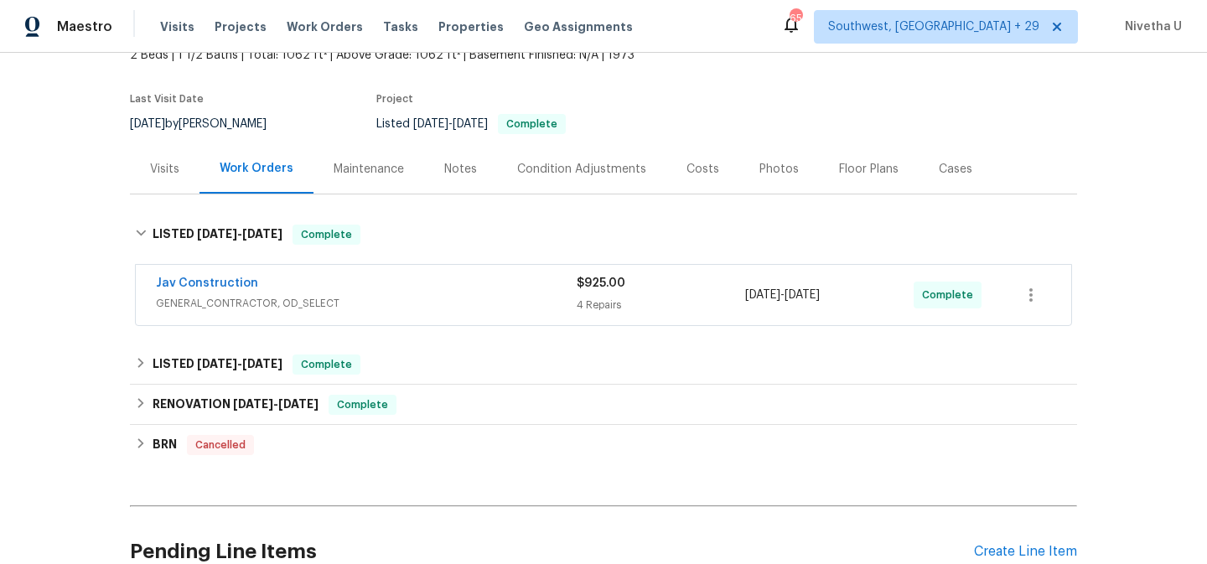
click at [395, 298] on span "GENERAL_CONTRACTOR, OD_SELECT" at bounding box center [366, 303] width 421 height 17
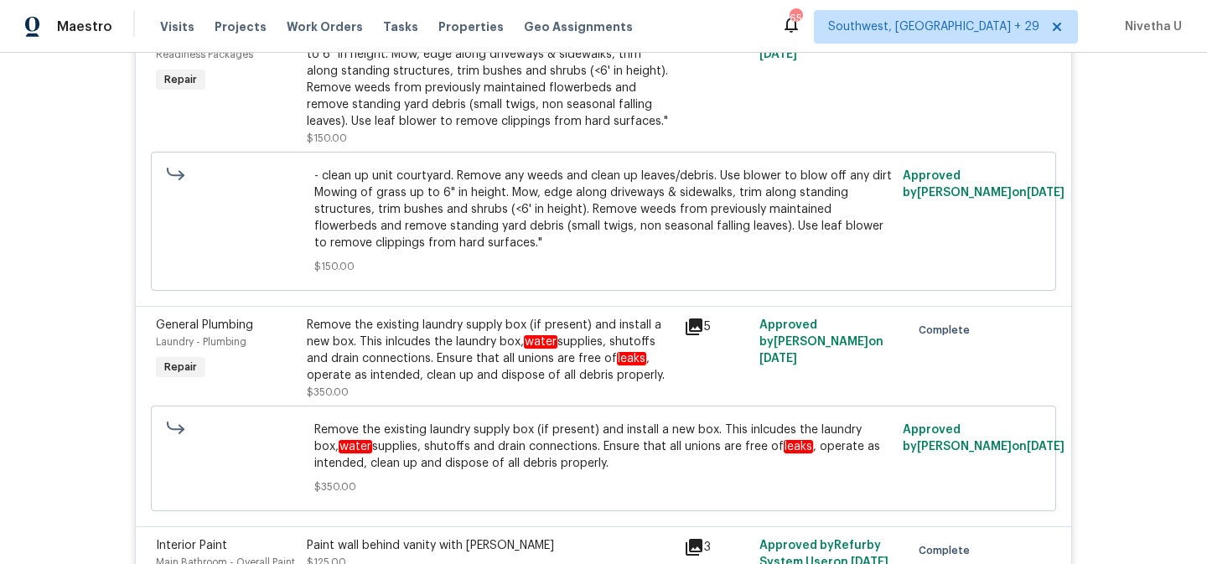
scroll to position [139, 0]
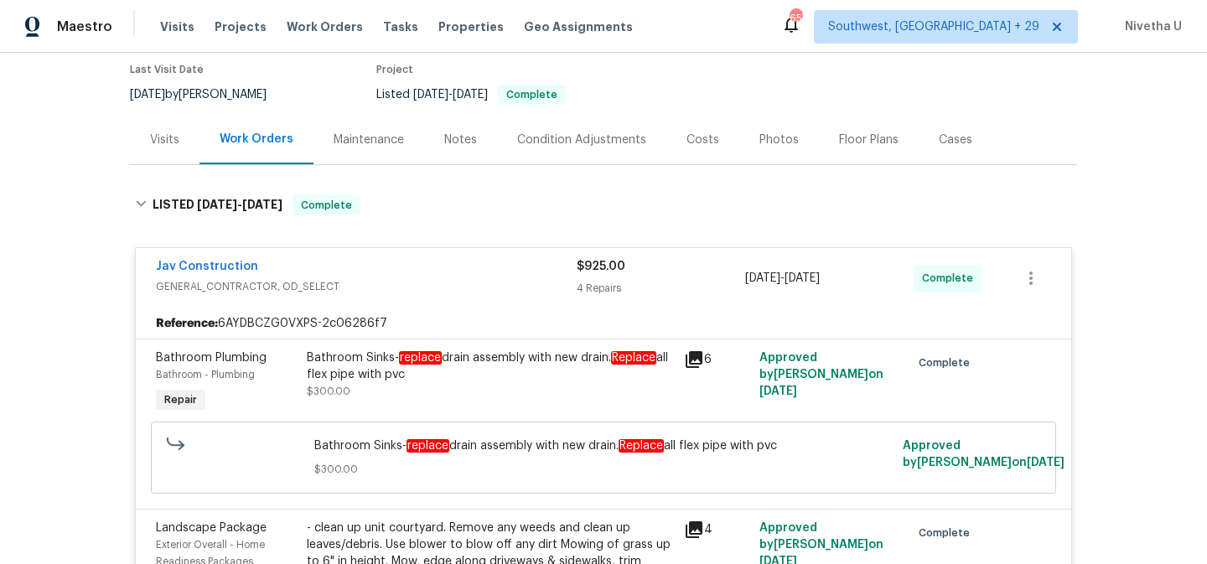
click at [402, 259] on div "Jav Construction" at bounding box center [366, 268] width 421 height 20
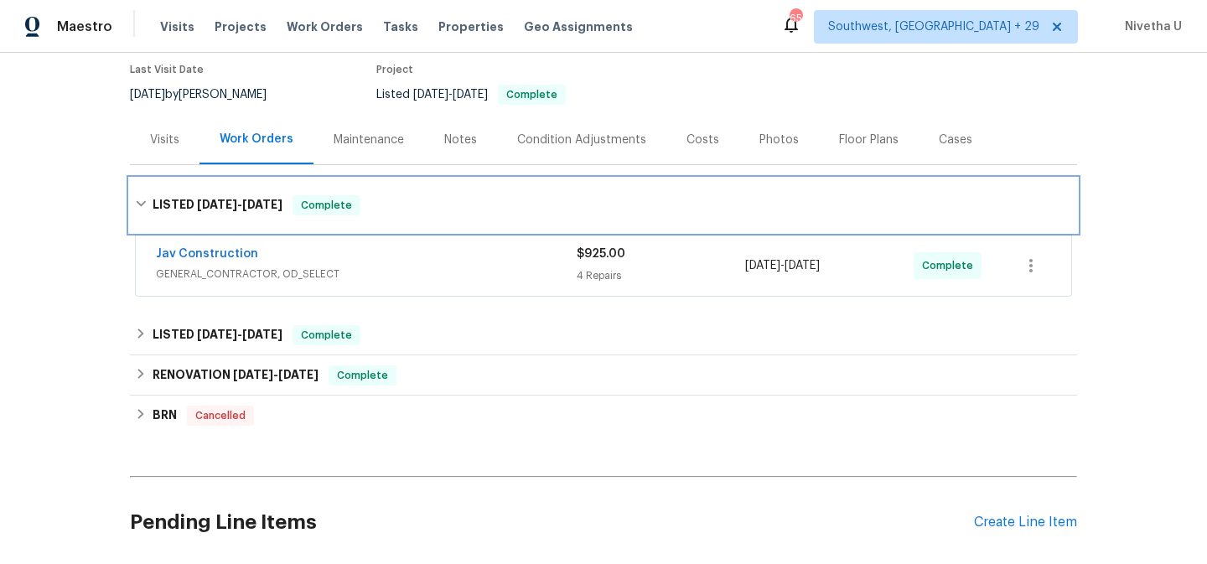
click at [395, 225] on div "LISTED [DATE] - [DATE] Complete" at bounding box center [603, 205] width 947 height 54
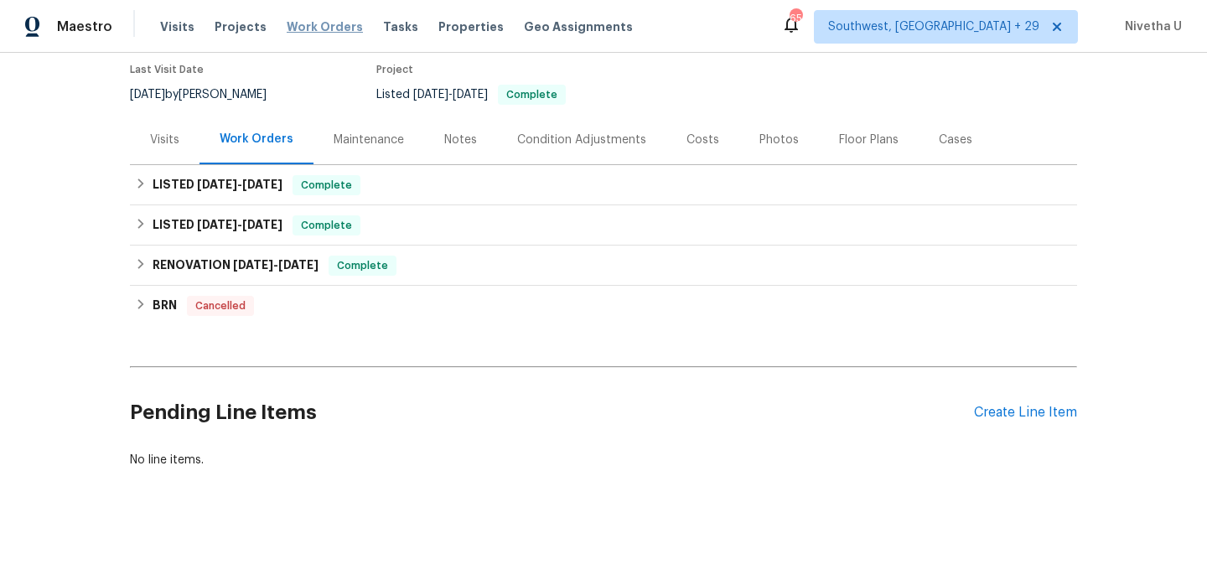
click at [294, 23] on span "Work Orders" at bounding box center [325, 26] width 76 height 17
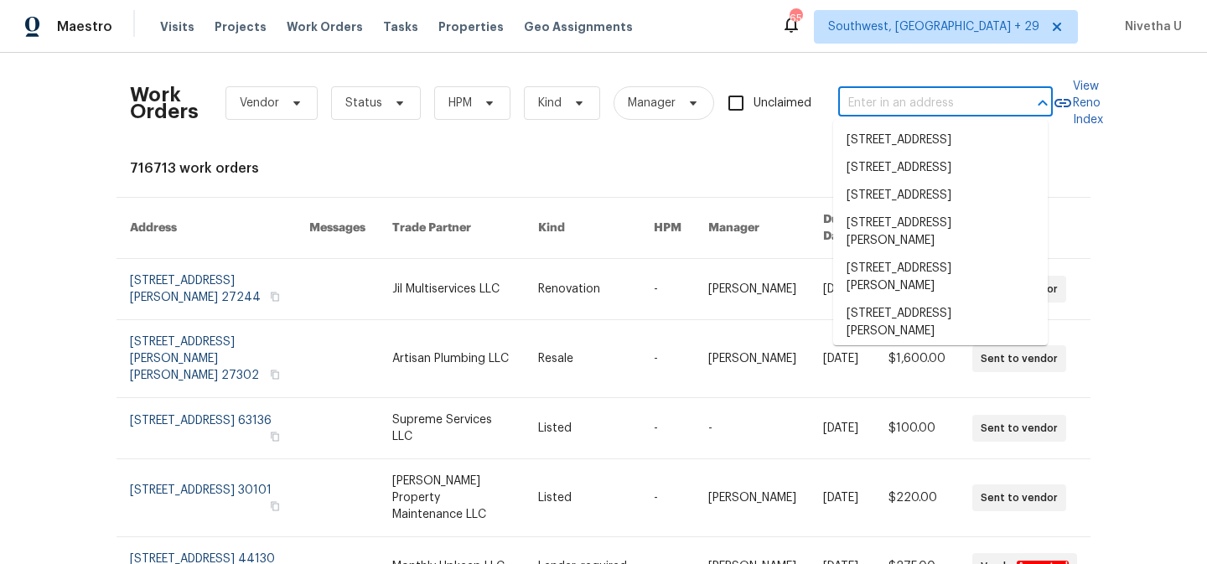
click at [850, 97] on input "text" at bounding box center [922, 103] width 168 height 26
paste input "[STREET_ADDRESS][PERSON_NAME]"
type input "[STREET_ADDRESS][PERSON_NAME]"
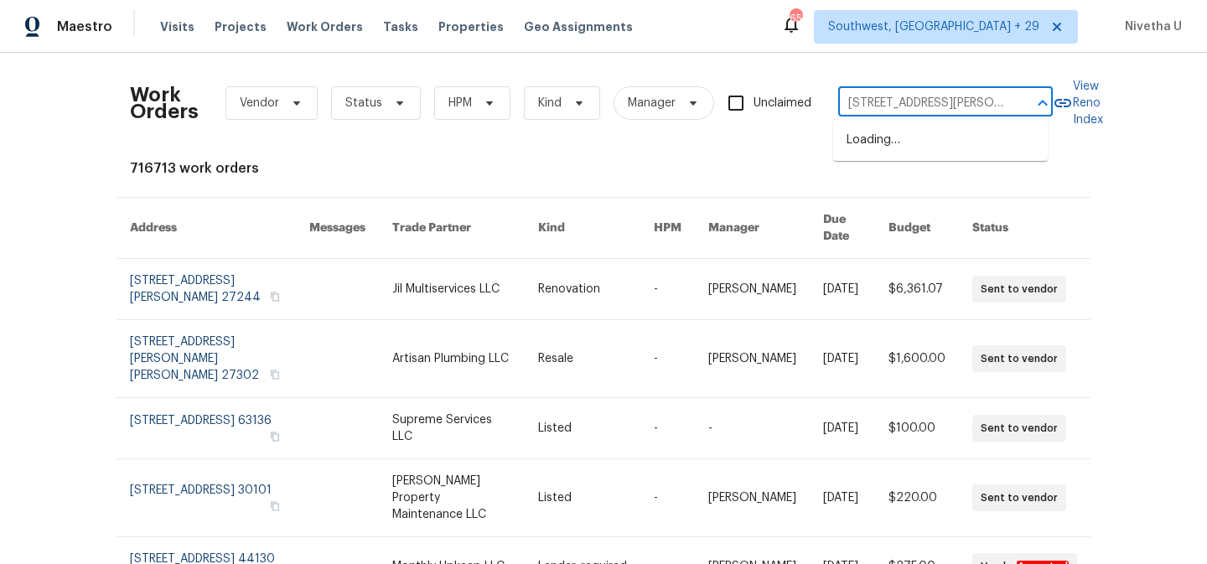
scroll to position [0, 57]
click at [863, 138] on li "[STREET_ADDRESS]" at bounding box center [940, 141] width 214 height 28
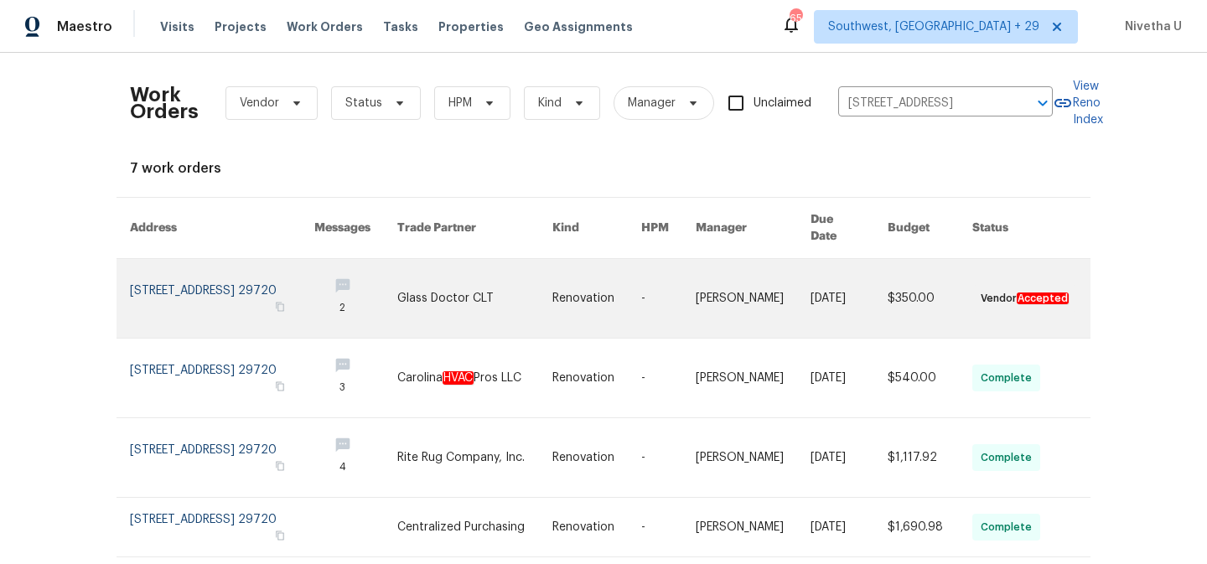
click at [161, 294] on link at bounding box center [222, 298] width 184 height 79
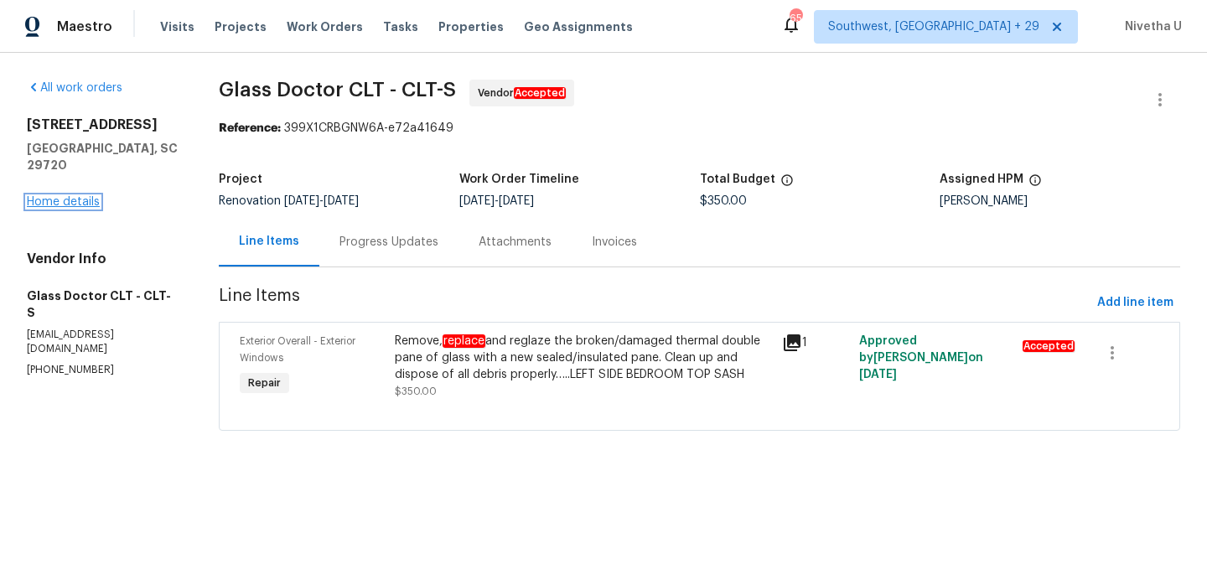
click at [42, 196] on link "Home details" at bounding box center [63, 202] width 73 height 12
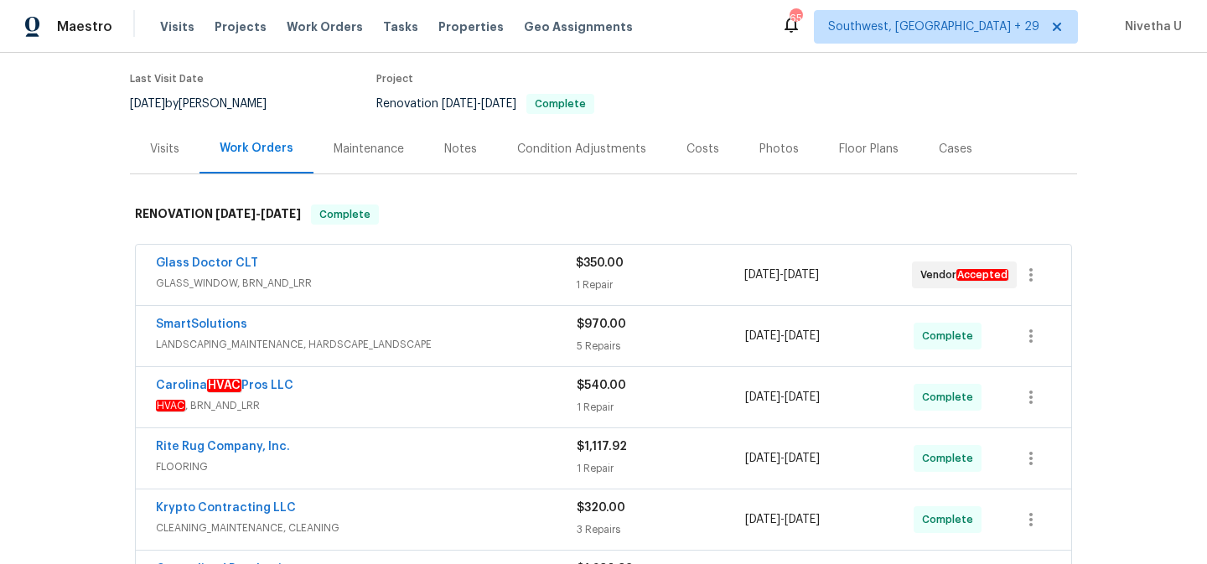
scroll to position [137, 0]
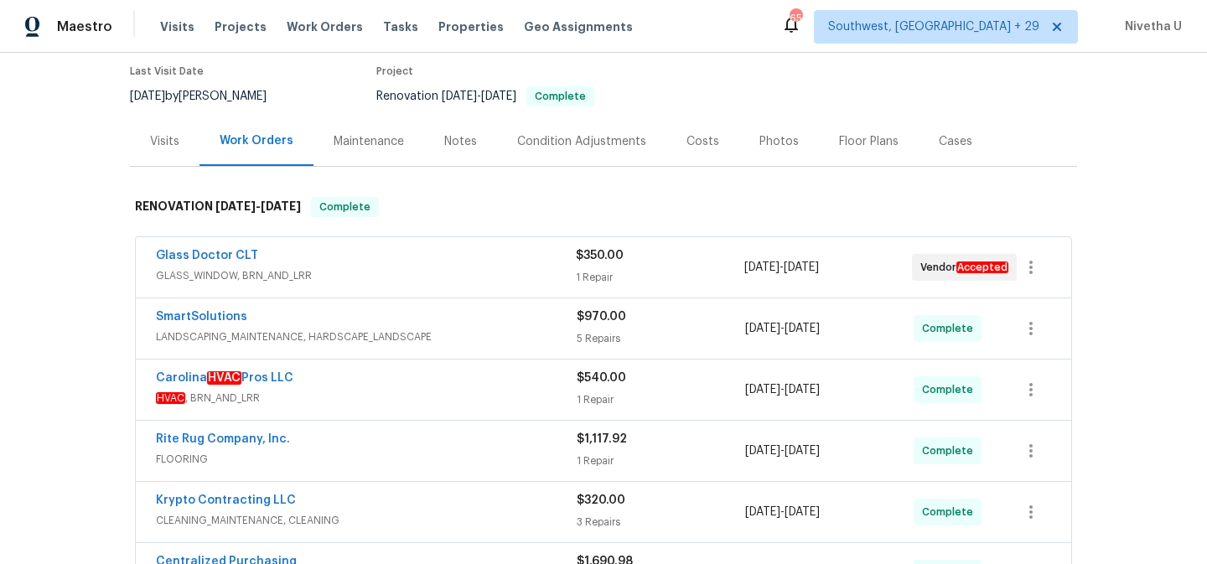
click at [424, 510] on div "Krypto Contracting LLC" at bounding box center [366, 502] width 421 height 20
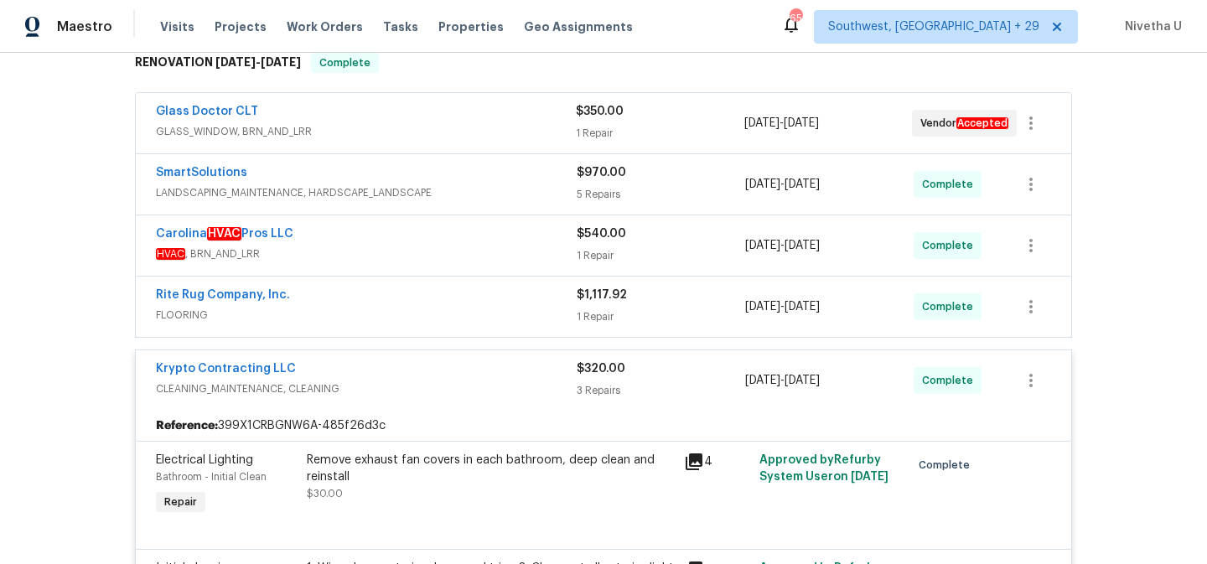
scroll to position [281, 0]
click at [427, 380] on div "Krypto Contracting LLC" at bounding box center [366, 371] width 421 height 20
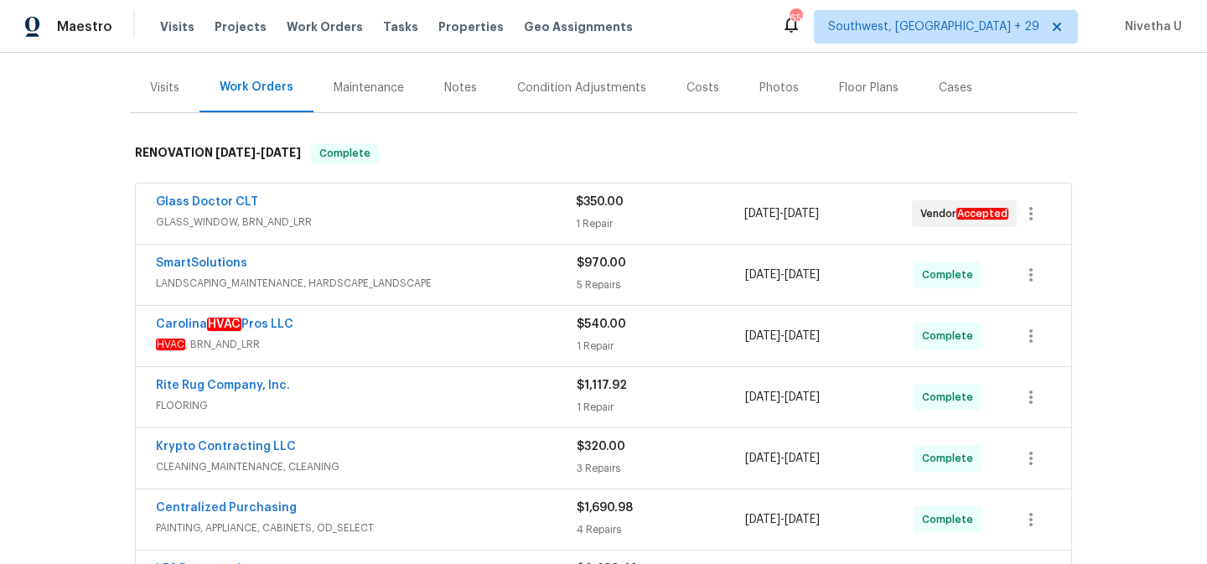
scroll to position [190, 0]
click at [414, 212] on div "Glass Doctor CLT" at bounding box center [366, 204] width 420 height 20
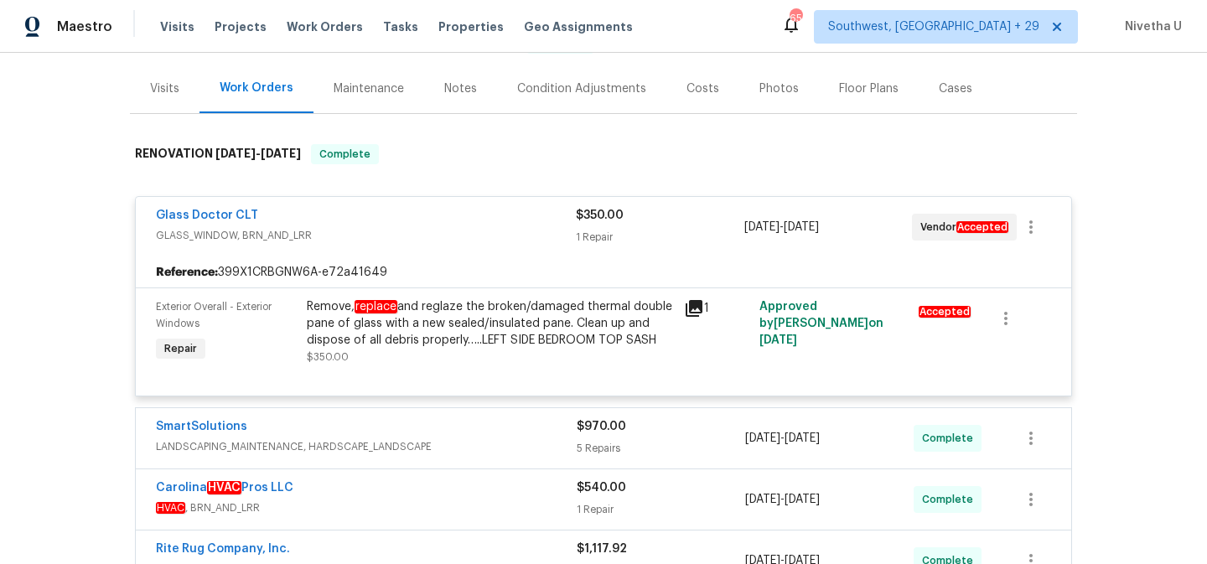
click at [410, 231] on span "GLASS_WINDOW, BRN_AND_LRR" at bounding box center [366, 235] width 420 height 17
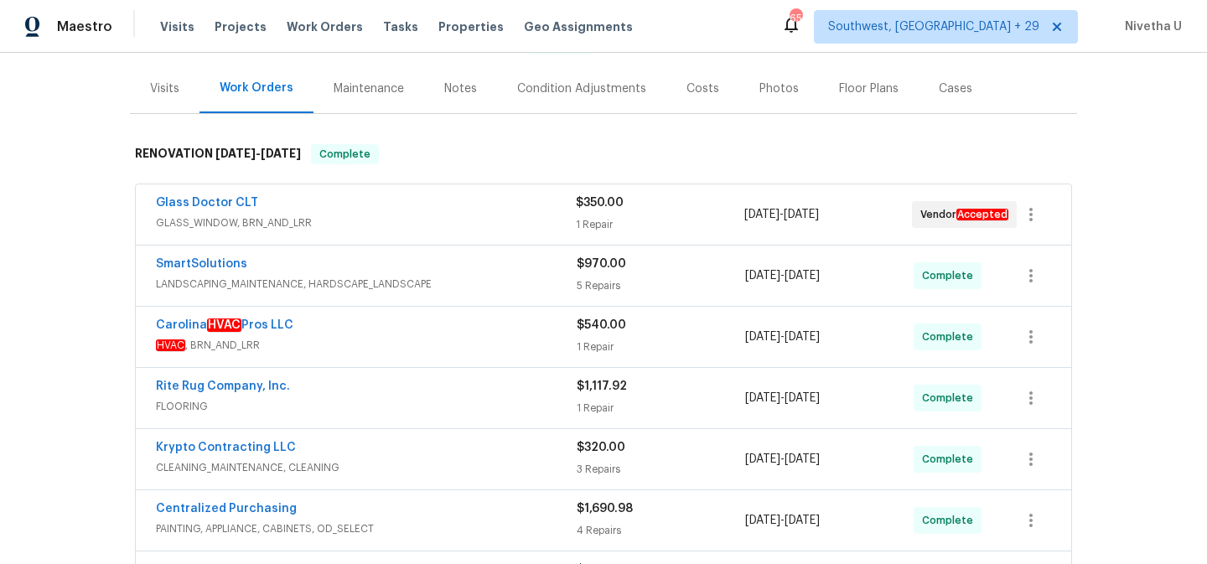
click at [406, 285] on span "LANDSCAPING_MAINTENANCE, HARDSCAPE_LANDSCAPE" at bounding box center [366, 284] width 421 height 17
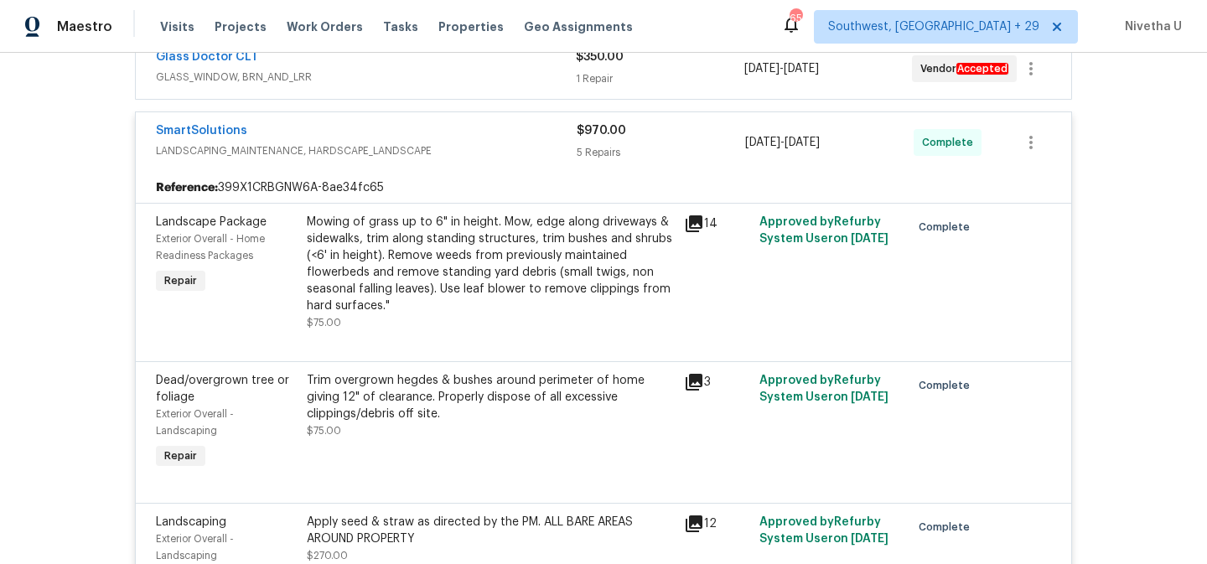
scroll to position [311, 0]
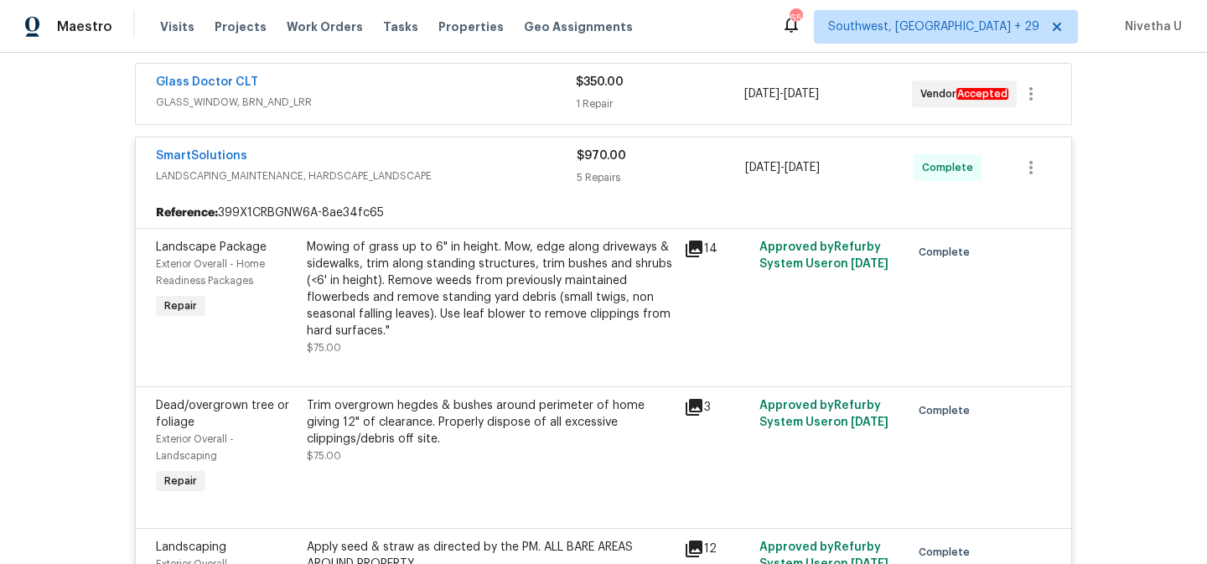
click at [452, 168] on span "LANDSCAPING_MAINTENANCE, HARDSCAPE_LANDSCAPE" at bounding box center [366, 176] width 421 height 17
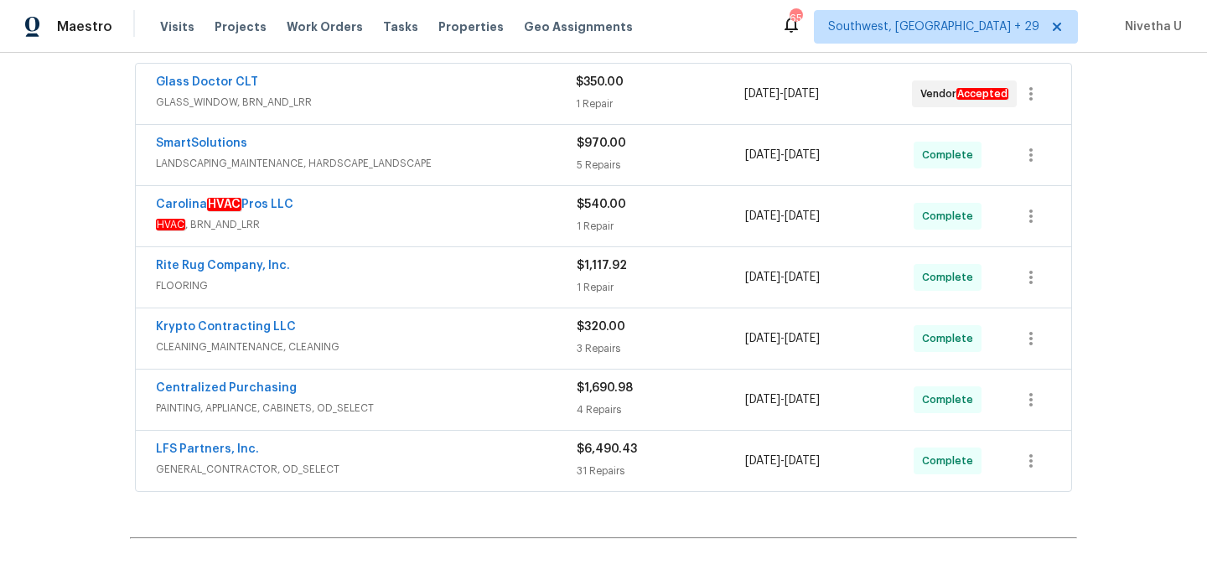
click at [457, 227] on span "HVAC , BRN_AND_LRR" at bounding box center [366, 224] width 421 height 17
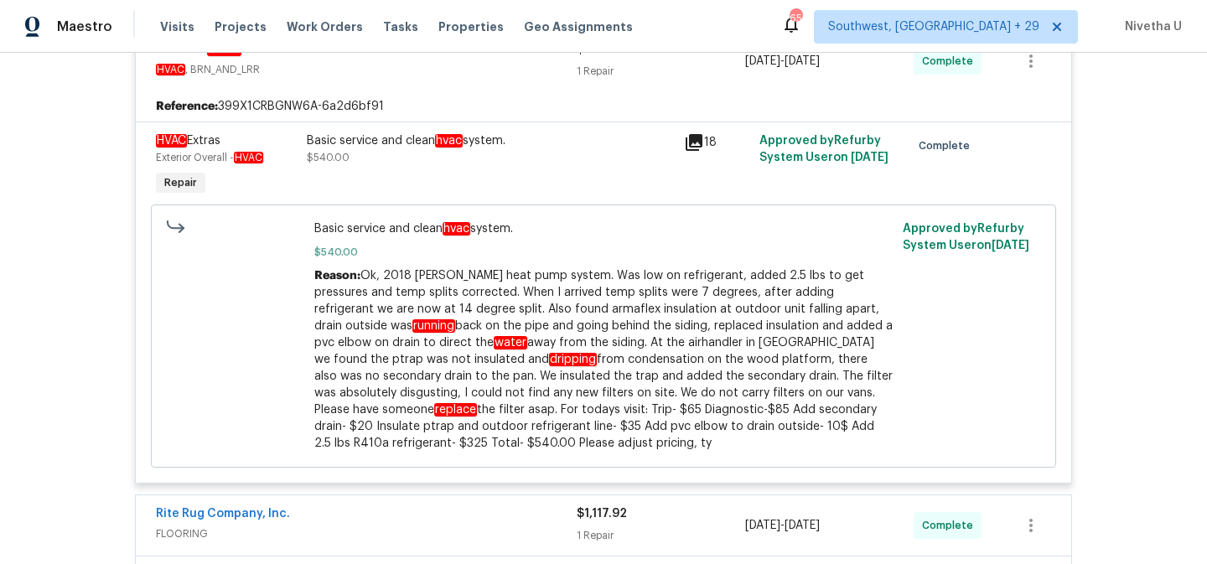
scroll to position [355, 0]
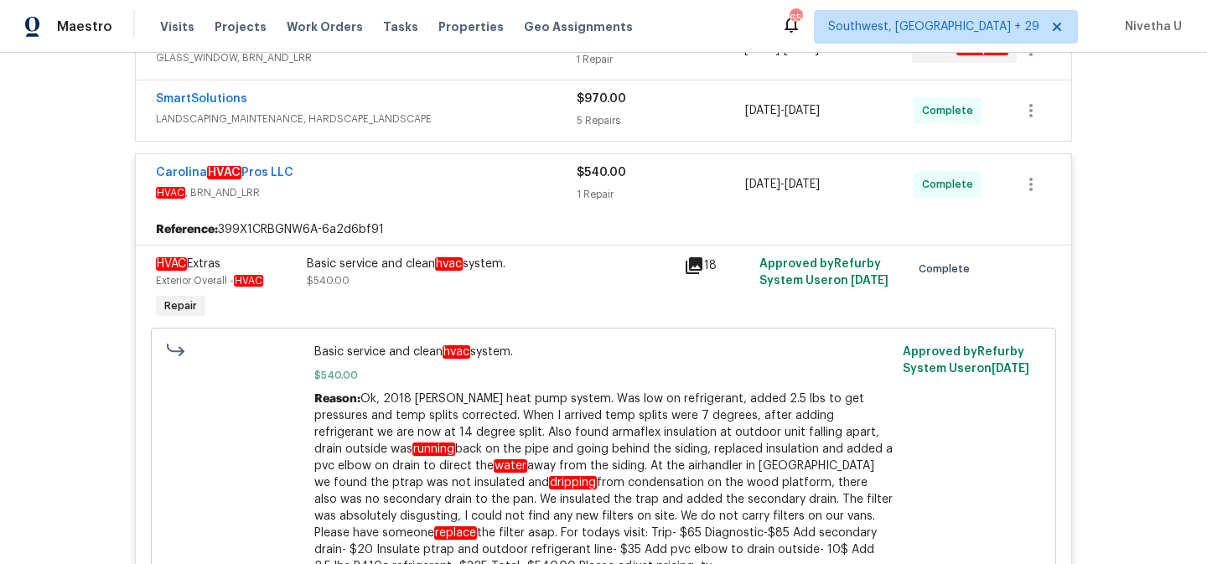
click at [443, 181] on div "Carolina HVAC Pros LLC" at bounding box center [366, 174] width 421 height 20
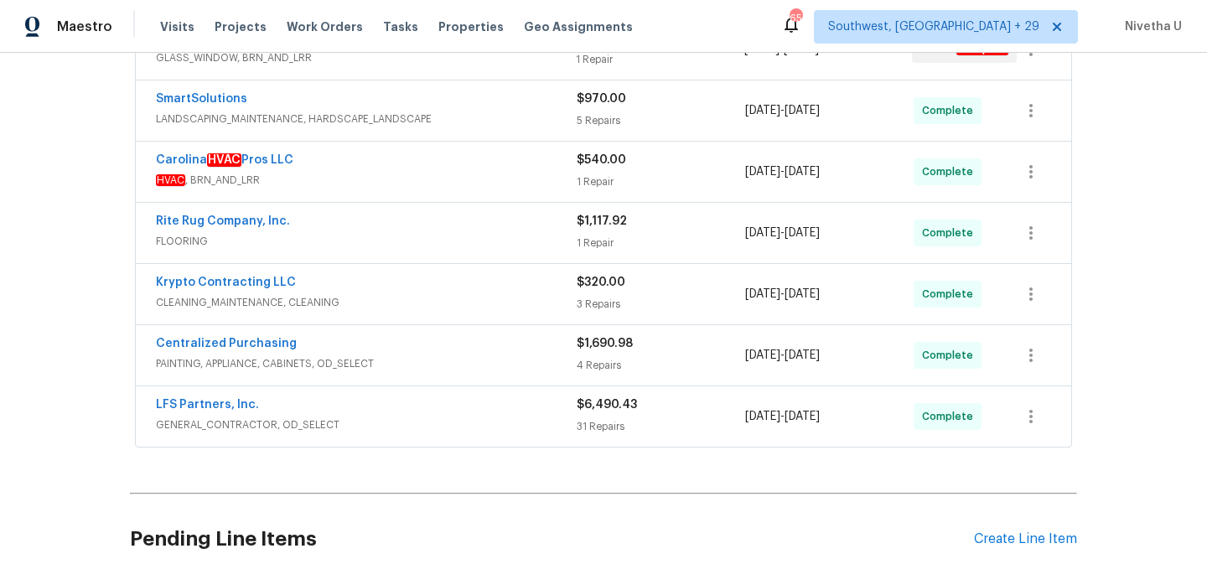
click at [442, 241] on span "FLOORING" at bounding box center [366, 241] width 421 height 17
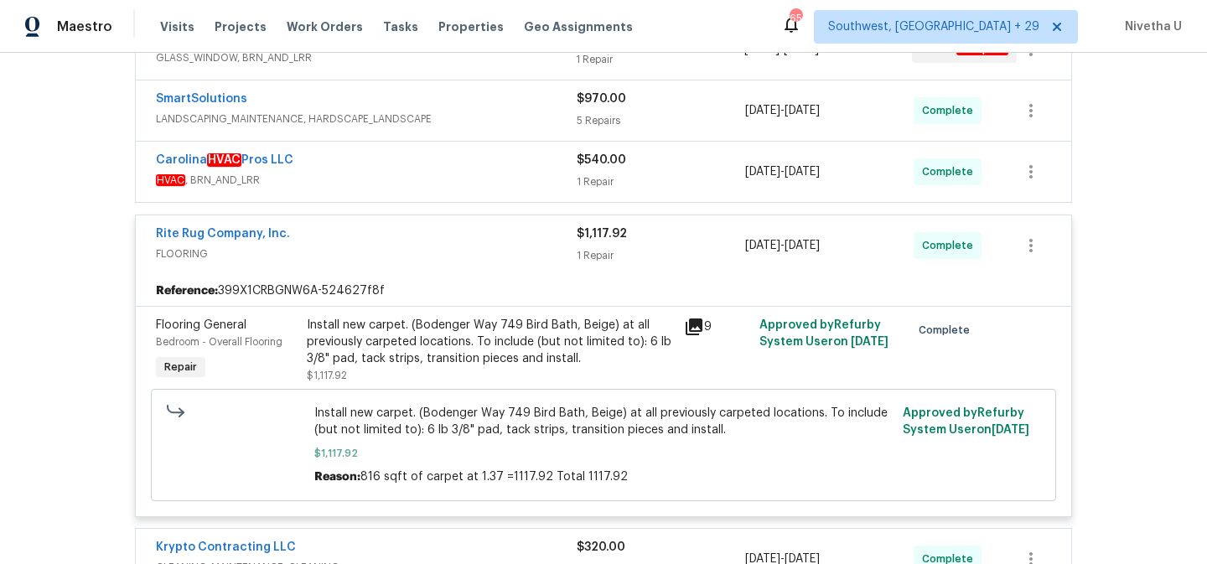
click at [442, 241] on div "Rite Rug Company, Inc." at bounding box center [366, 235] width 421 height 20
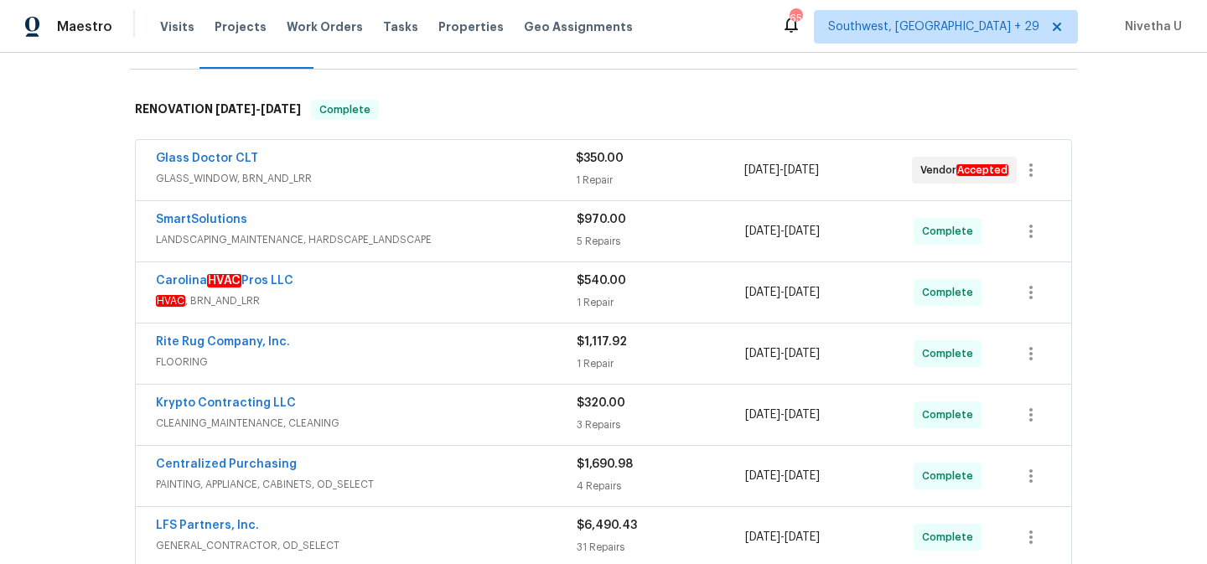
scroll to position [234, 0]
click at [468, 237] on span "LANDSCAPING_MAINTENANCE, HARDSCAPE_LANDSCAPE" at bounding box center [366, 240] width 421 height 17
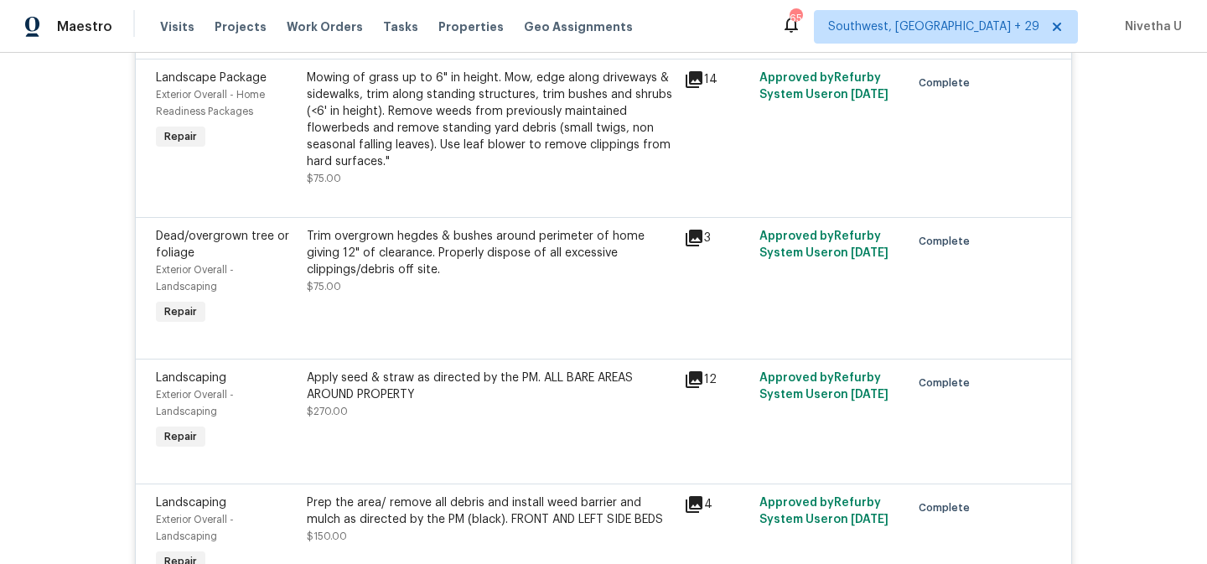
scroll to position [221, 0]
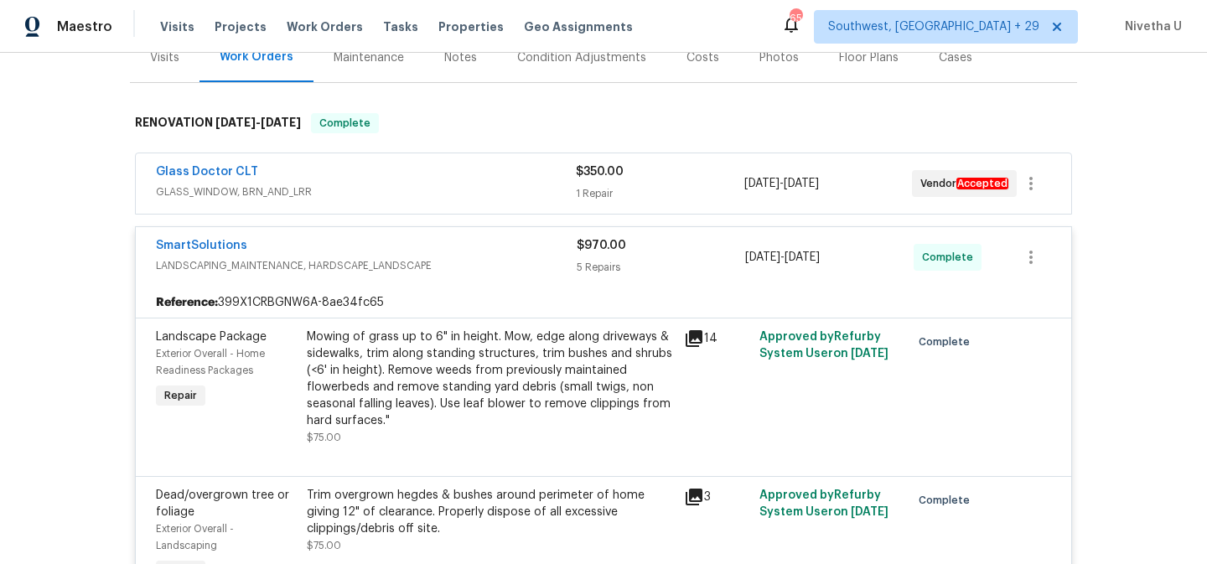
click at [466, 257] on span "LANDSCAPING_MAINTENANCE, HARDSCAPE_LANDSCAPE" at bounding box center [366, 265] width 421 height 17
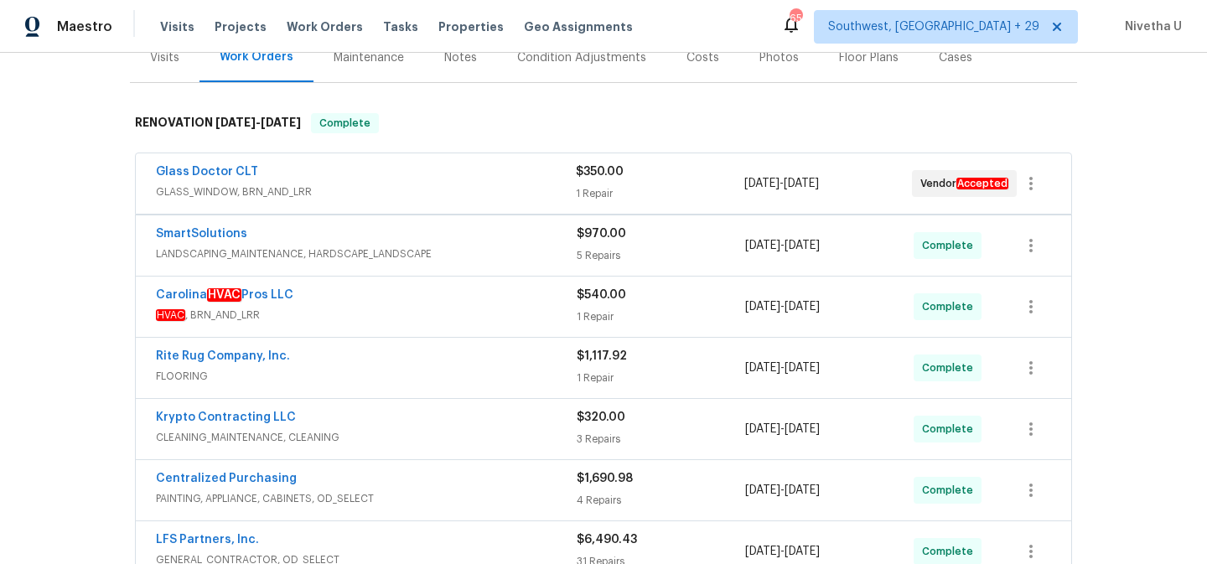
click at [455, 178] on div "Glass Doctor CLT" at bounding box center [366, 173] width 420 height 20
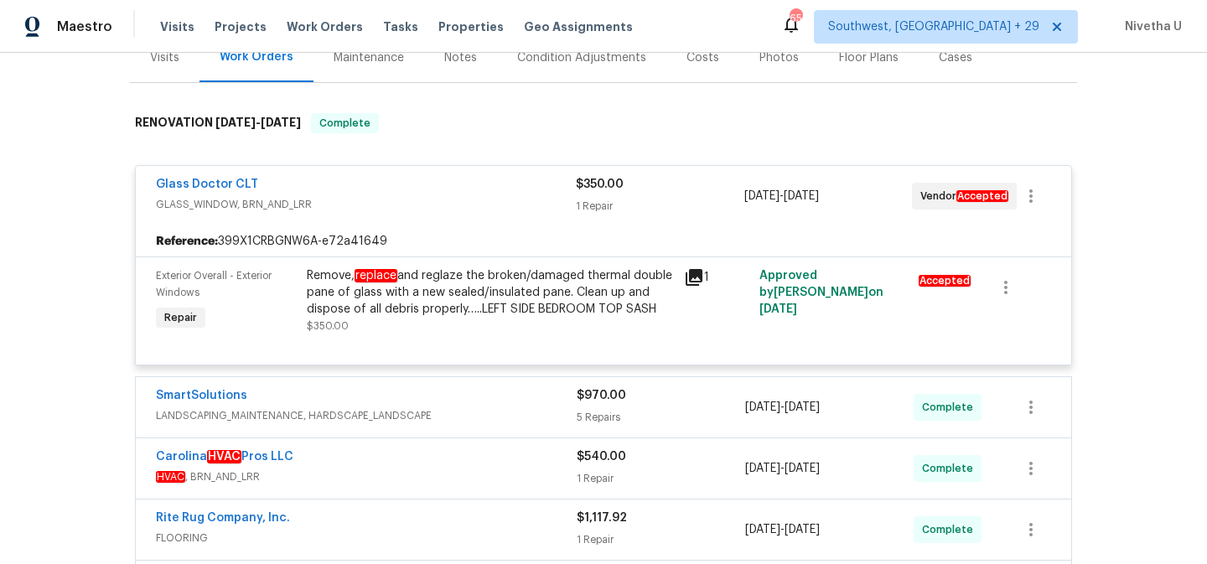
click at [452, 204] on span "GLASS_WINDOW, BRN_AND_LRR" at bounding box center [366, 204] width 420 height 17
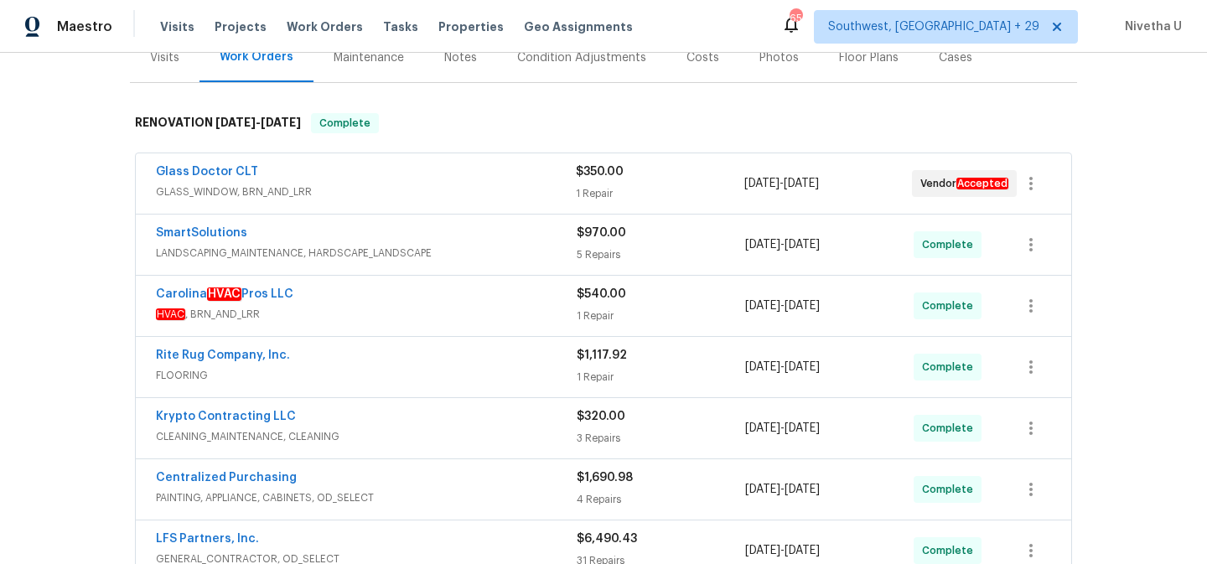
click at [426, 313] on span "HVAC , BRN_AND_LRR" at bounding box center [366, 314] width 421 height 17
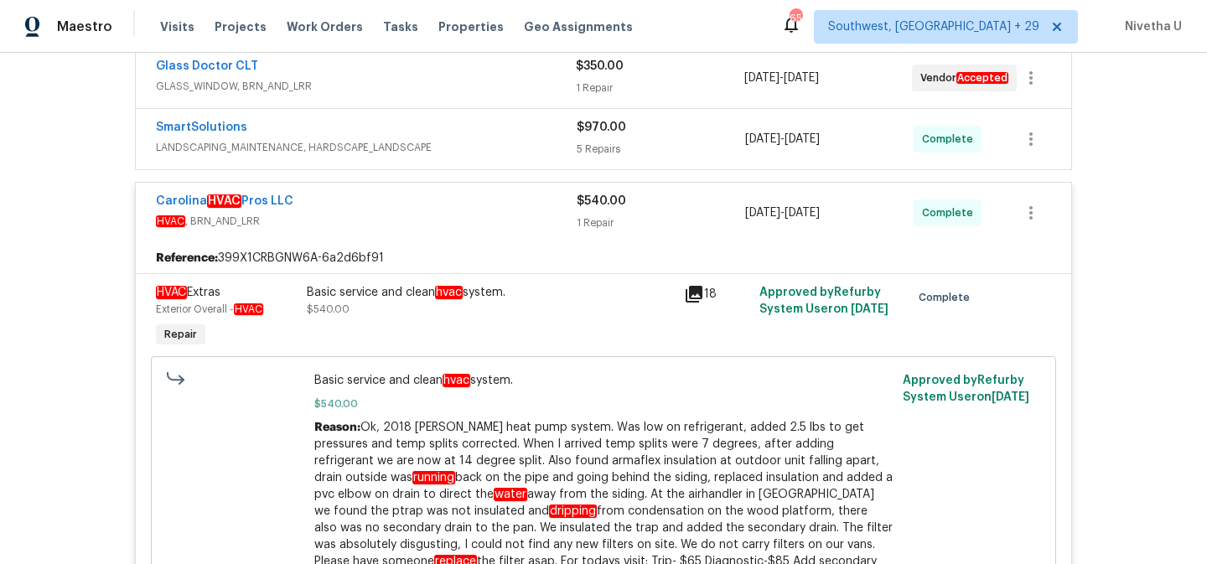
scroll to position [322, 0]
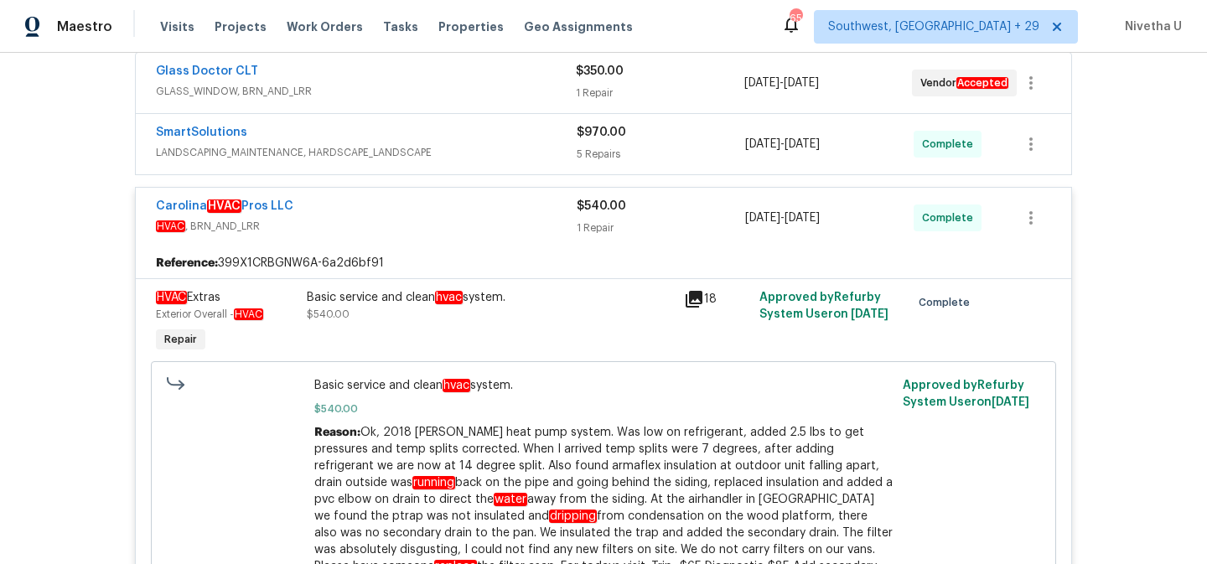
click at [401, 240] on div "Carolina HVAC Pros LLC HVAC , BRN_AND_LRR $540.00 1 Repair [DATE] - [DATE] Comp…" at bounding box center [603, 218] width 935 height 60
click at [392, 200] on div "Carolina HVAC Pros LLC" at bounding box center [366, 208] width 421 height 20
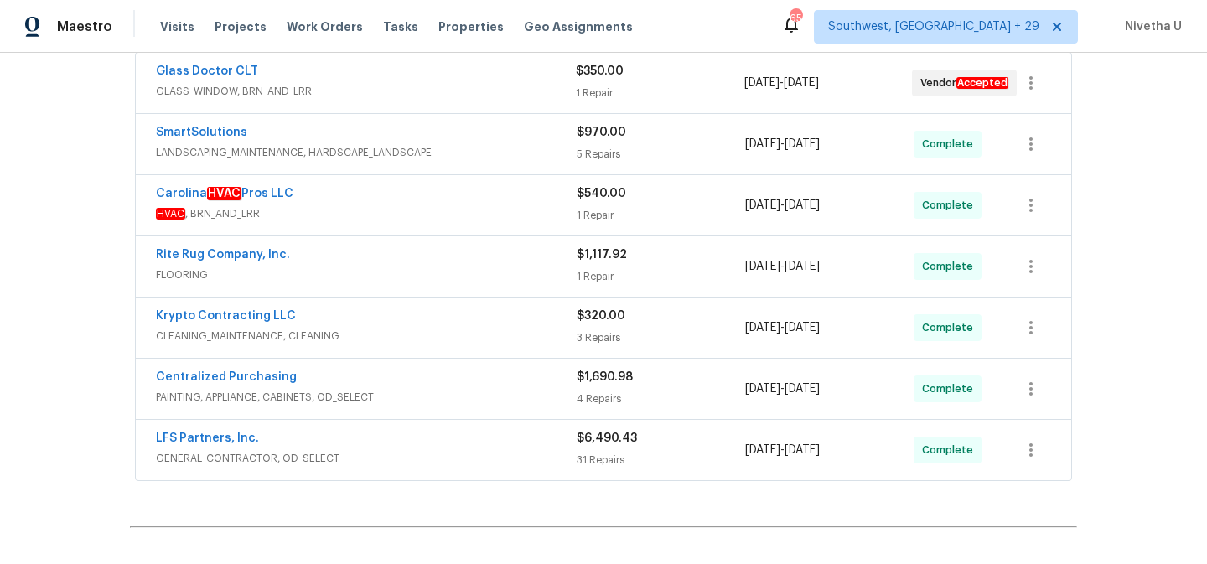
click at [400, 269] on span "FLOORING" at bounding box center [366, 274] width 421 height 17
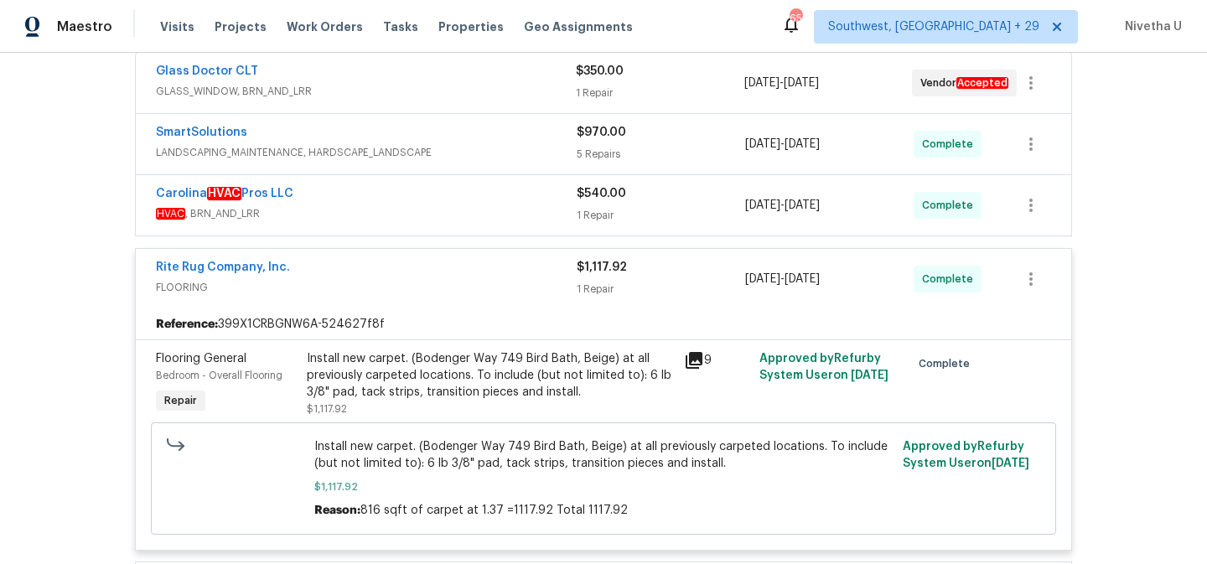
click at [438, 278] on div "Rite Rug Company, Inc." at bounding box center [366, 269] width 421 height 20
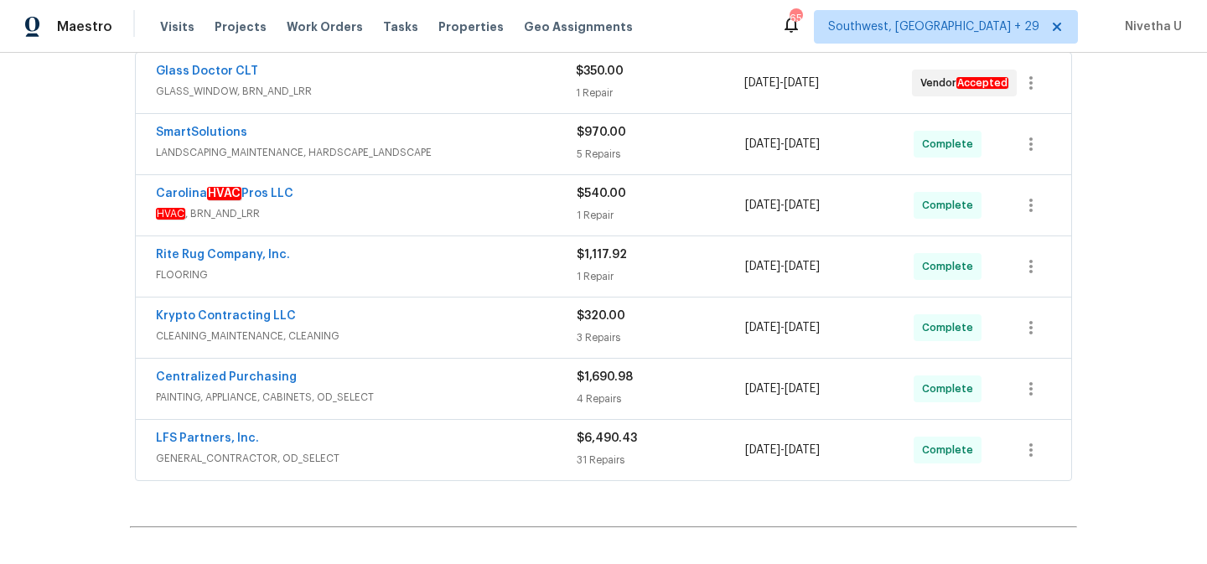
click at [423, 330] on span "CLEANING_MAINTENANCE, CLEANING" at bounding box center [366, 336] width 421 height 17
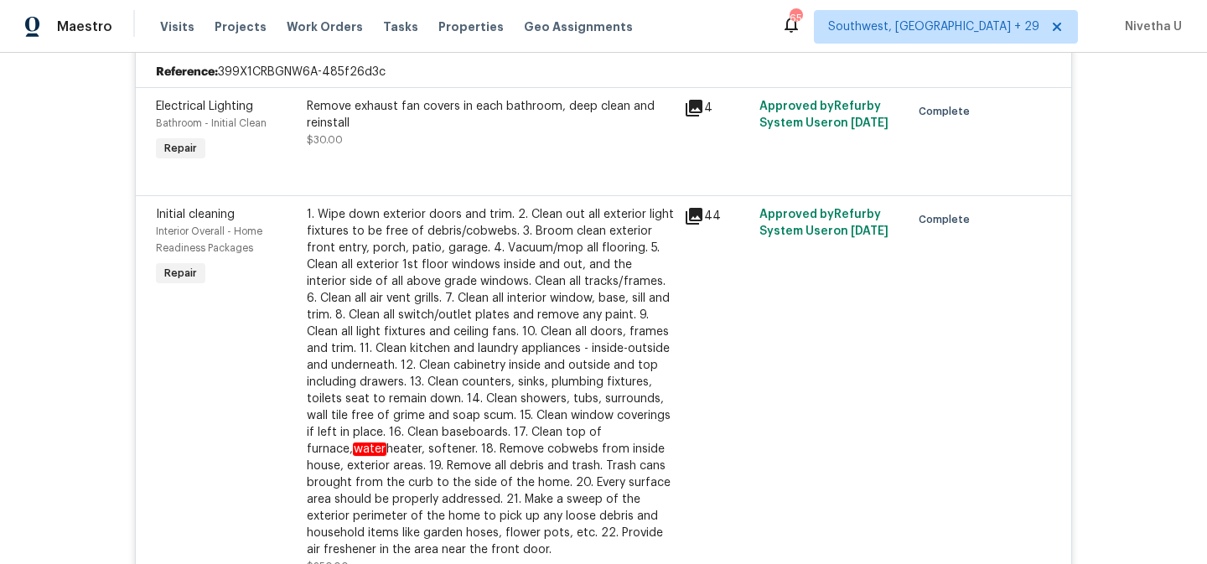
scroll to position [507, 0]
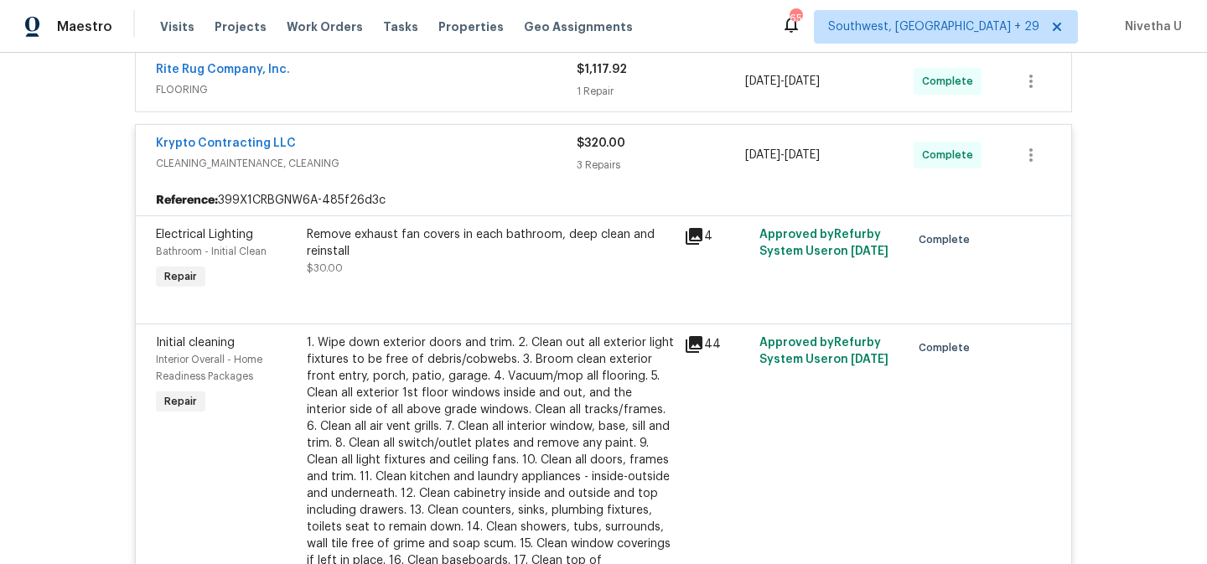
click at [426, 162] on span "CLEANING_MAINTENANCE, CLEANING" at bounding box center [366, 163] width 421 height 17
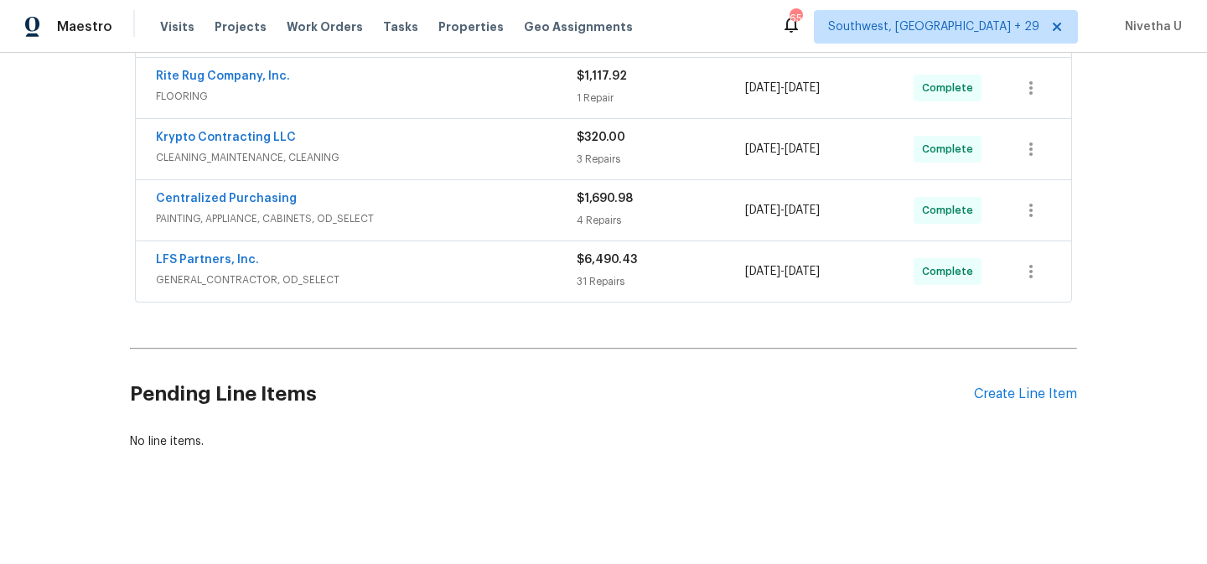
click at [426, 212] on span "PAINTING, APPLIANCE, CABINETS, OD_SELECT" at bounding box center [366, 218] width 421 height 17
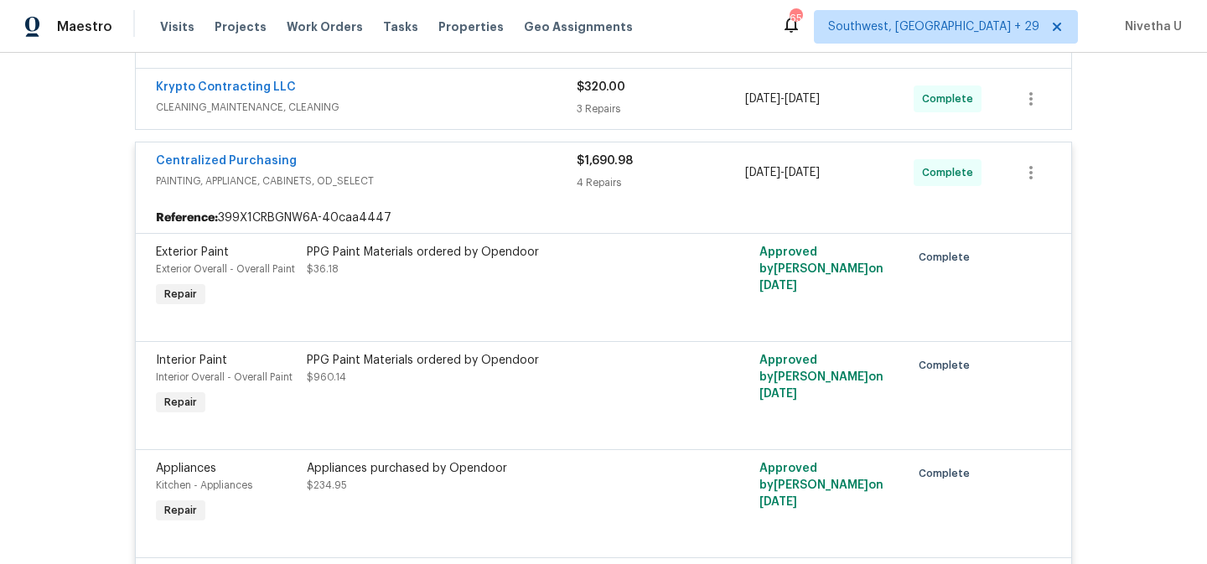
click at [419, 178] on span "PAINTING, APPLIANCE, CABINETS, OD_SELECT" at bounding box center [366, 181] width 421 height 17
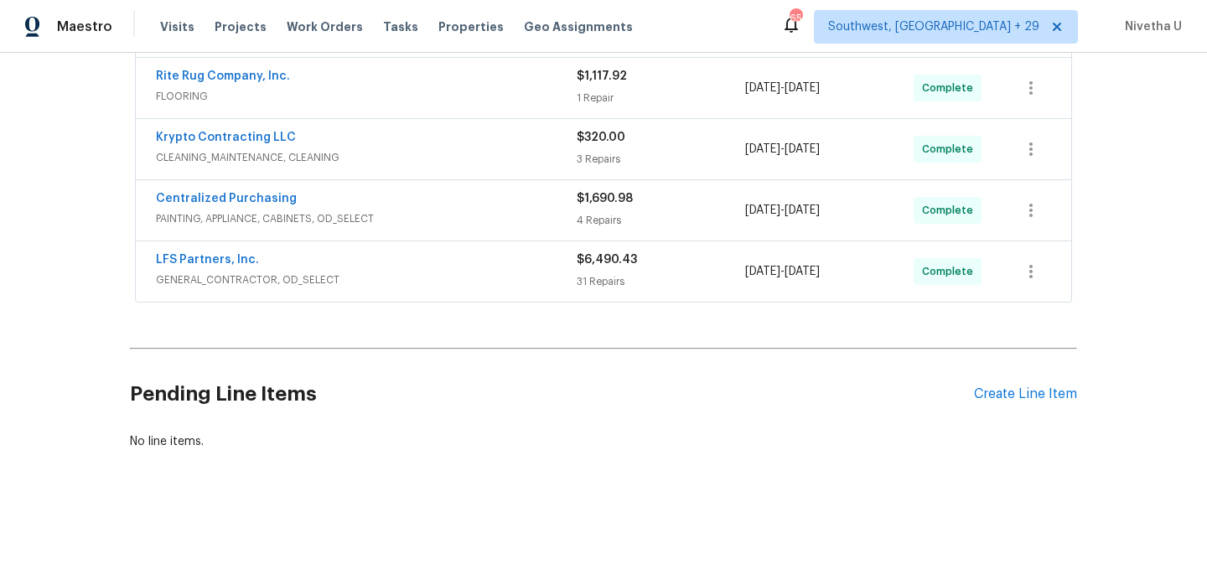
click at [416, 254] on div "LFS Partners, Inc." at bounding box center [366, 261] width 421 height 20
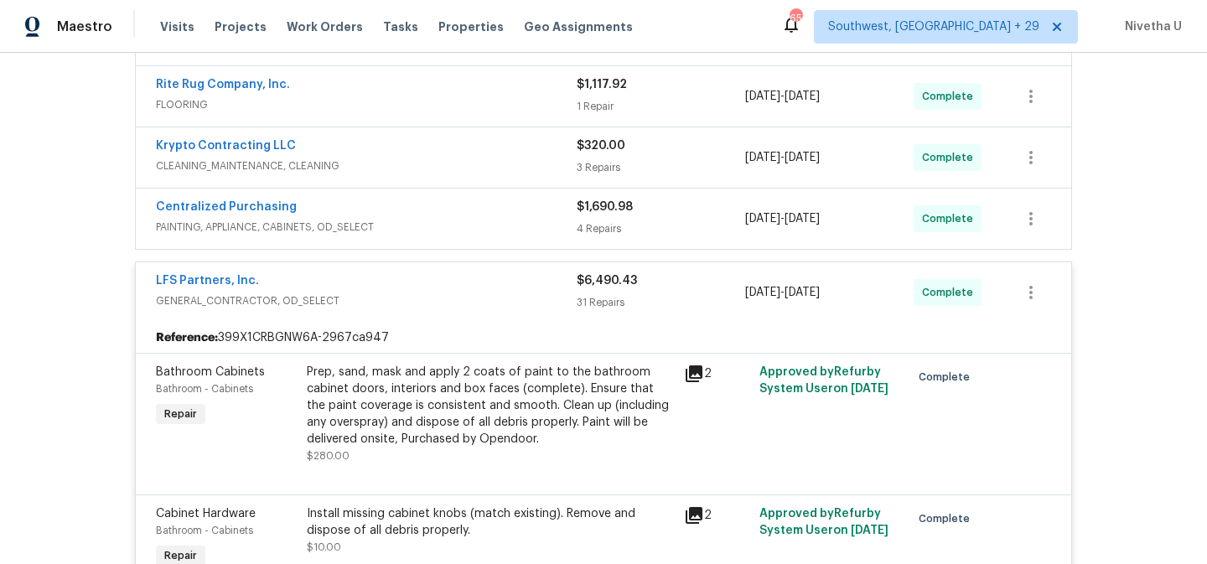
scroll to position [494, 0]
click at [416, 294] on span "GENERAL_CONTRACTOR, OD_SELECT" at bounding box center [366, 299] width 421 height 17
